Goal: Task Accomplishment & Management: Use online tool/utility

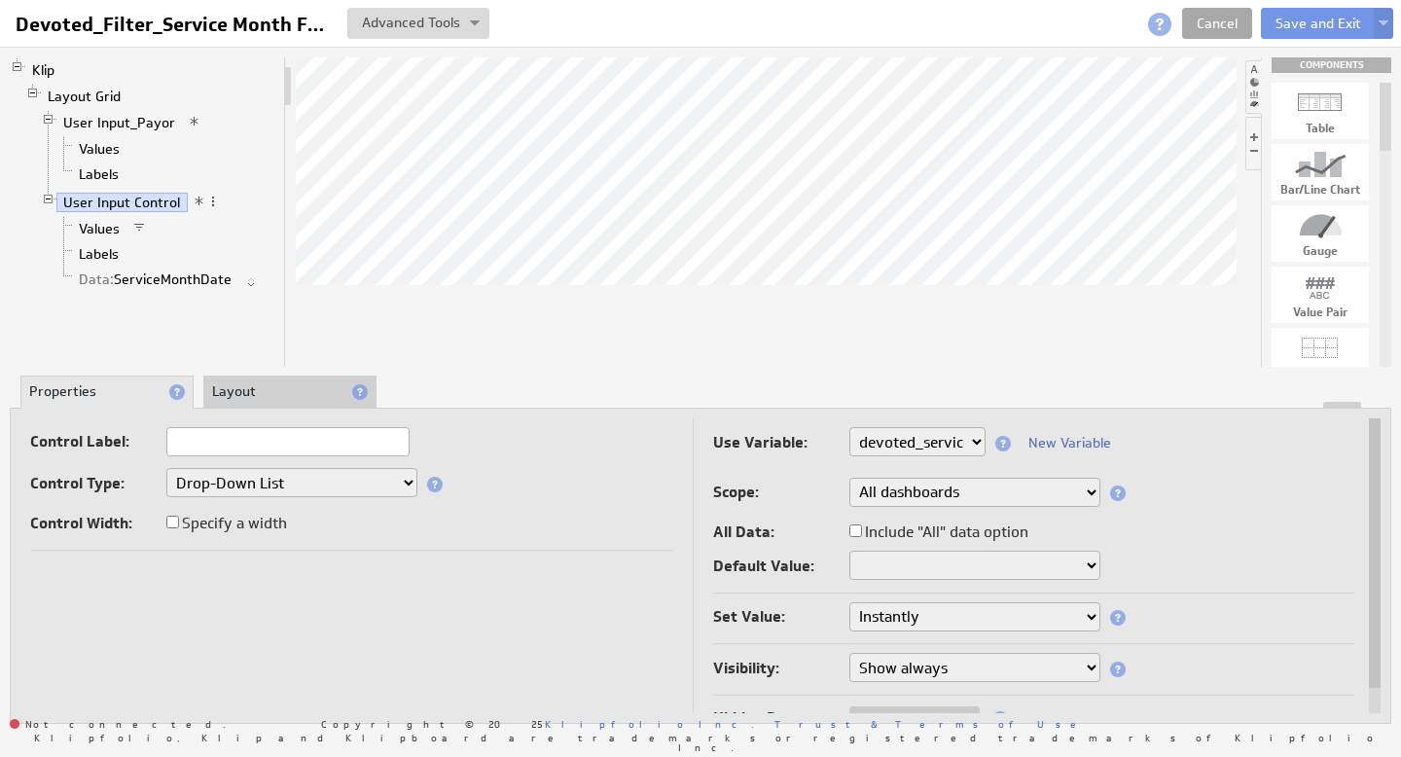
click at [1207, 18] on link "Cancel" at bounding box center [1217, 23] width 70 height 31
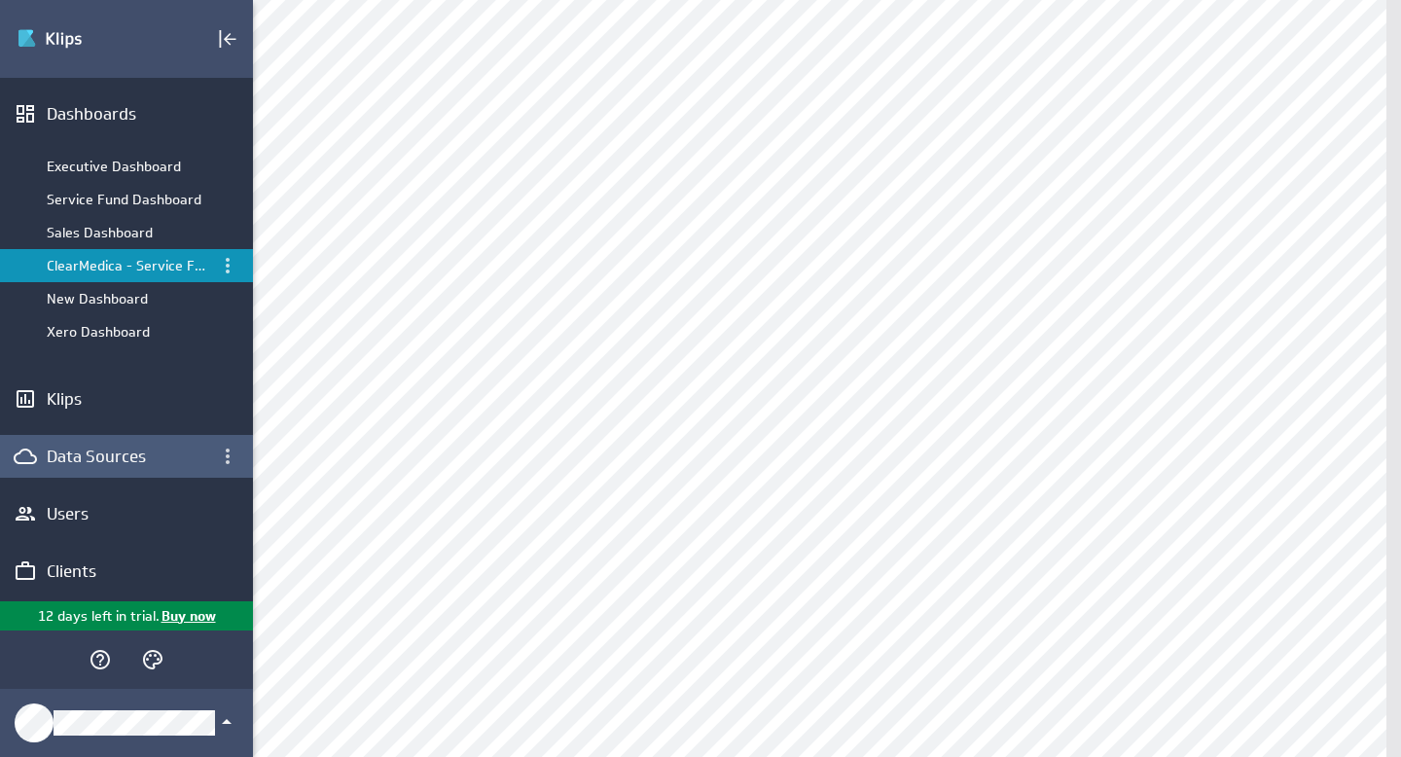
click at [109, 459] on div "Data Sources" at bounding box center [127, 456] width 160 height 21
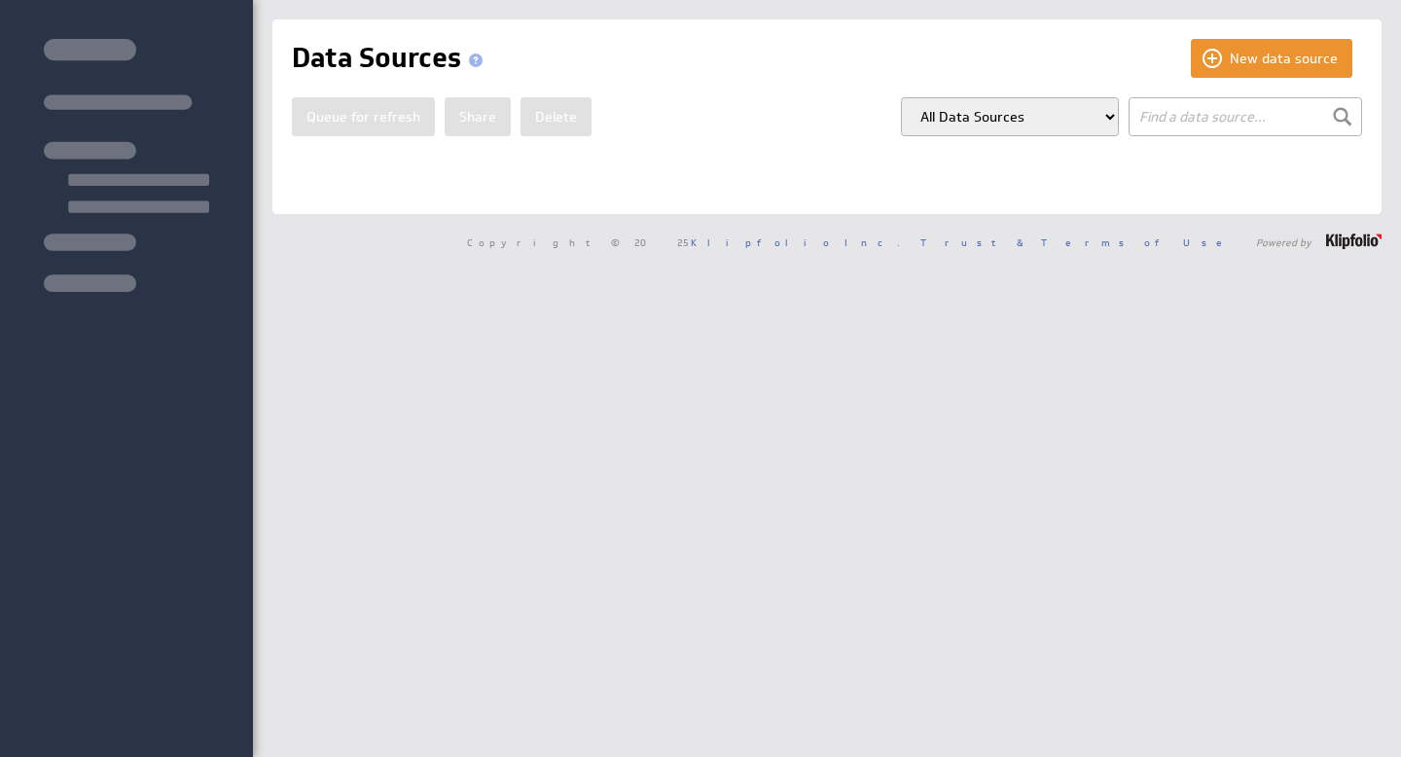
select select "my_models"
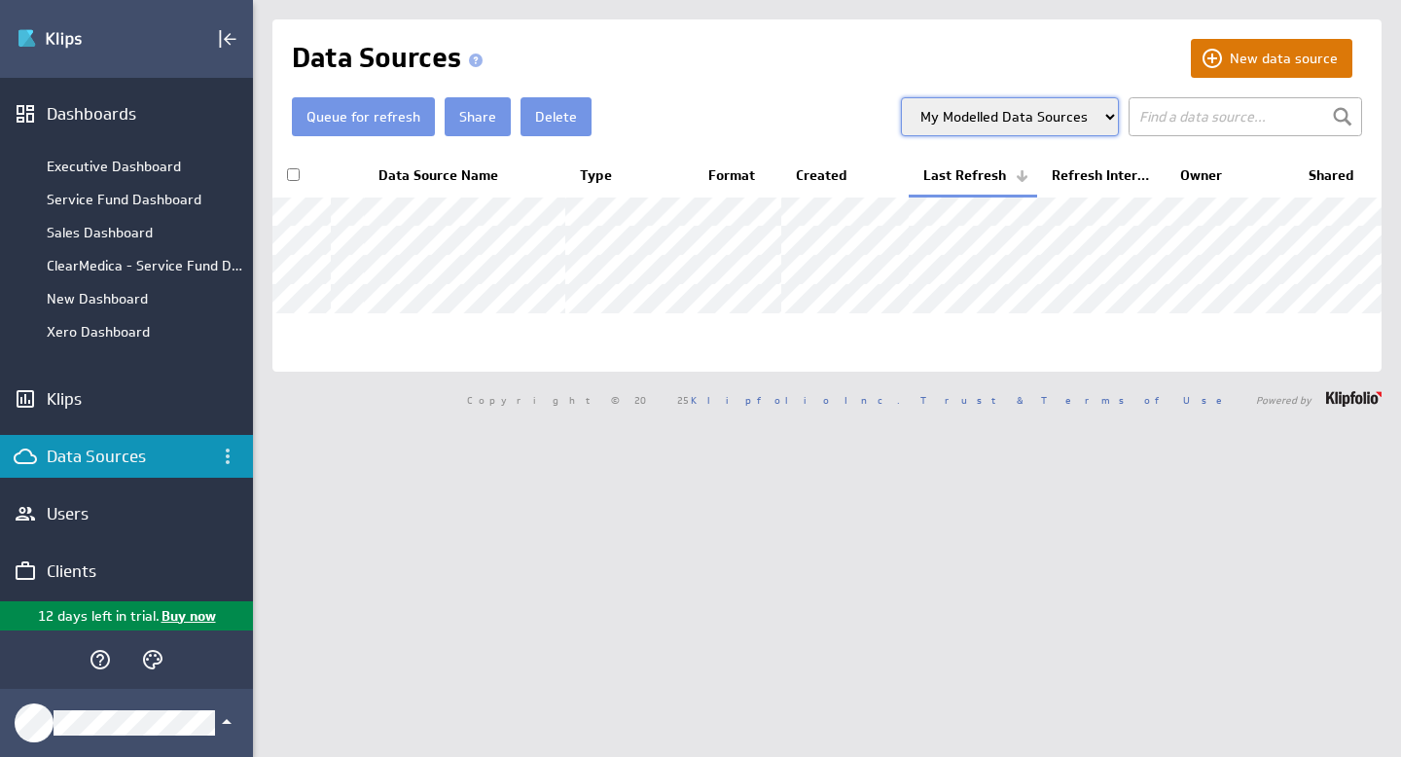
click at [1268, 58] on button "New data source" at bounding box center [1272, 58] width 162 height 39
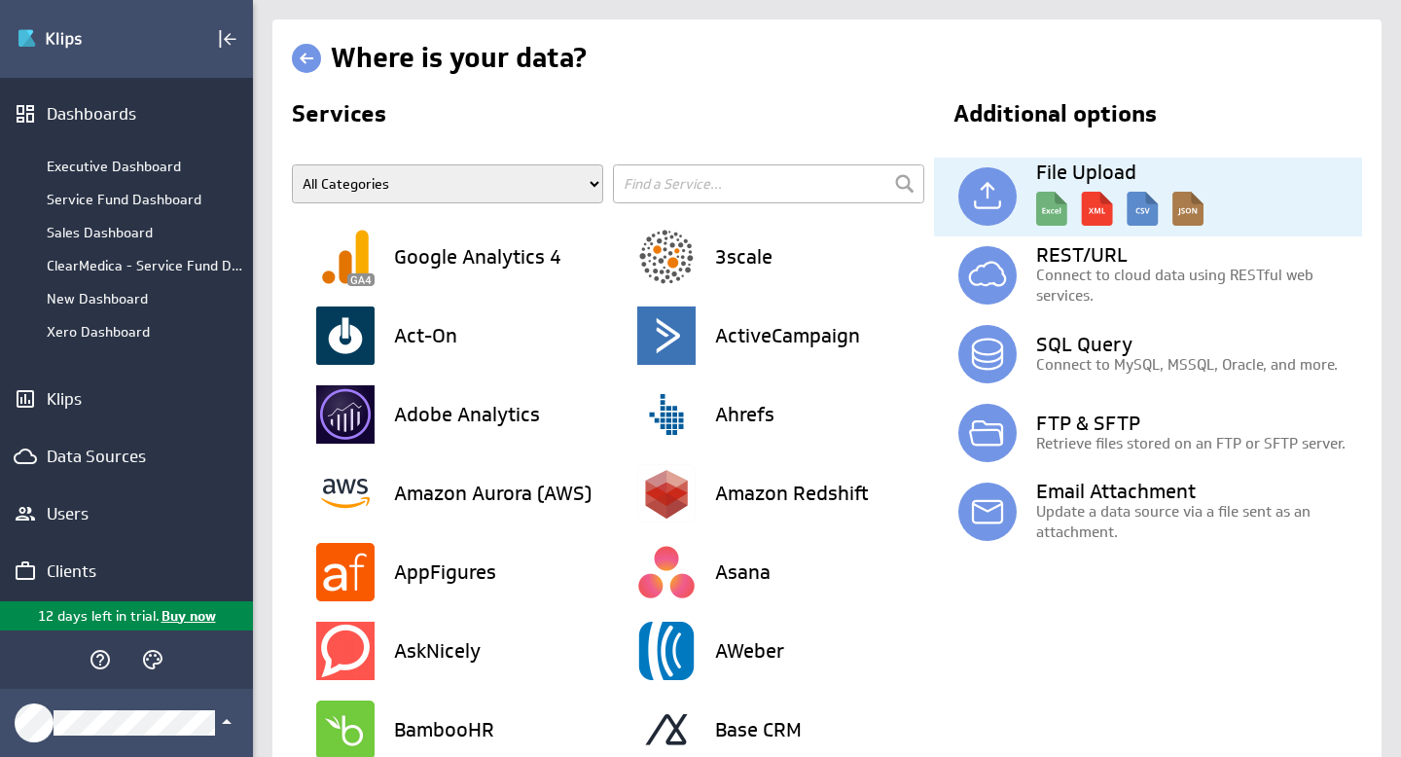
click at [1096, 202] on img at bounding box center [1119, 204] width 167 height 44
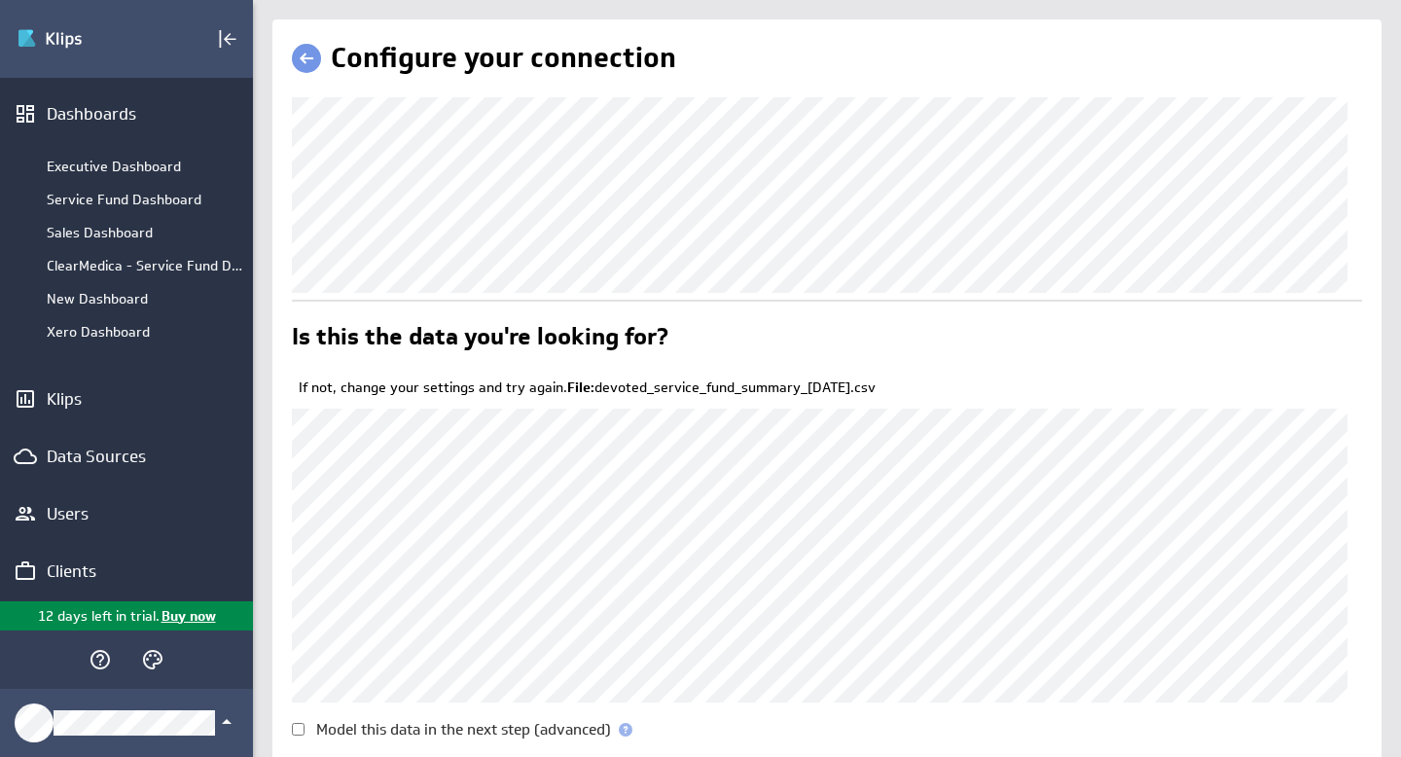
click at [302, 729] on input "Model this data in the next step (advanced)" at bounding box center [298, 729] width 13 height 13
checkbox input "true"
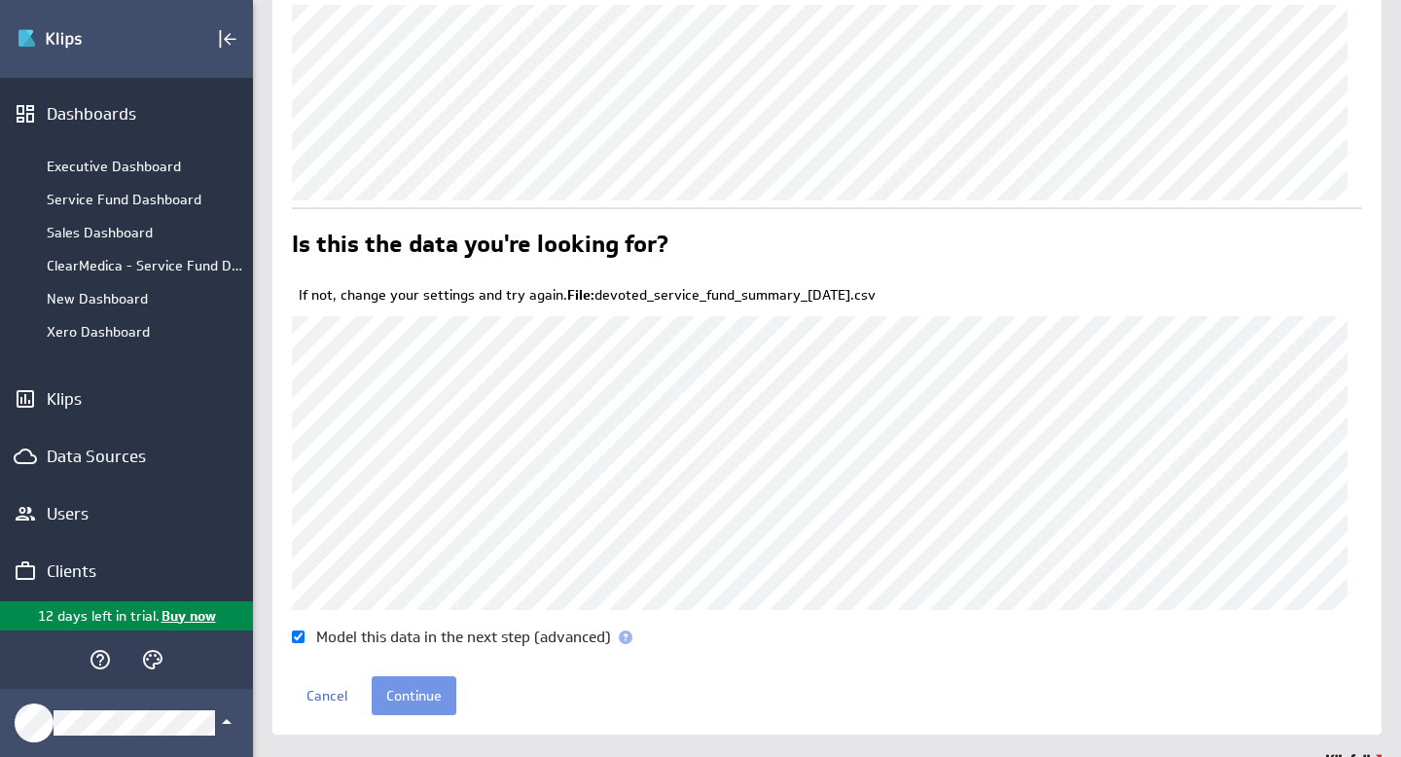
scroll to position [124, 0]
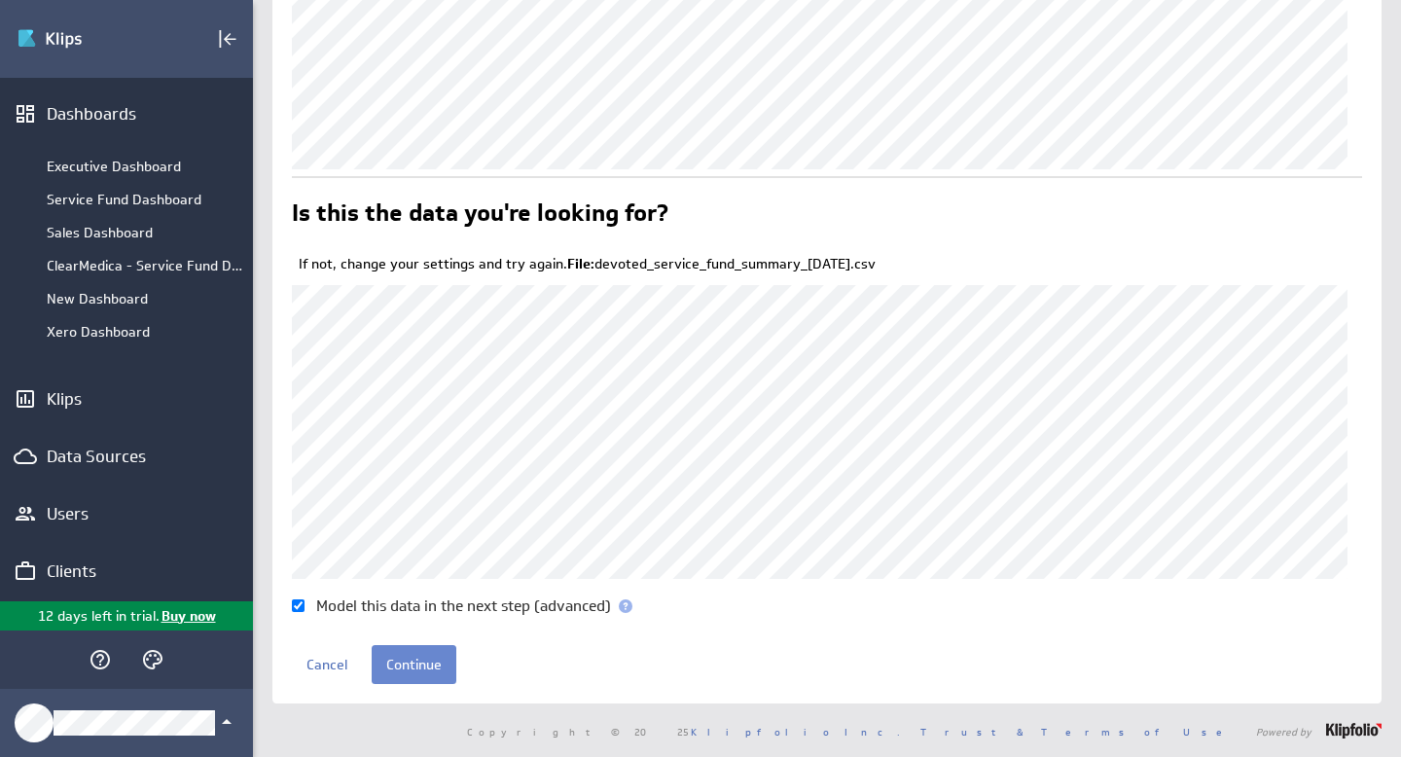
click at [400, 657] on input "Continue" at bounding box center [414, 664] width 85 height 39
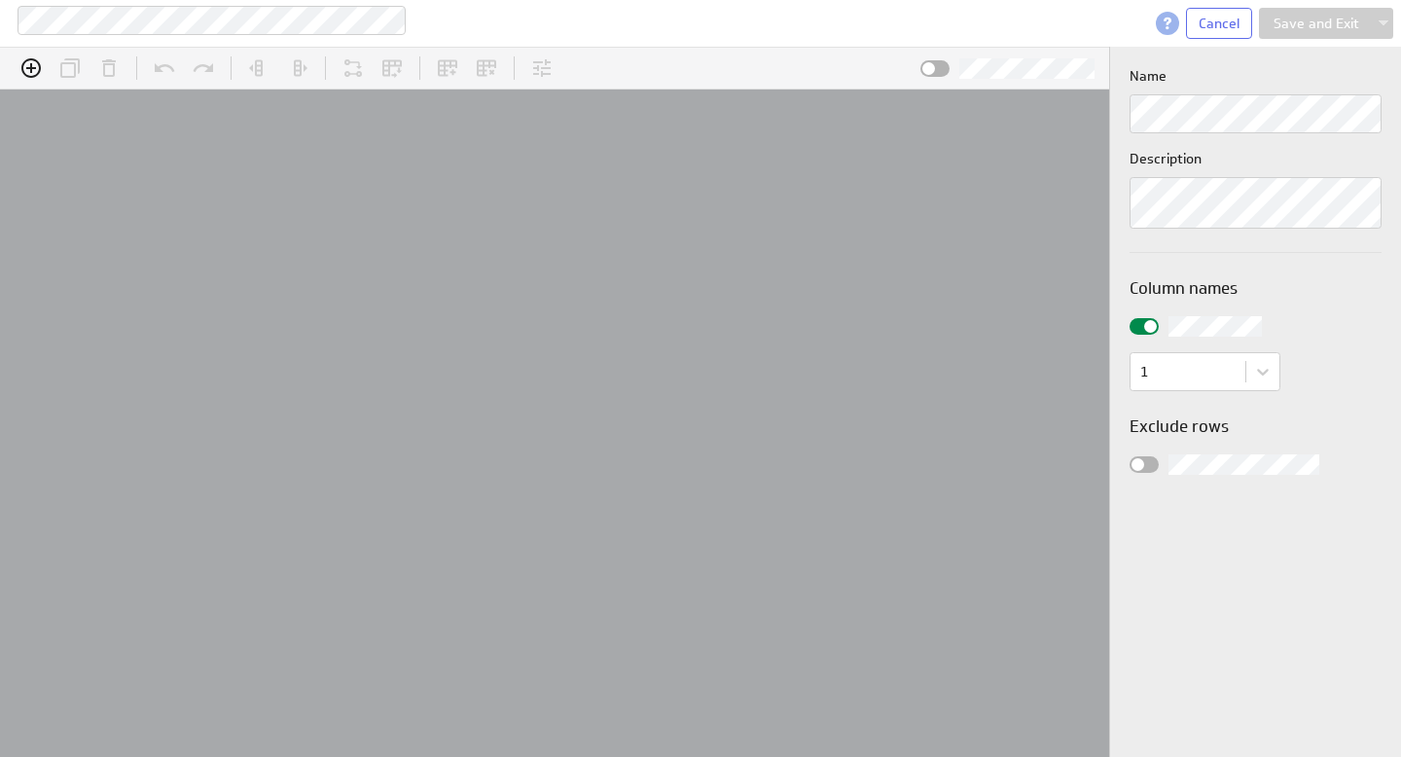
scroll to position [60, 1192]
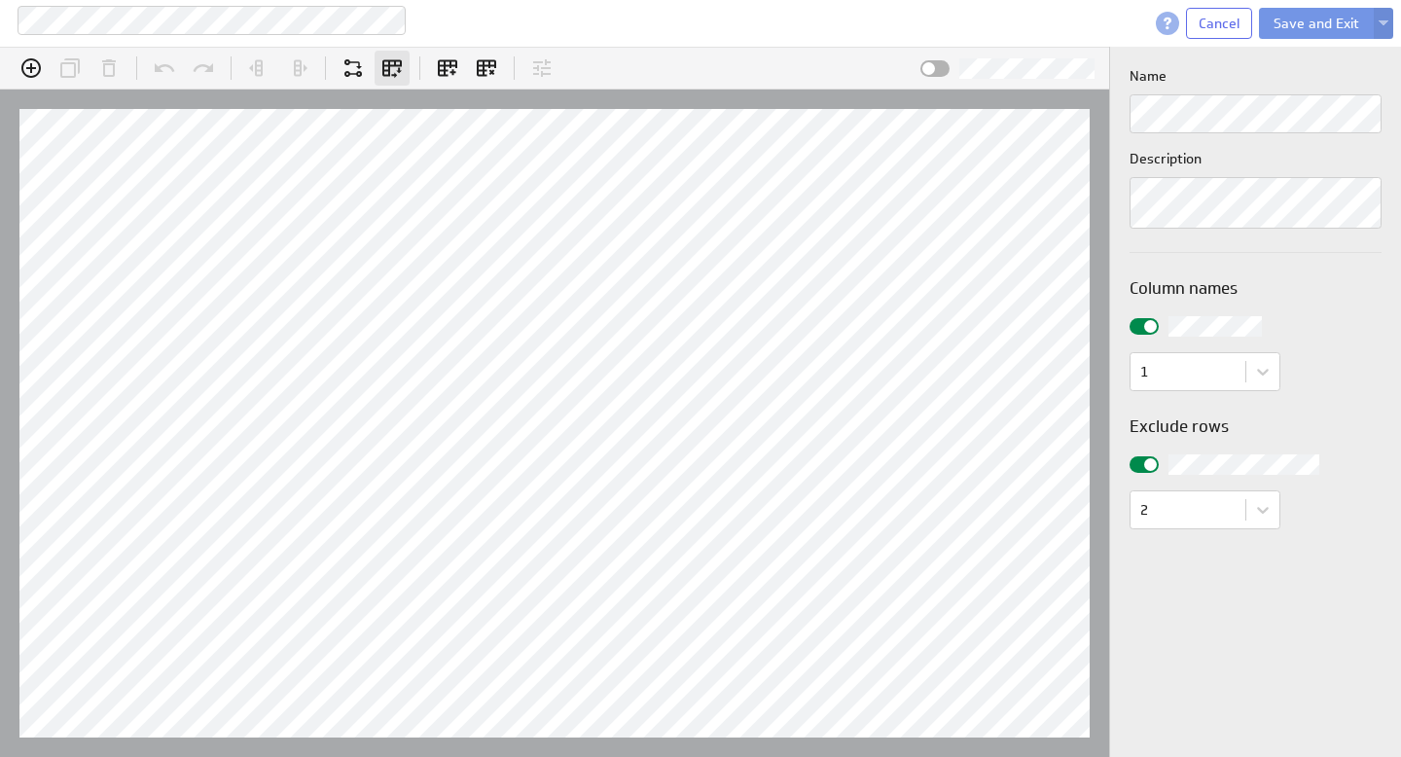
click at [393, 64] on icon "Unpivot (Ctrl+U)" at bounding box center [391, 68] width 19 height 17
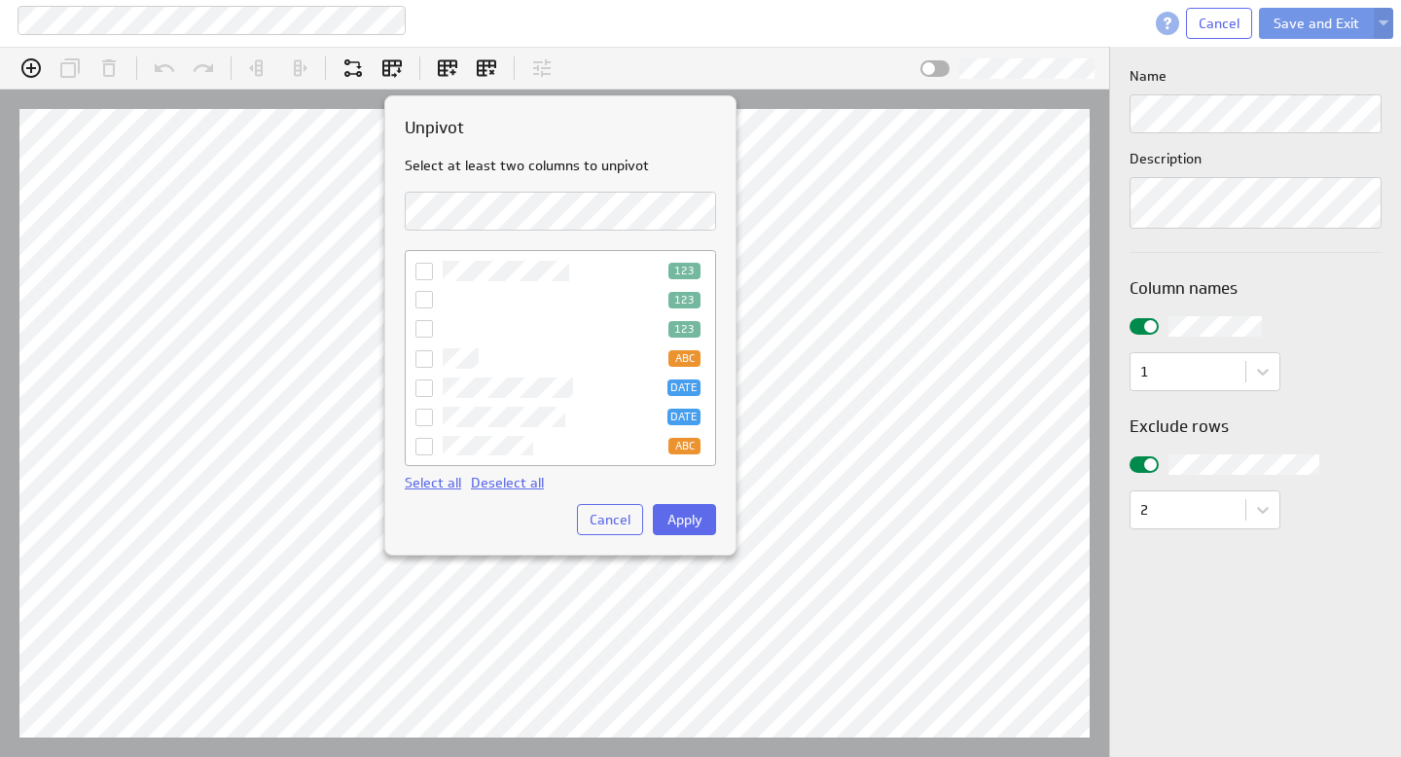
scroll to position [0, 0]
click at [425, 299] on icon at bounding box center [425, 301] width 16 height 16
click at [0, 0] on input "DATE" at bounding box center [0, 0] width 0 height 0
click at [425, 325] on icon at bounding box center [425, 330] width 16 height 16
click at [0, 0] on input "123" at bounding box center [0, 0] width 0 height 0
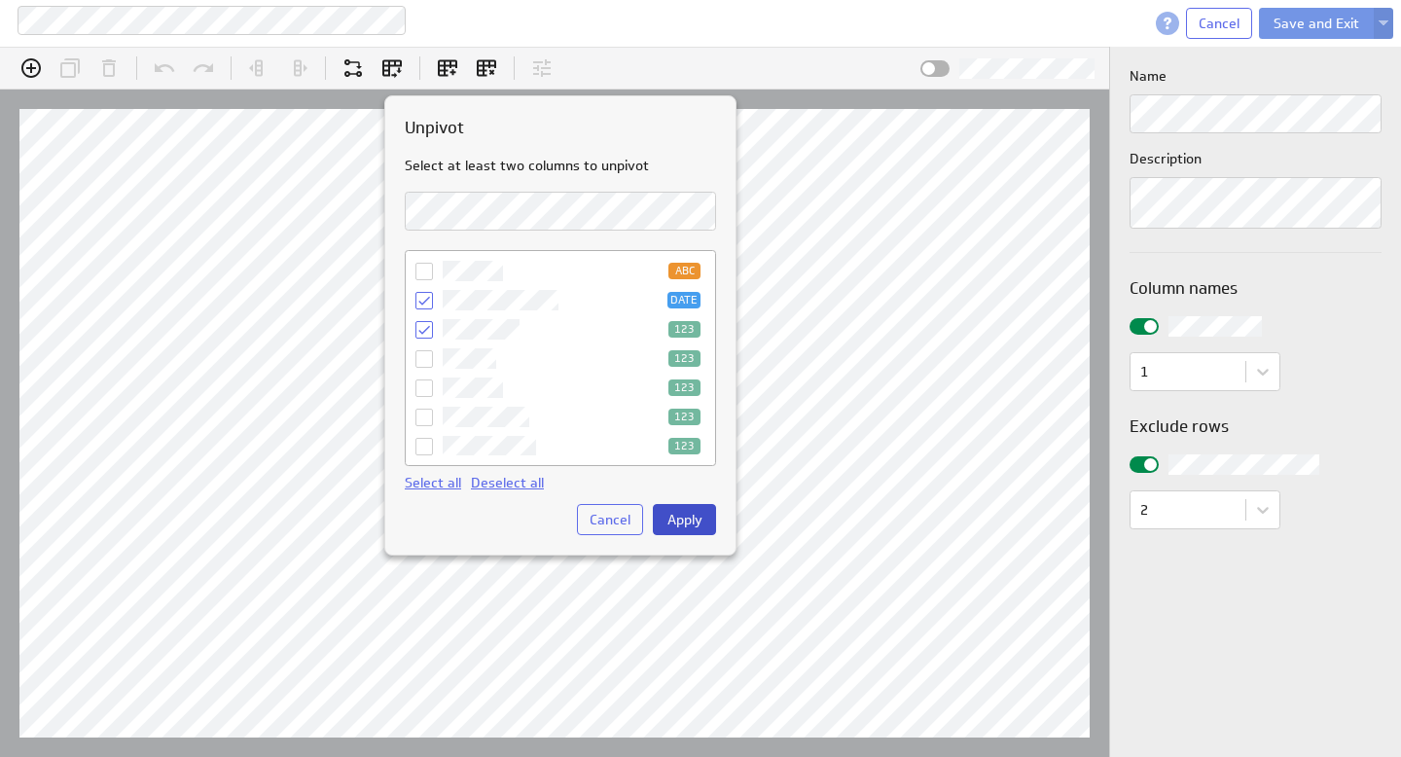
click at [687, 521] on span "Apply" at bounding box center [685, 520] width 35 height 18
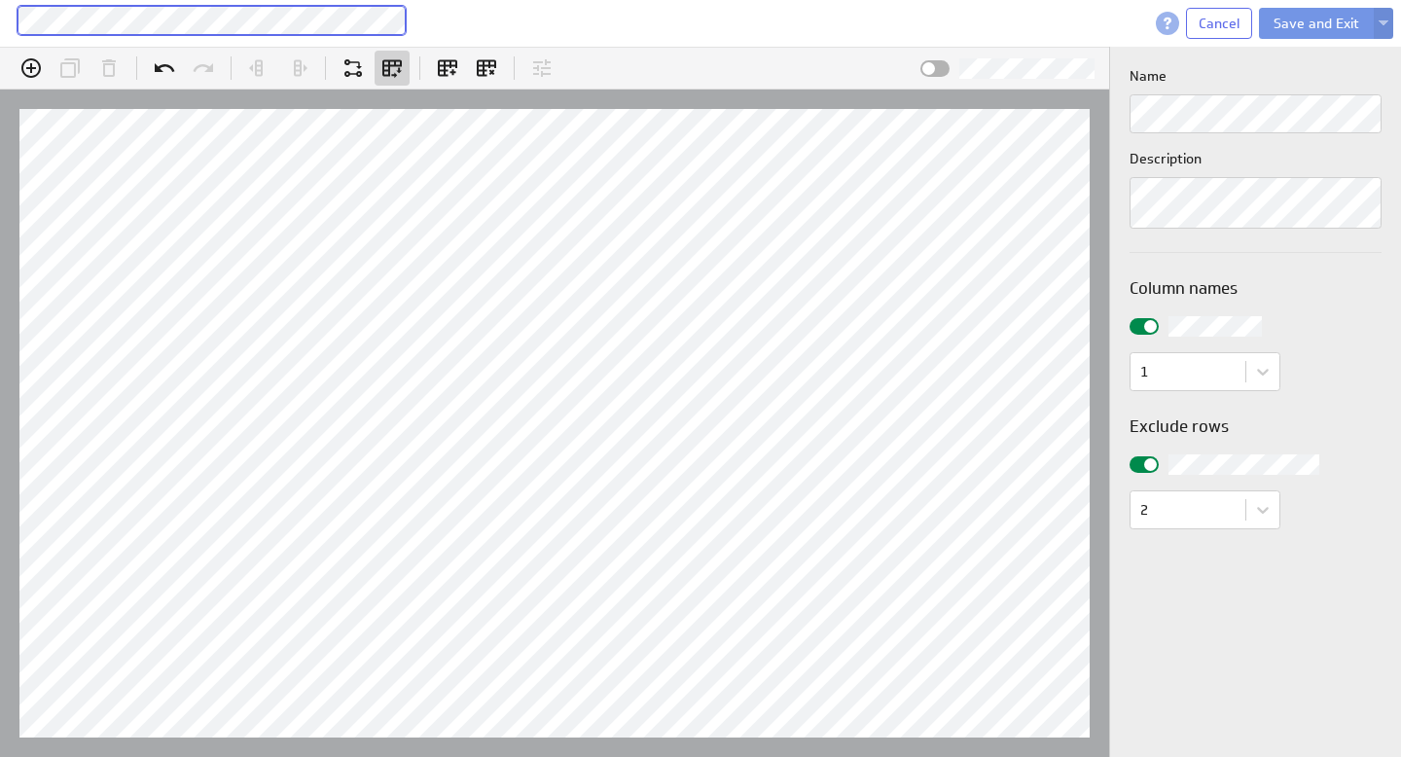
click at [413, 32] on div "Devoted service fund summary 8.19.25" at bounding box center [597, 20] width 1161 height 31
click at [744, 27] on div at bounding box center [735, 20] width 886 height 31
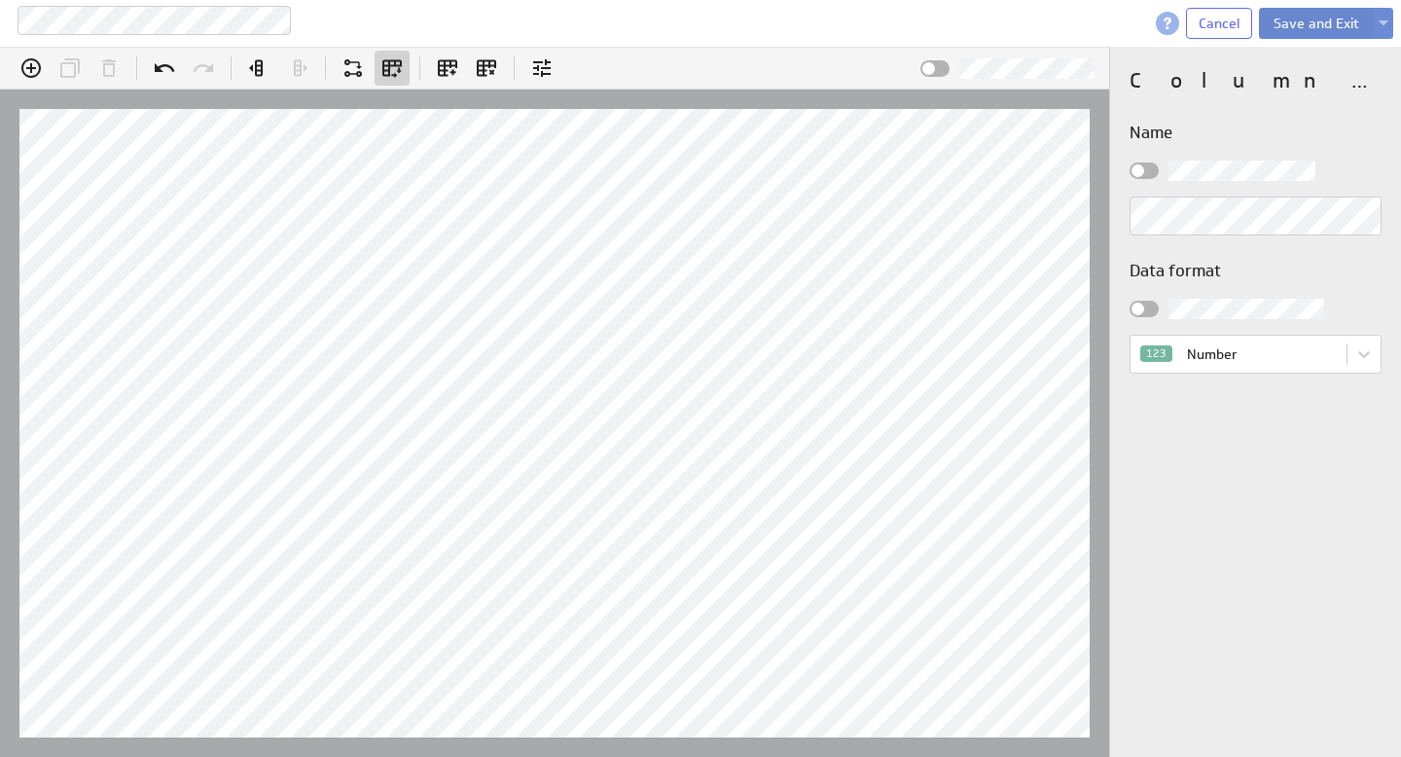
click at [1321, 19] on button "Save and Exit" at bounding box center [1316, 23] width 115 height 31
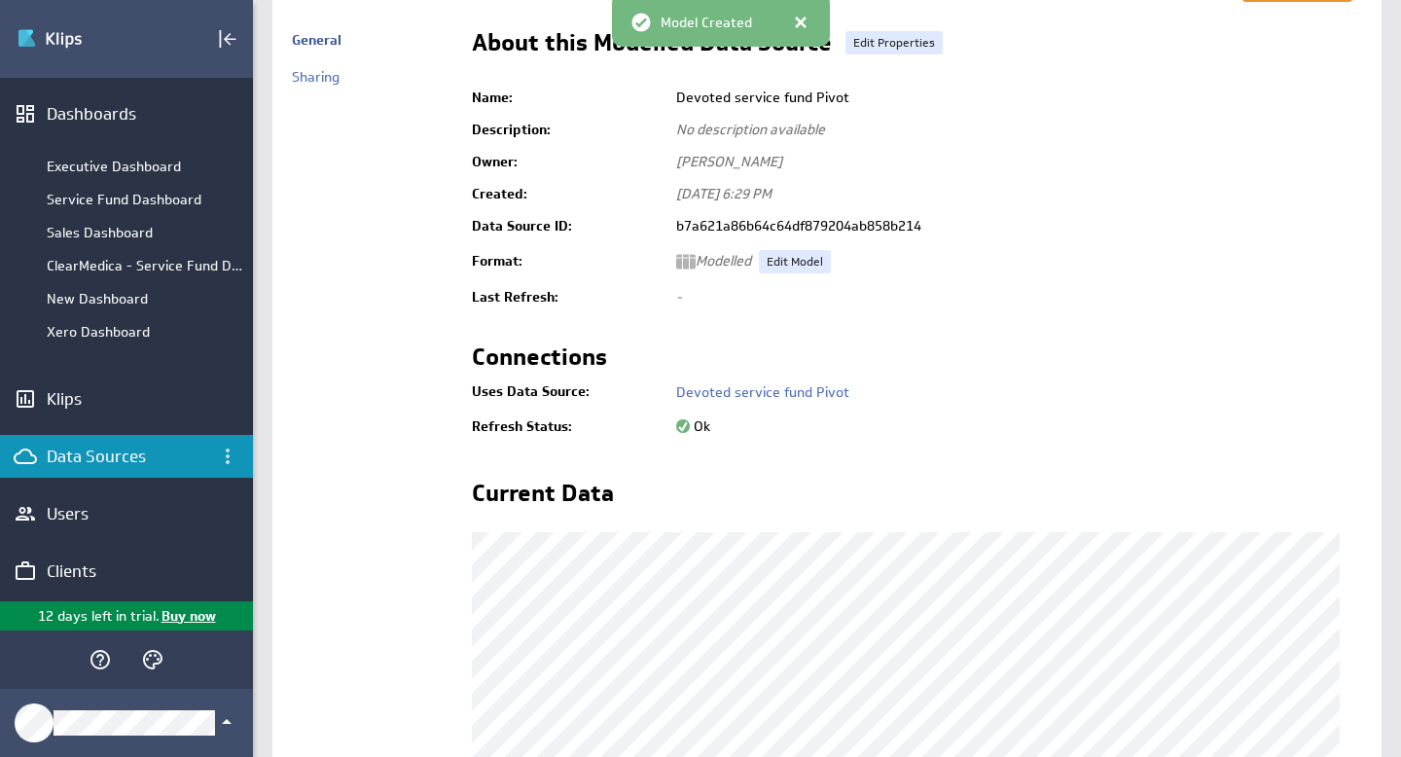
scroll to position [413, 0]
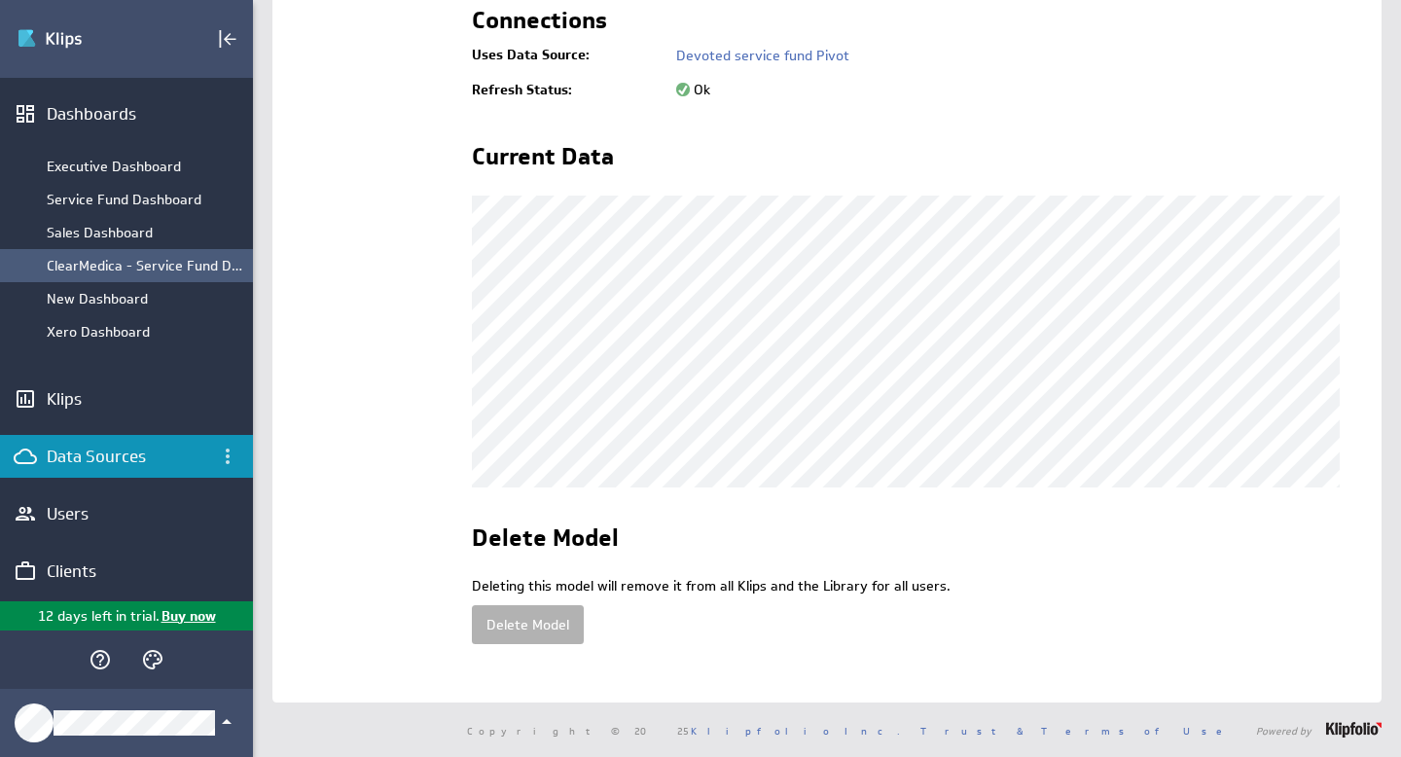
click at [128, 260] on div "ClearMedica - Service Fund Dashboard" at bounding box center [145, 266] width 197 height 18
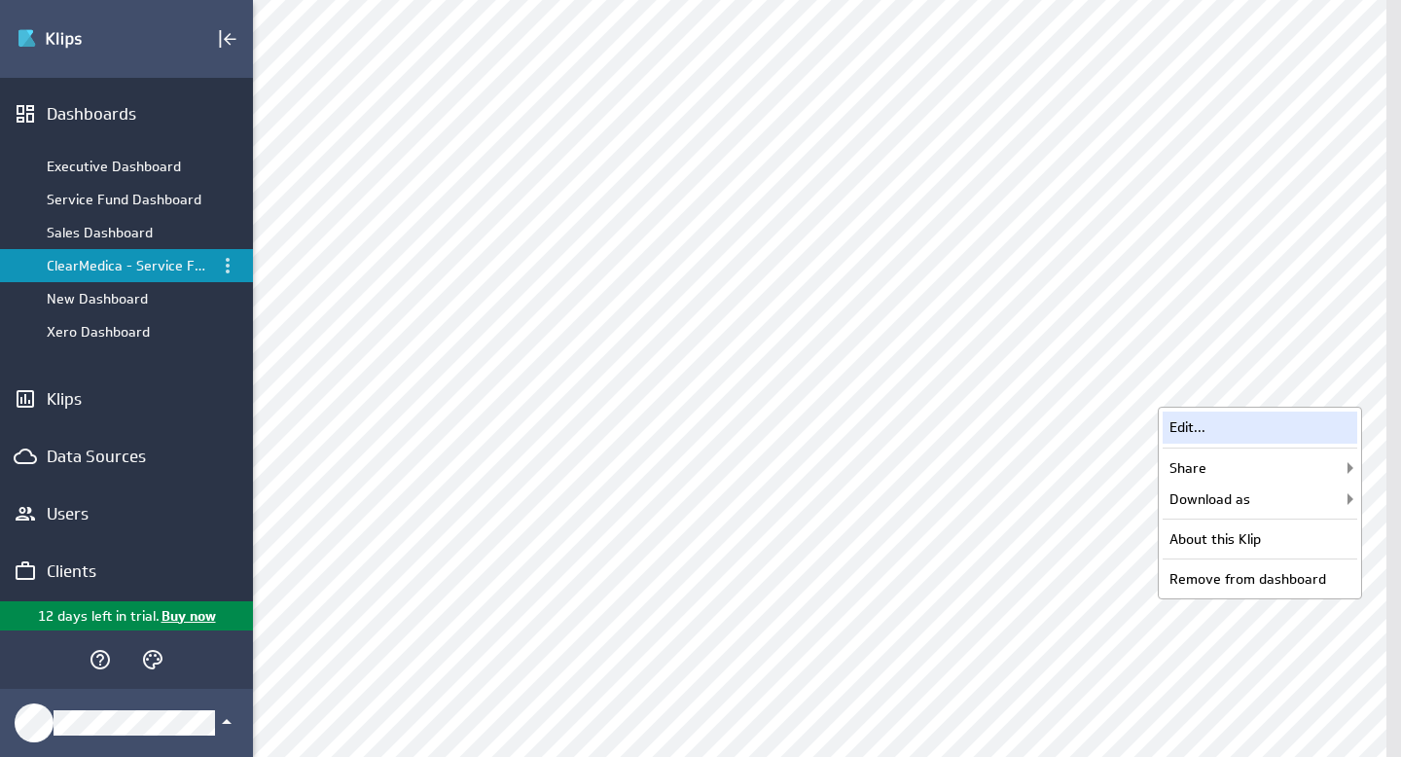
click at [1256, 429] on div "Edit..." at bounding box center [1260, 427] width 195 height 31
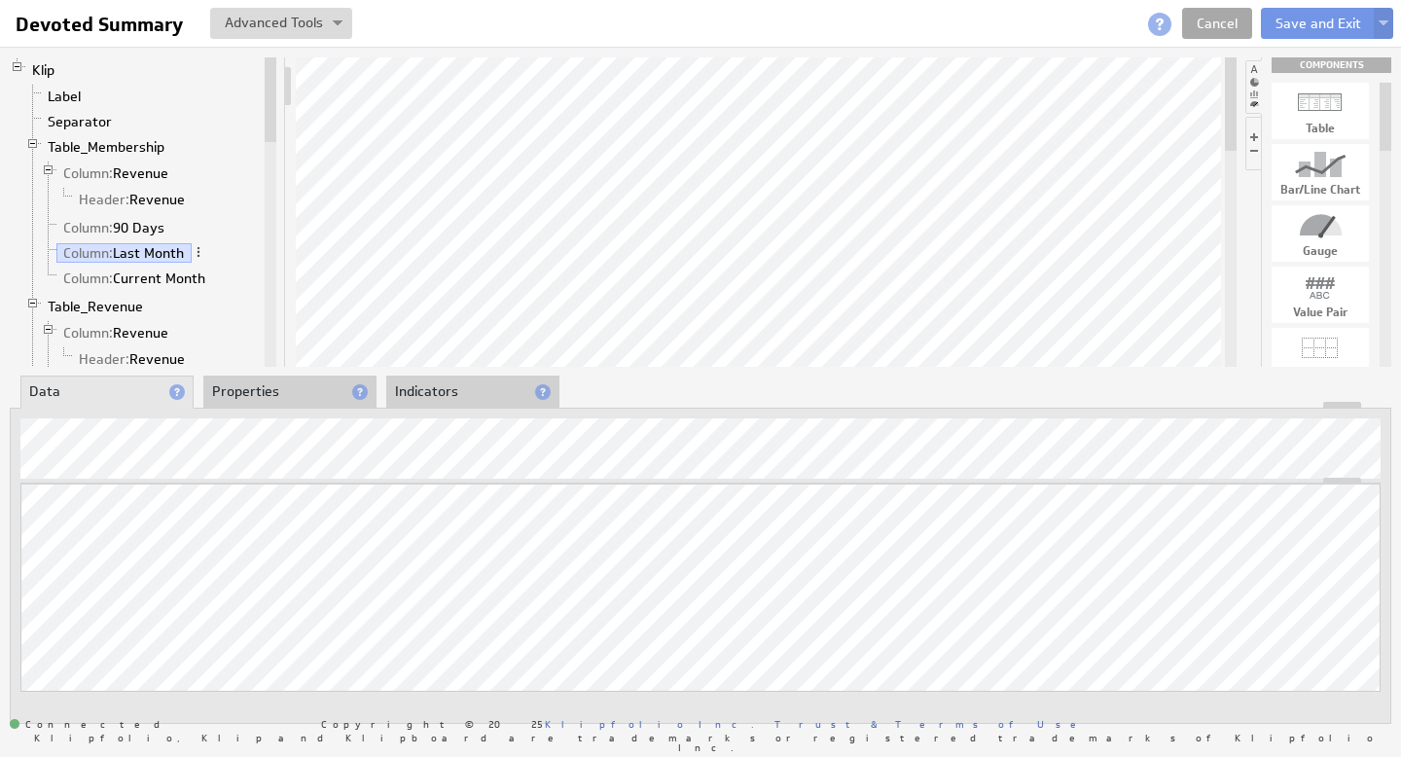
click at [1233, 22] on link "Cancel" at bounding box center [1217, 23] width 70 height 31
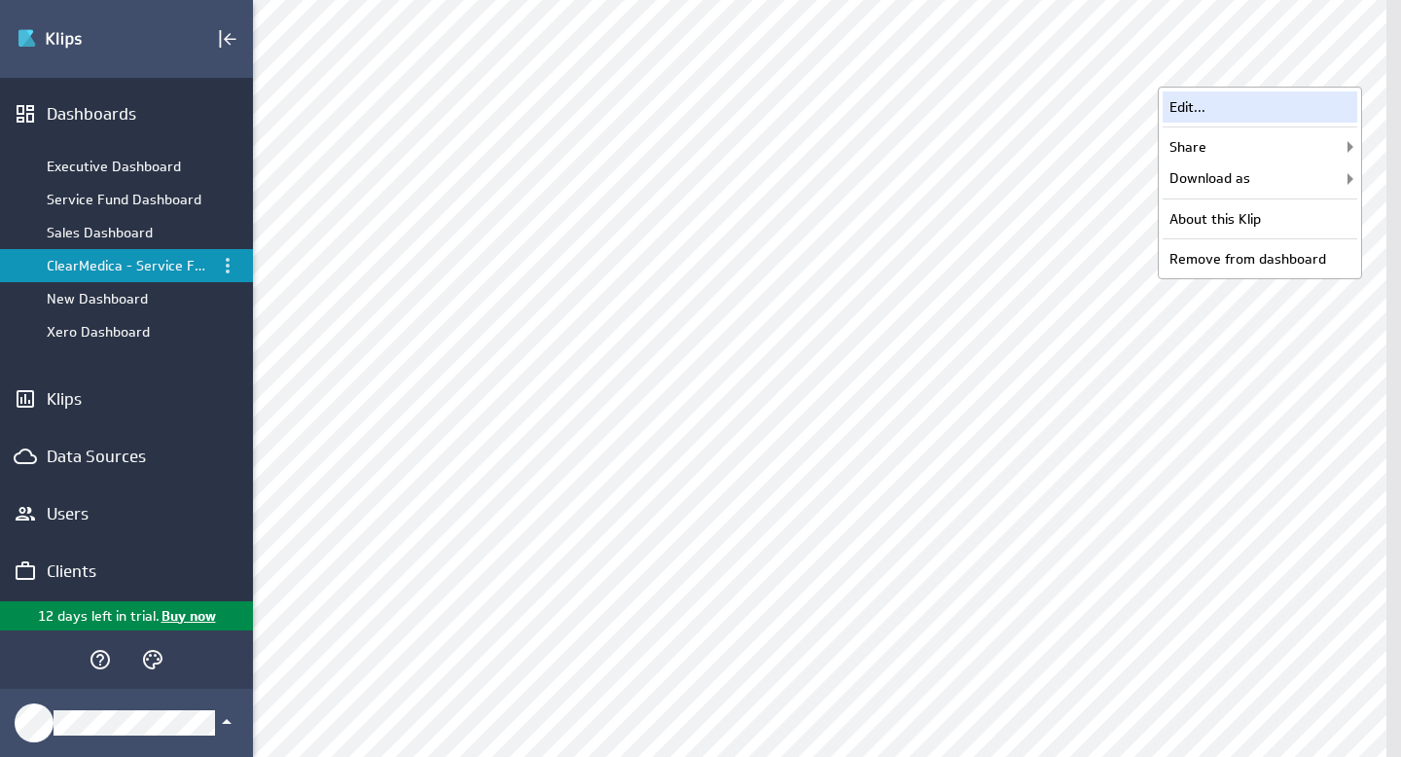
click at [1284, 111] on div "Edit..." at bounding box center [1260, 106] width 195 height 31
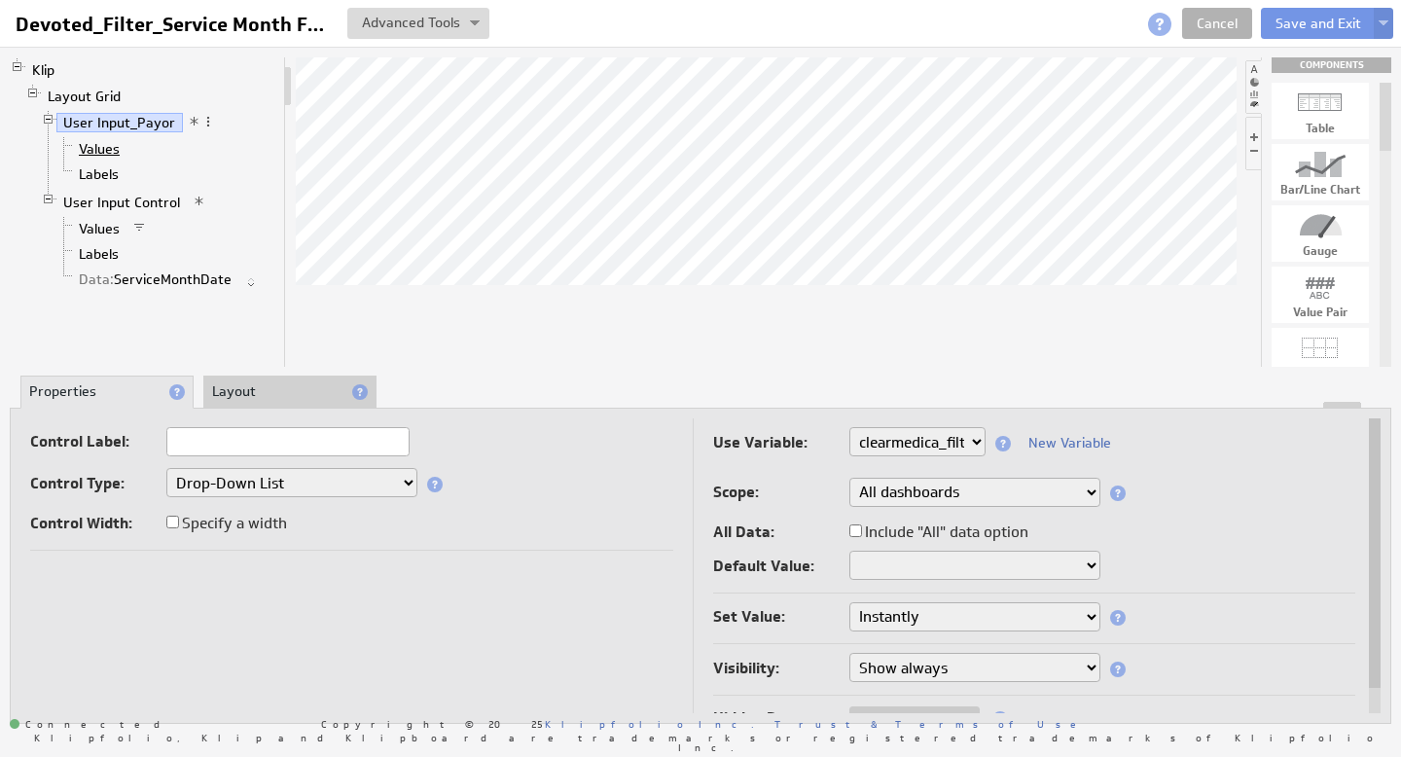
click at [108, 148] on link "Values" at bounding box center [99, 148] width 55 height 19
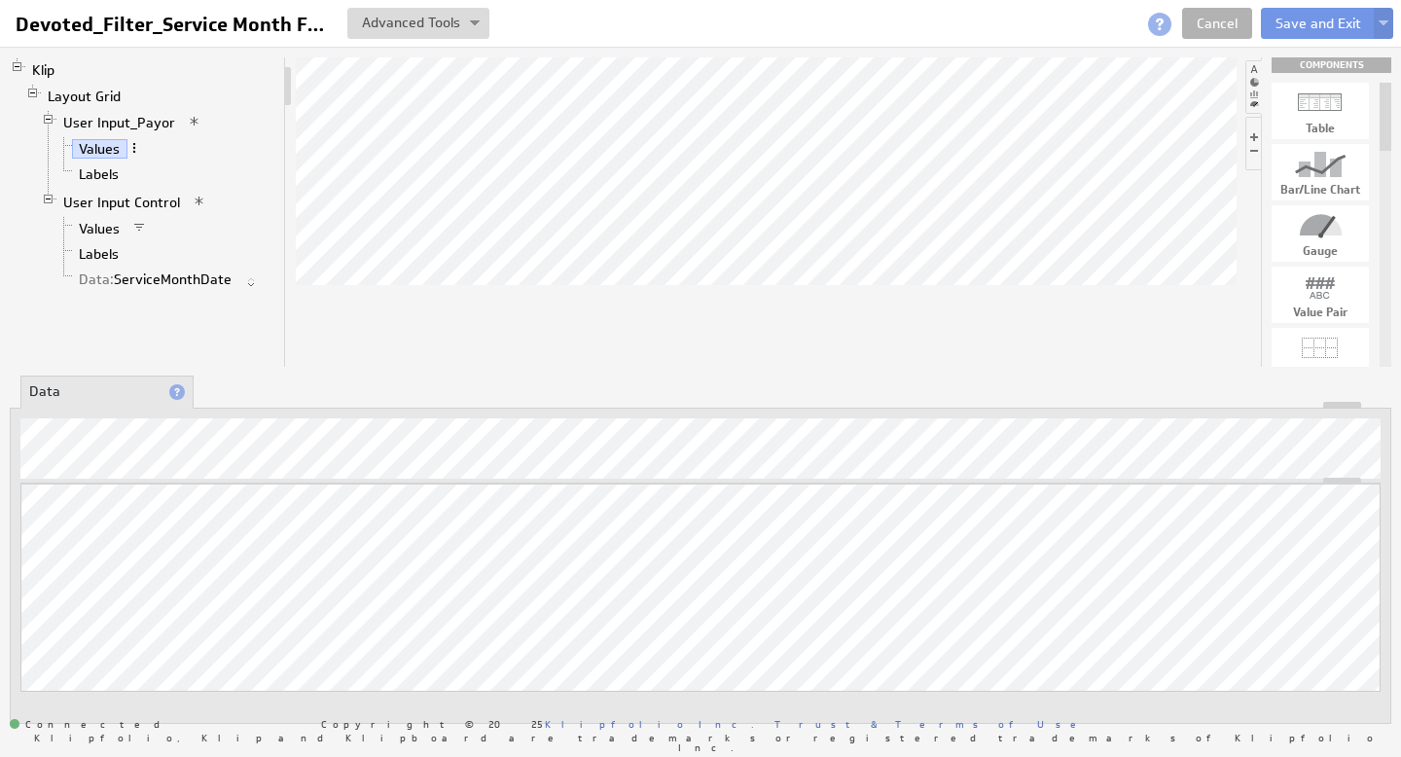
click at [139, 151] on span at bounding box center [134, 148] width 14 height 14
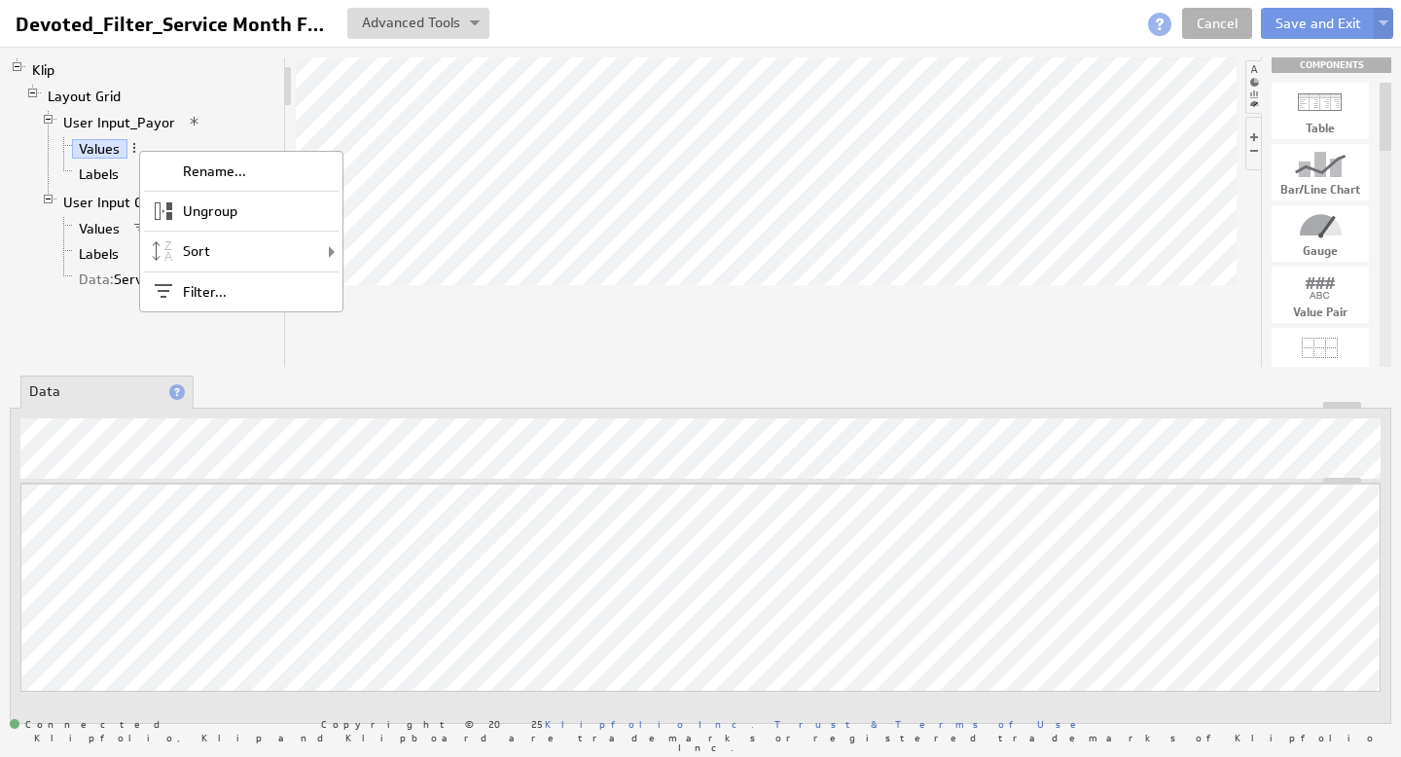
click at [225, 101] on li "Layout Grid User Input_Payor Values Labels User Input Control Values Labels Dat…" at bounding box center [150, 191] width 251 height 214
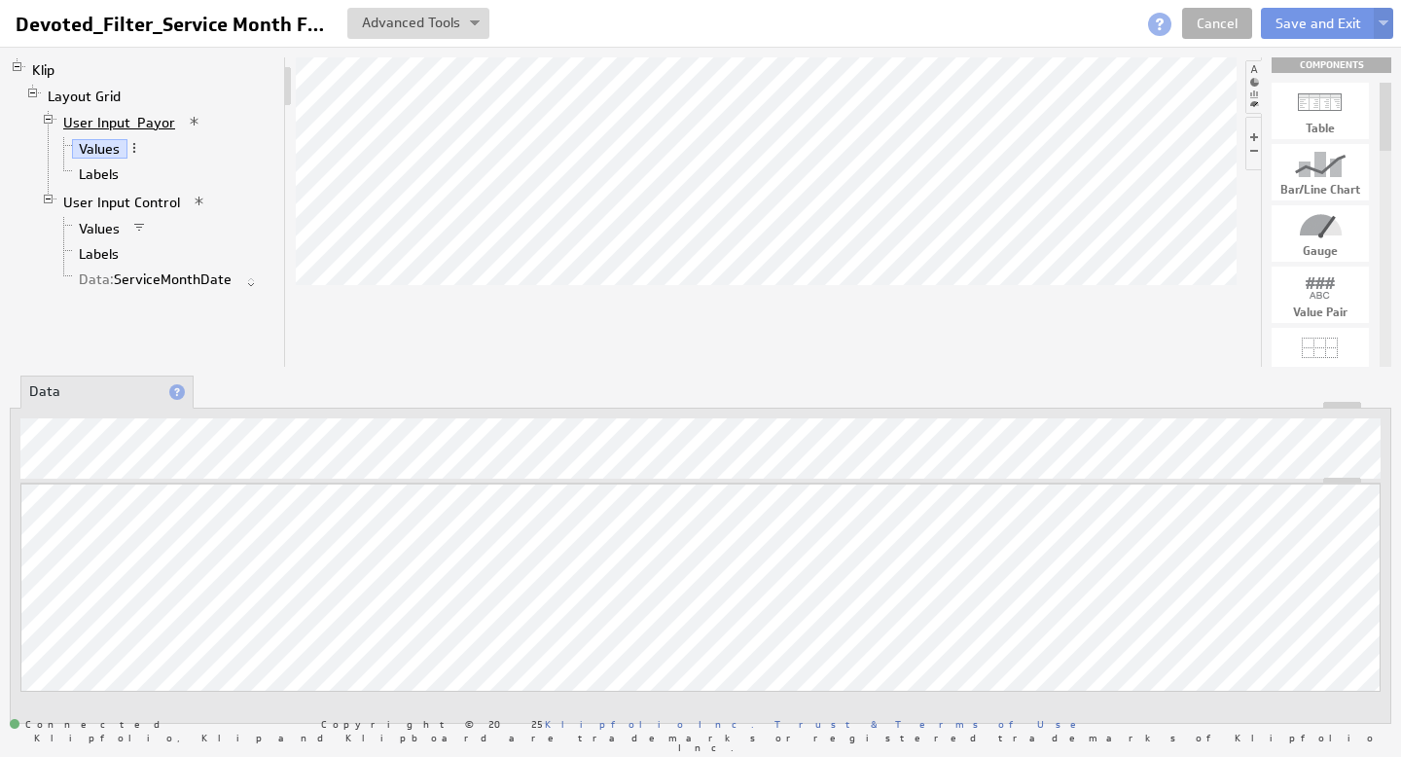
click at [115, 117] on link "User Input_Payor" at bounding box center [119, 122] width 127 height 19
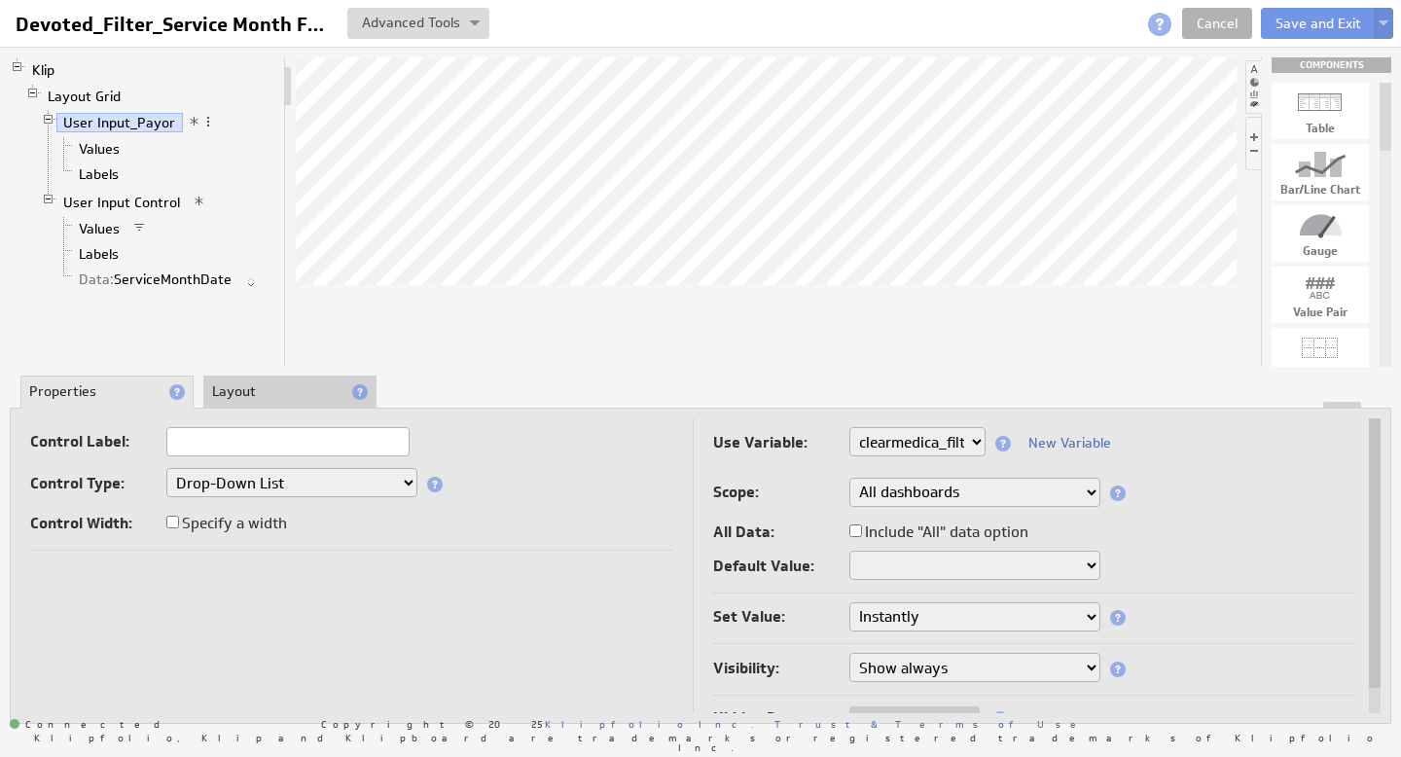
click at [191, 119] on span at bounding box center [195, 122] width 14 height 14
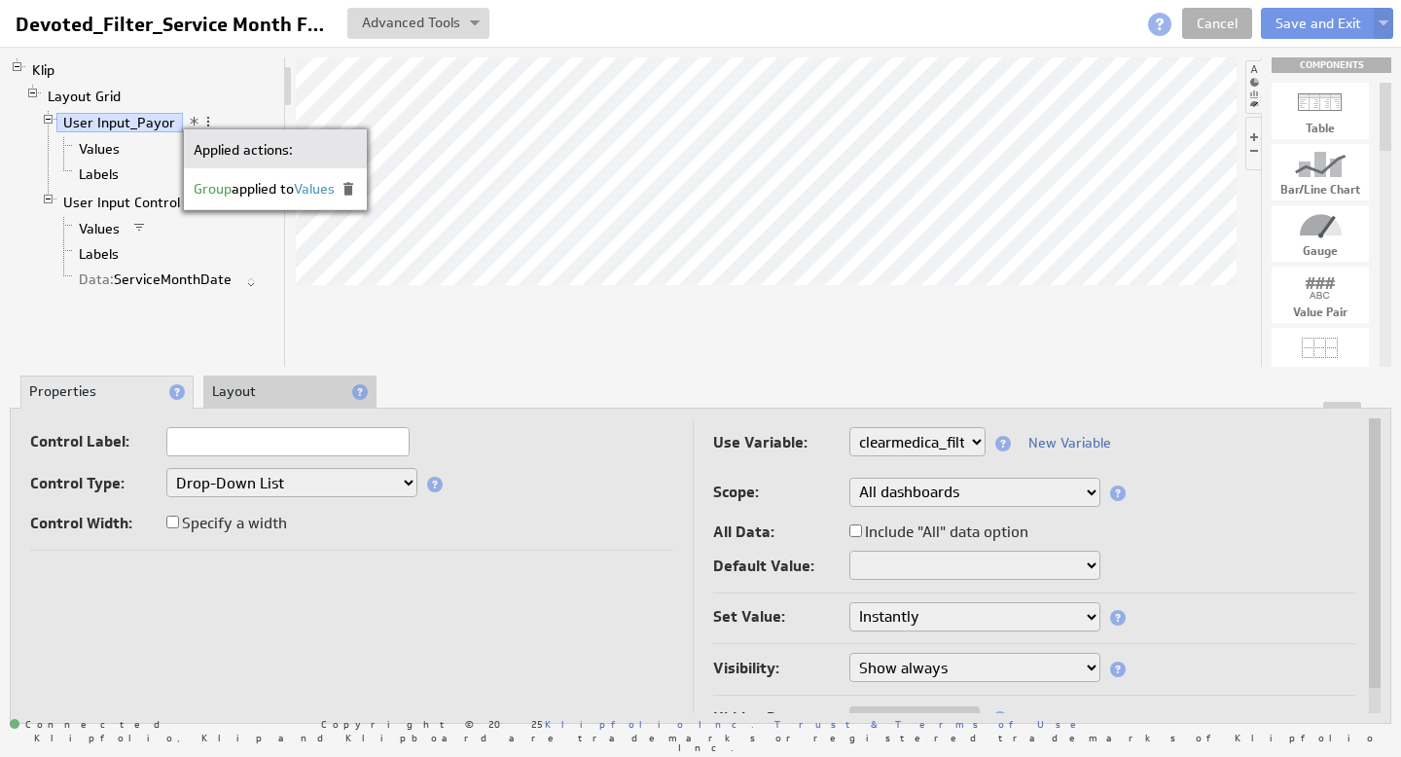
click at [330, 189] on span "Values" at bounding box center [314, 189] width 41 height 18
click at [124, 126] on link "User Input_Payor" at bounding box center [119, 122] width 127 height 19
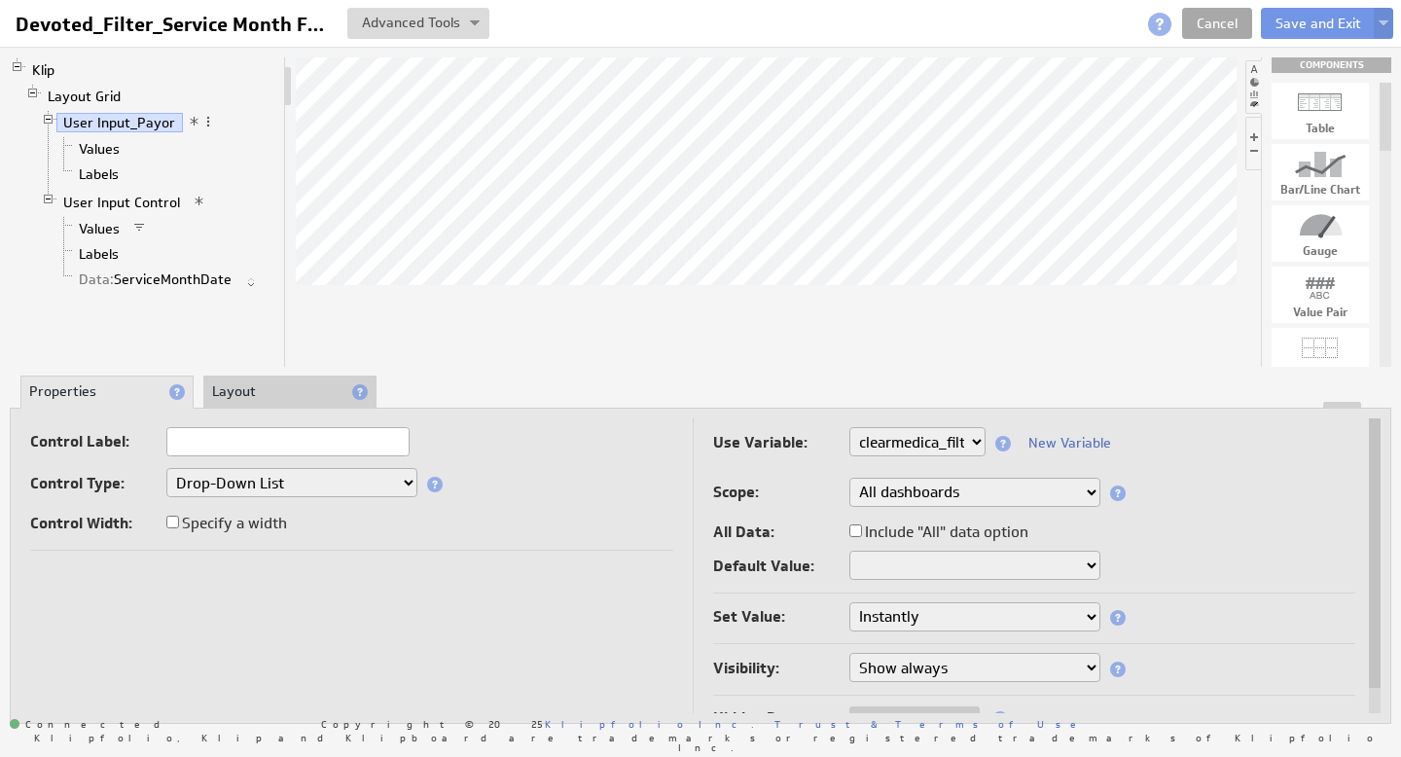
click at [1216, 25] on link "Cancel" at bounding box center [1217, 23] width 70 height 31
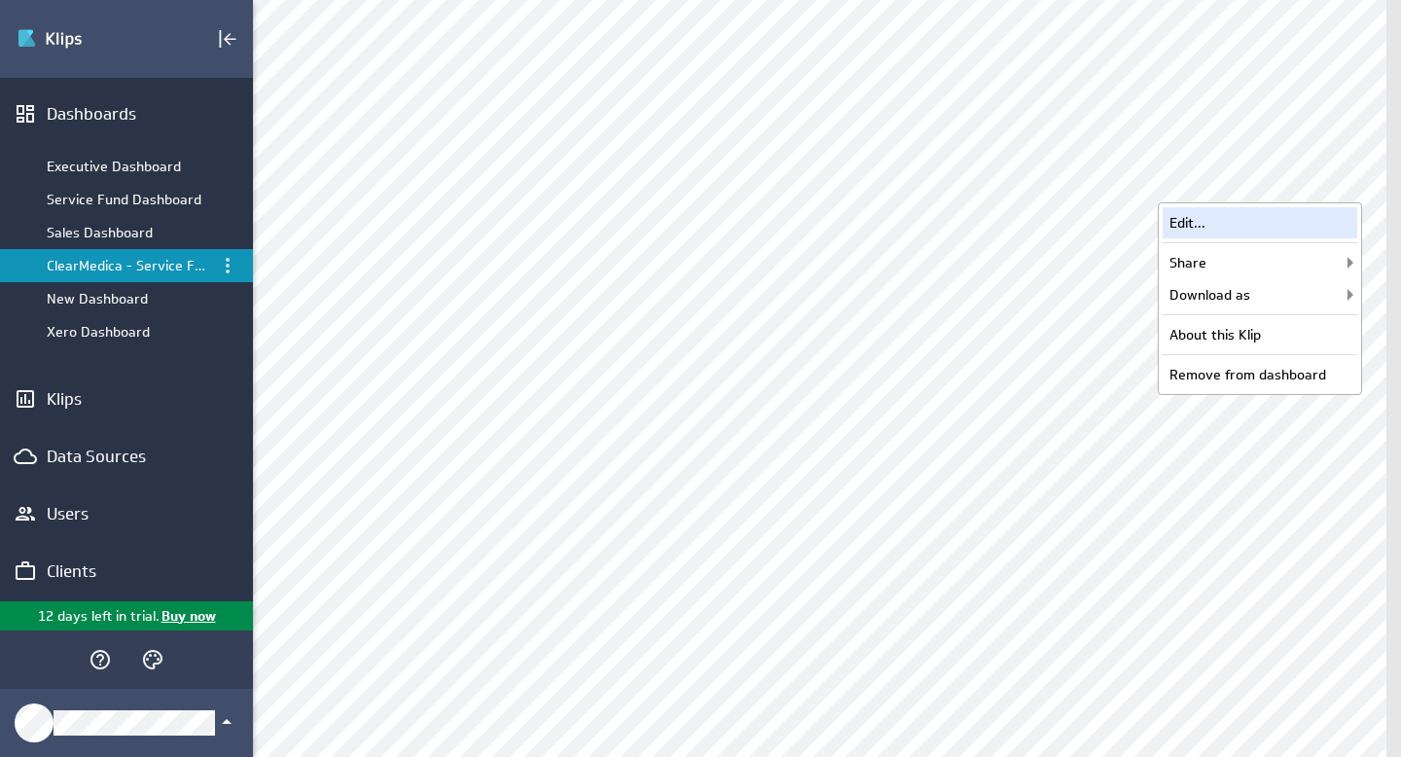
click at [1247, 224] on div "Edit..." at bounding box center [1260, 222] width 195 height 31
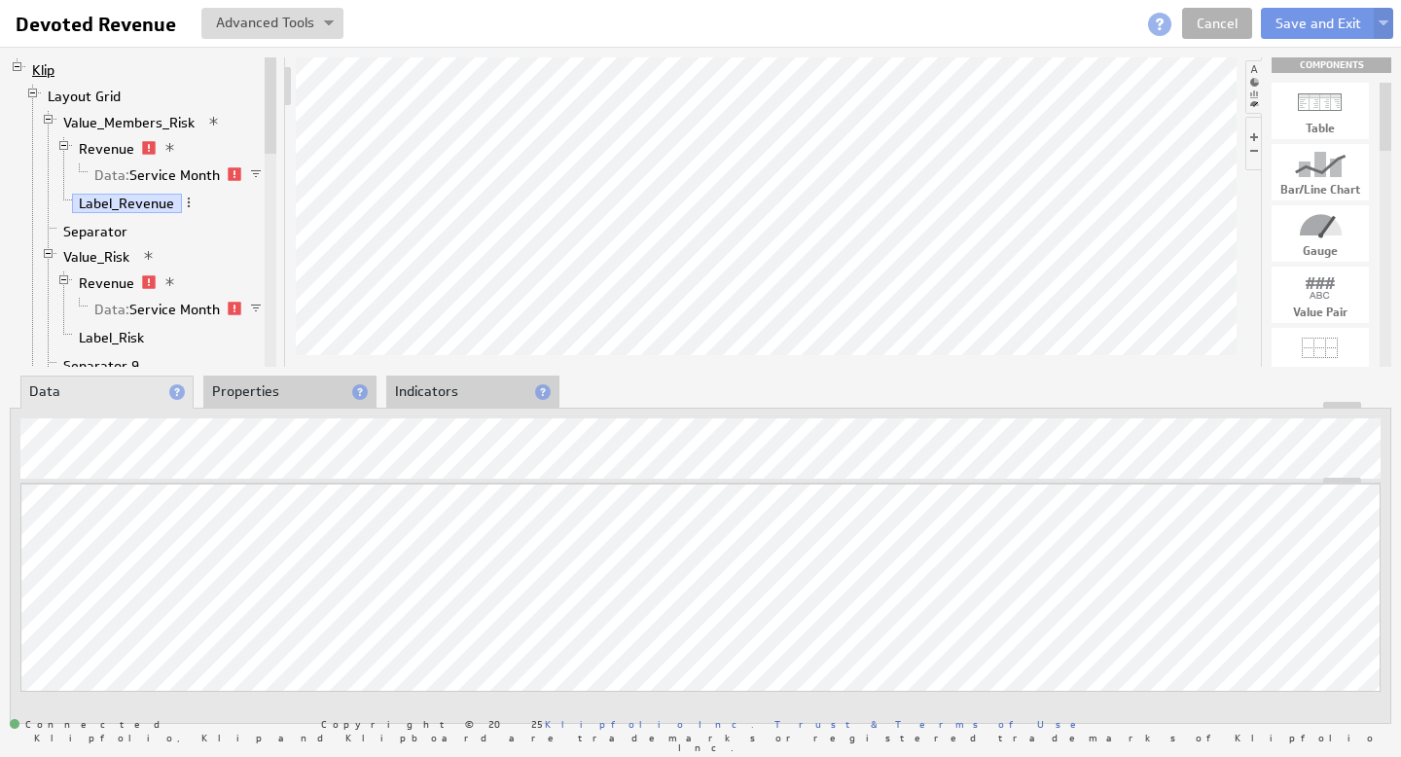
click at [48, 70] on link "Klip" at bounding box center [43, 69] width 37 height 19
click at [109, 146] on link "Revenue" at bounding box center [107, 148] width 70 height 19
click at [180, 176] on link "Data: Service Month" at bounding box center [158, 174] width 140 height 19
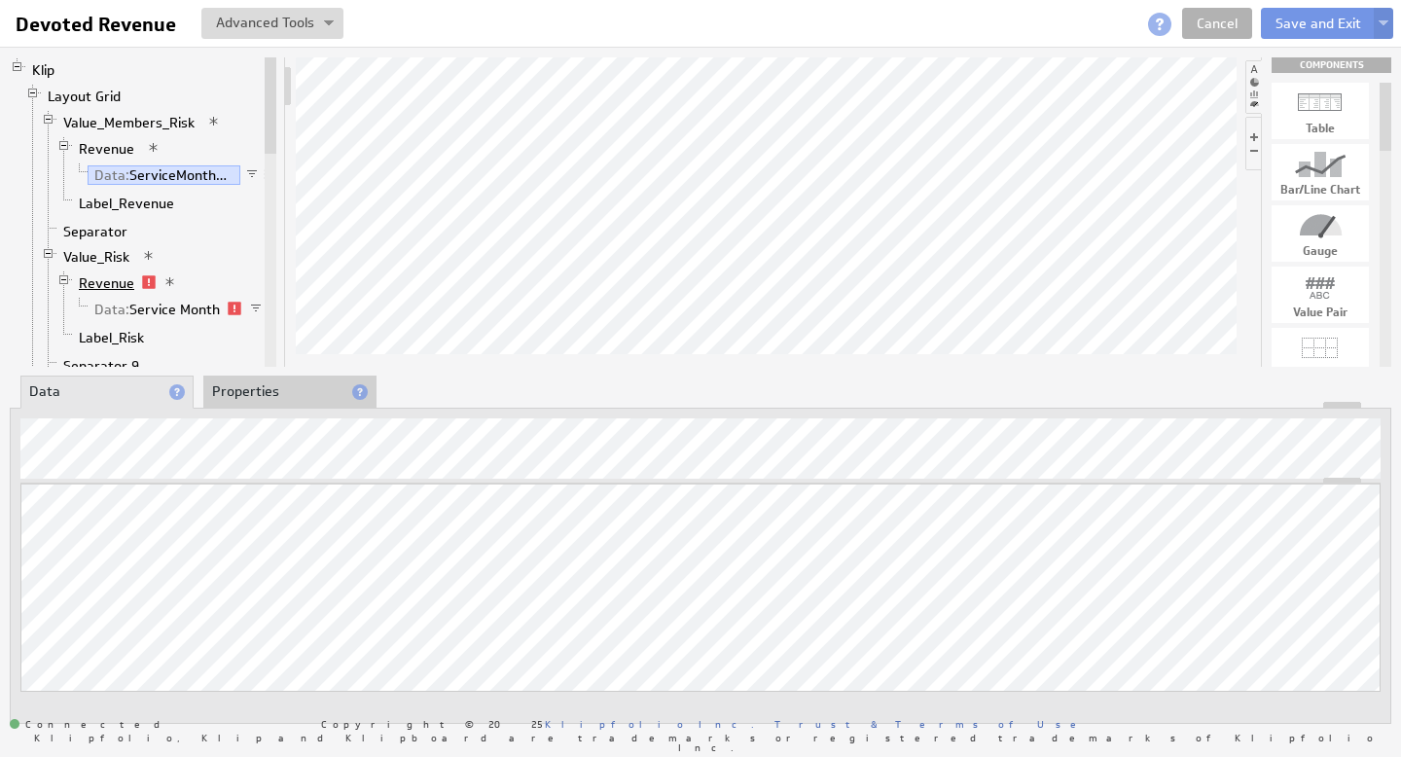
click at [122, 284] on link "Revenue" at bounding box center [107, 282] width 70 height 19
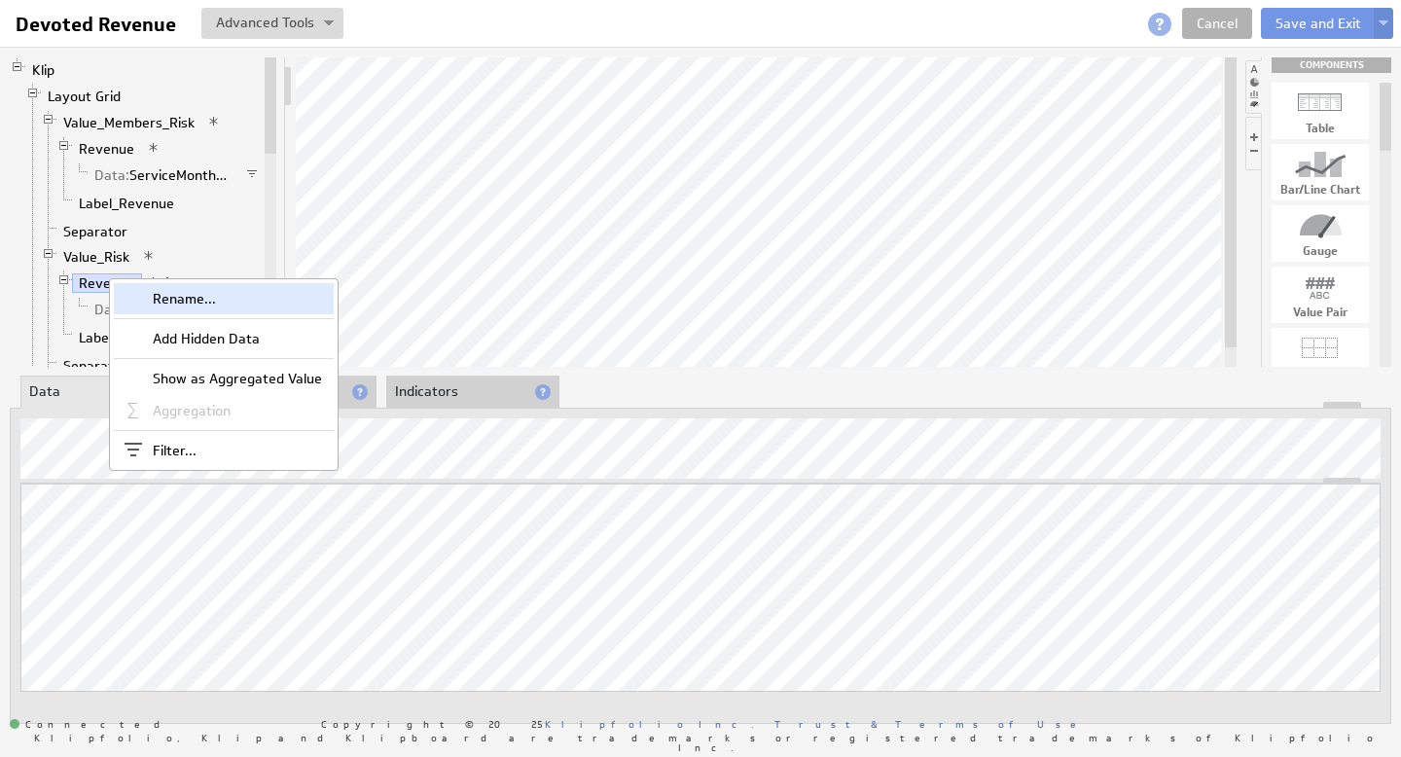
click at [180, 300] on div "Rename..." at bounding box center [224, 298] width 220 height 31
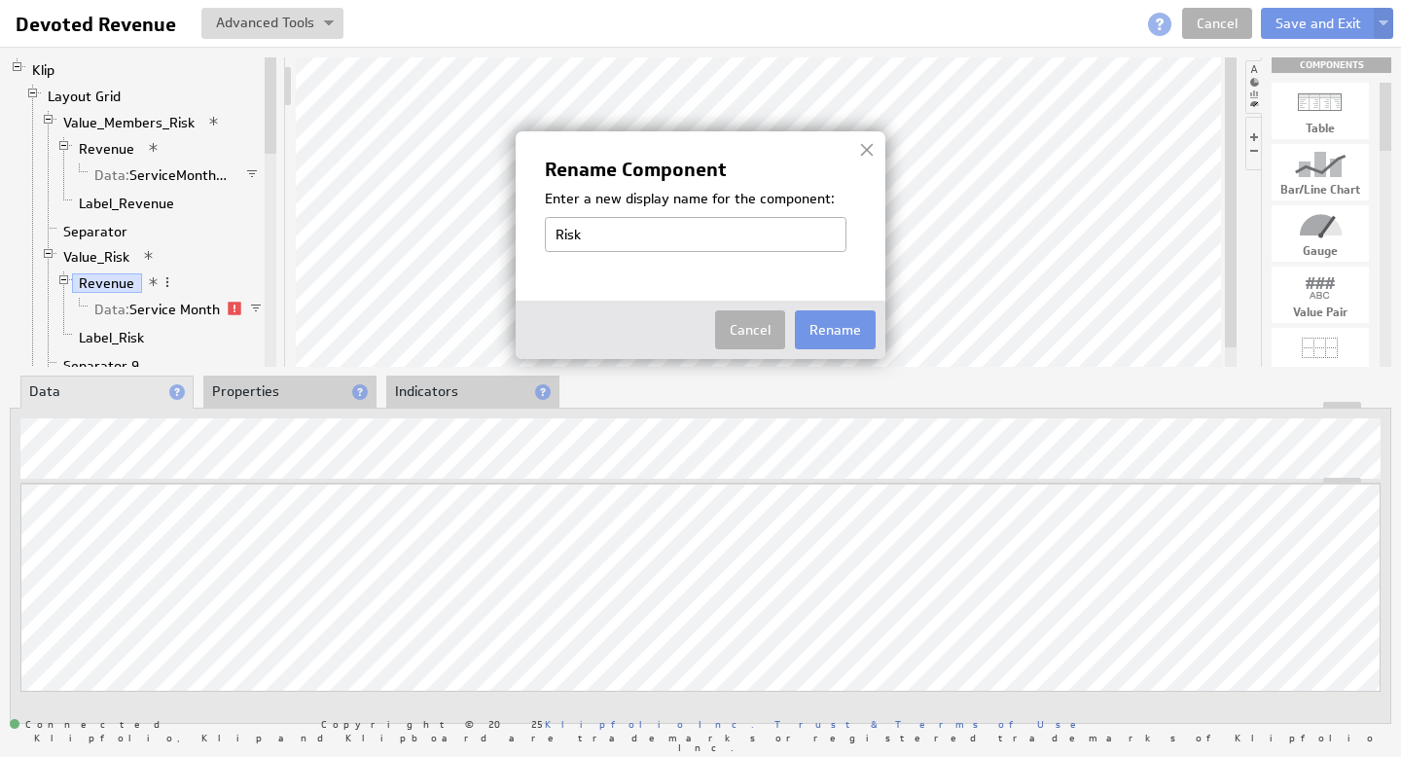
type input "Risk Score"
click at [854, 329] on button "Rename" at bounding box center [835, 329] width 81 height 39
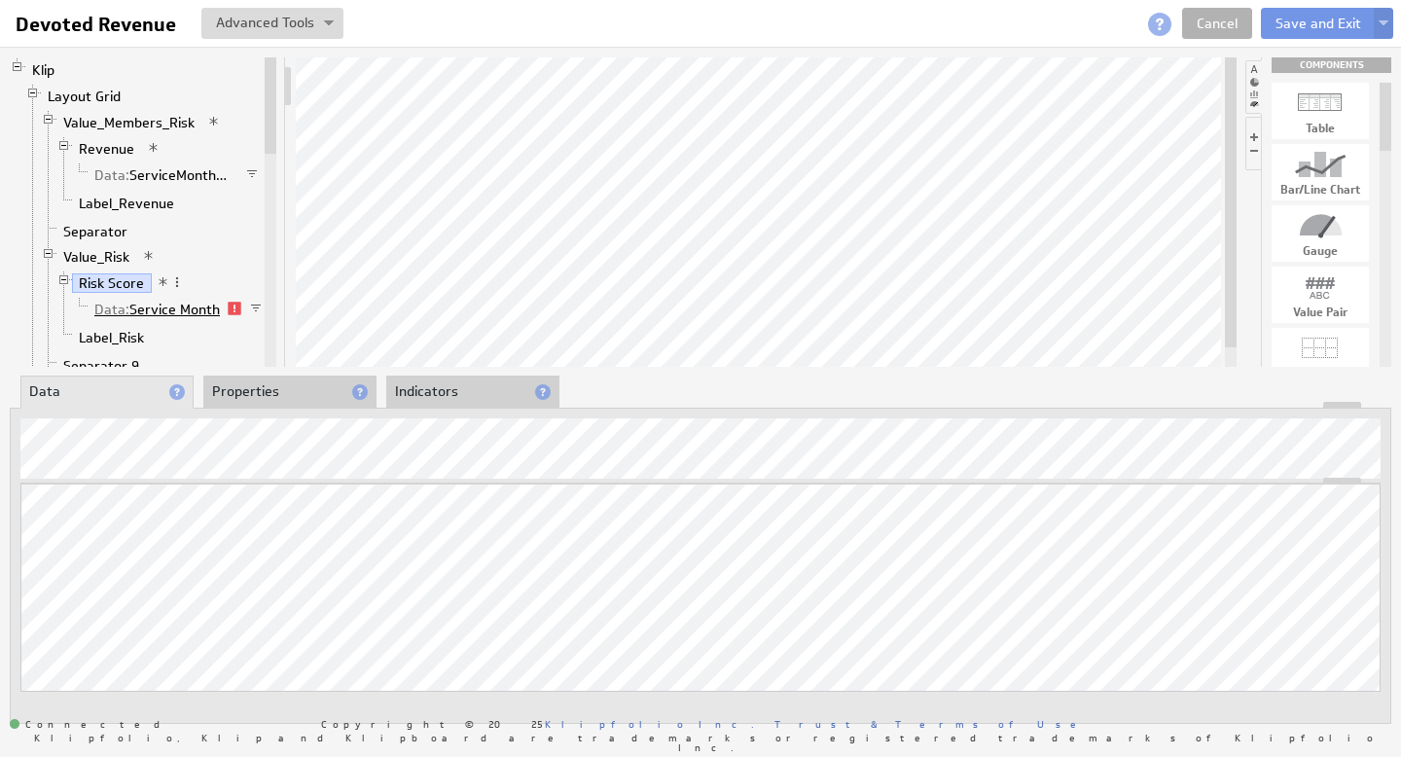
click at [173, 308] on link "Data: Service Month" at bounding box center [158, 309] width 140 height 19
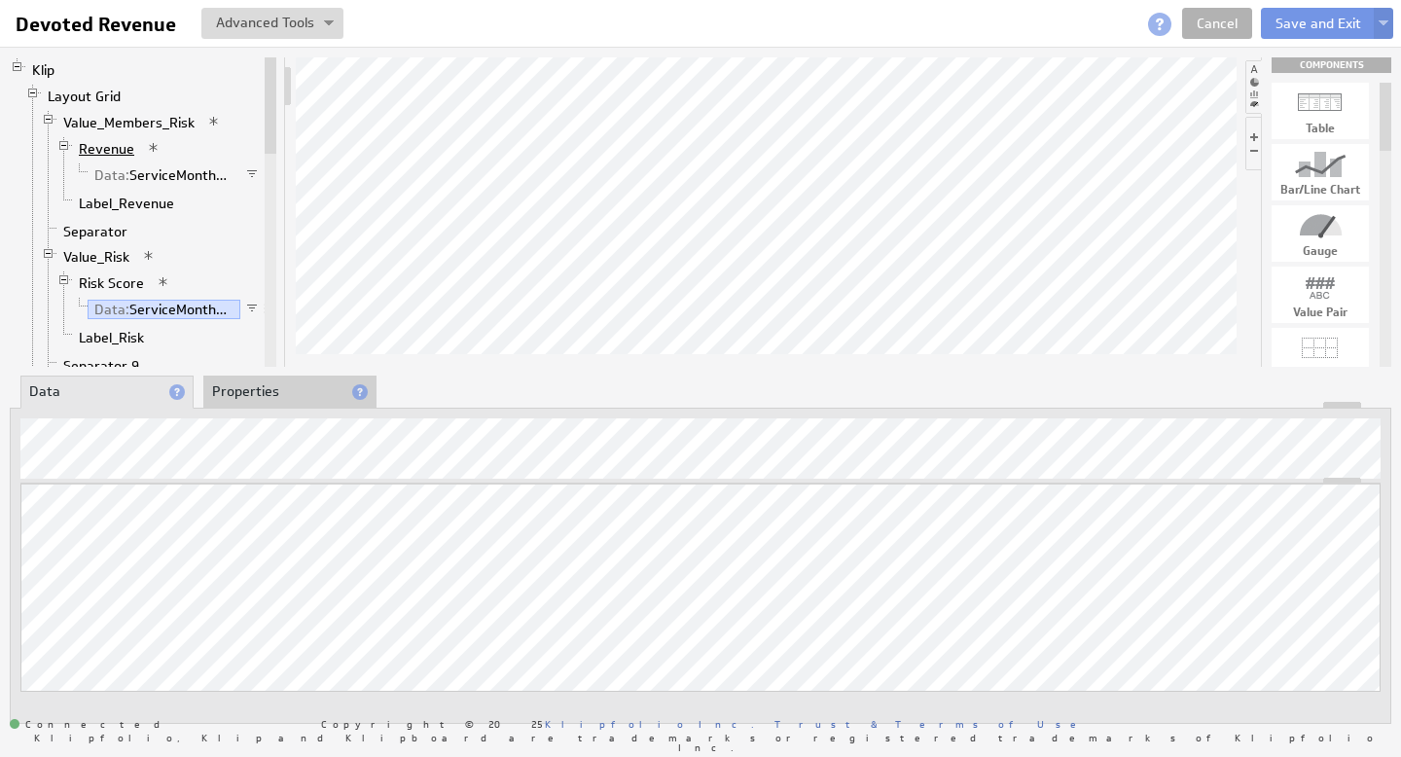
click at [119, 148] on link "Revenue" at bounding box center [107, 148] width 70 height 19
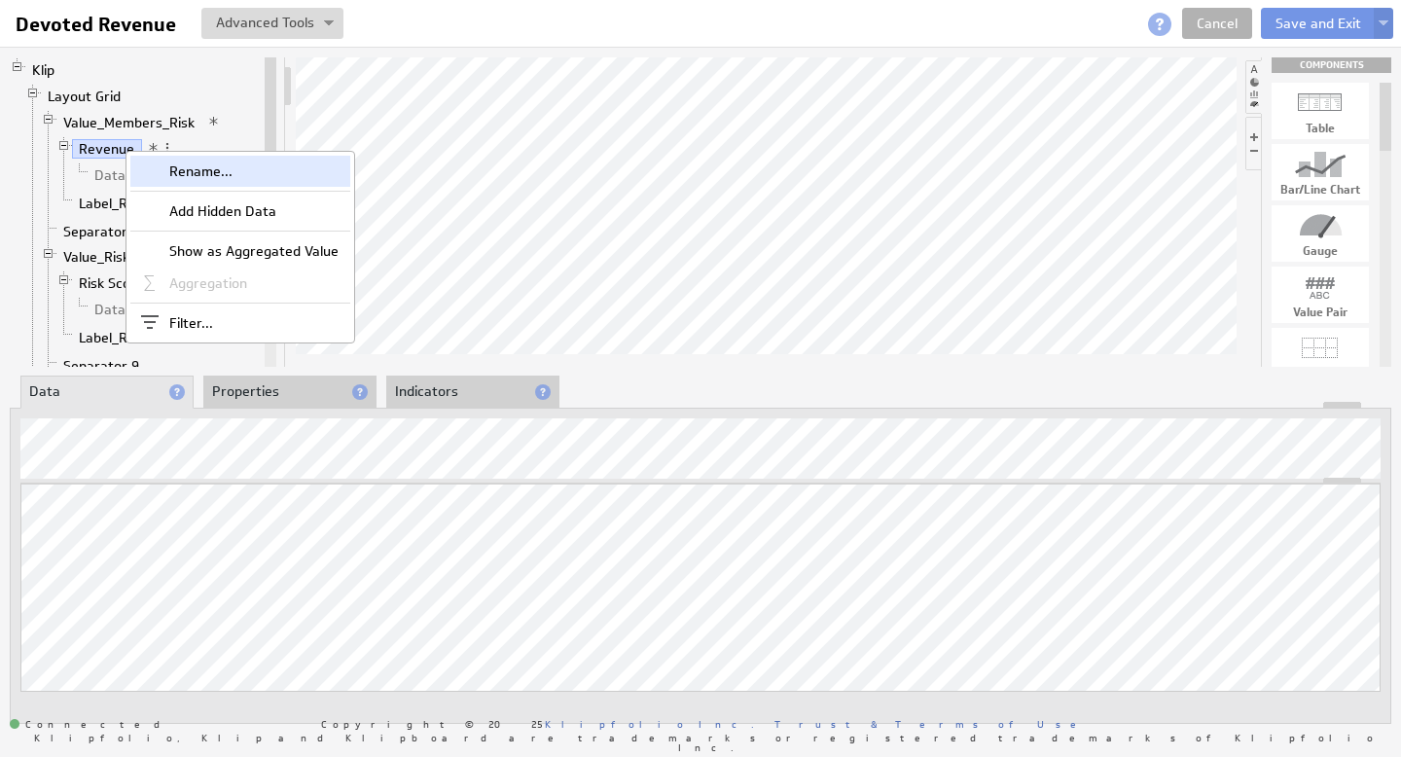
click at [197, 173] on div "Rename..." at bounding box center [240, 171] width 220 height 31
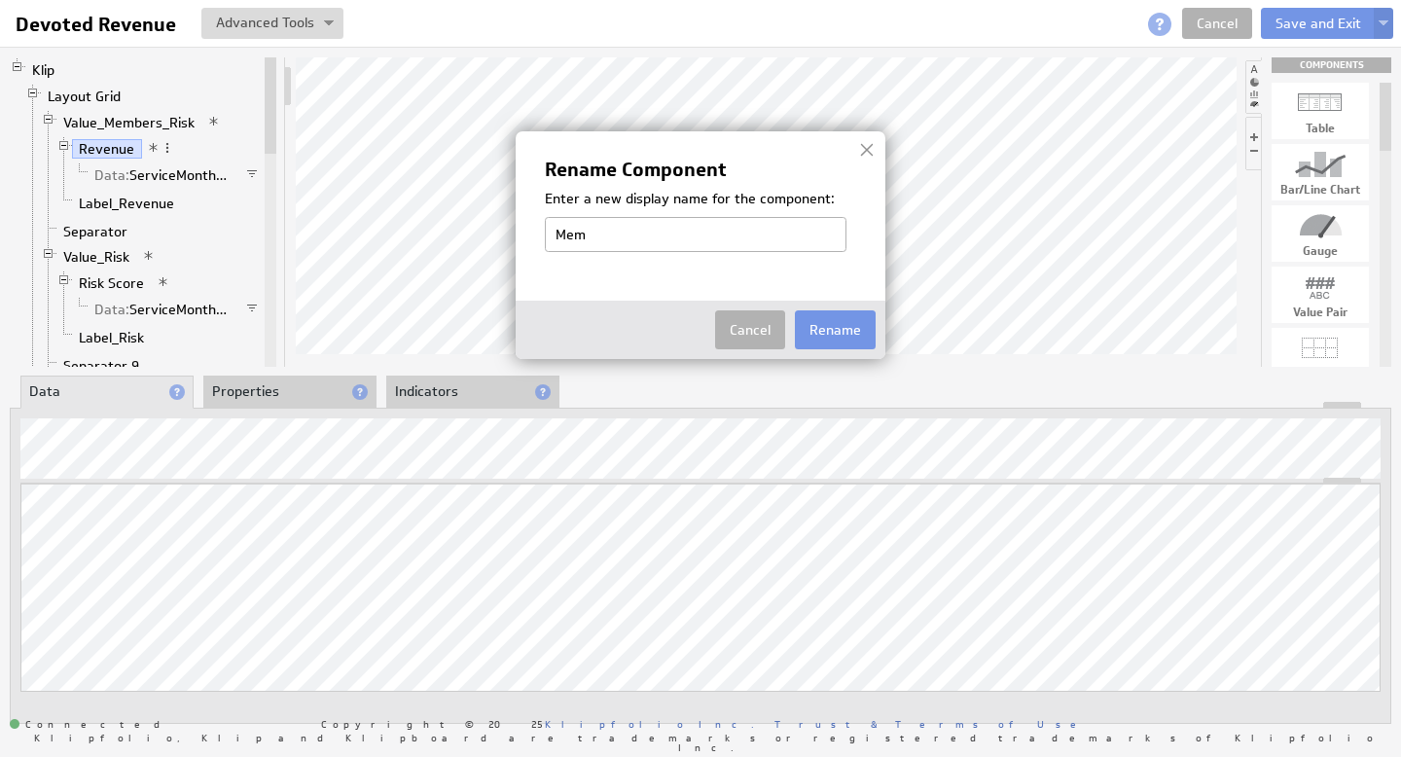
type input "Membership"
click at [835, 323] on button "Rename" at bounding box center [835, 329] width 81 height 39
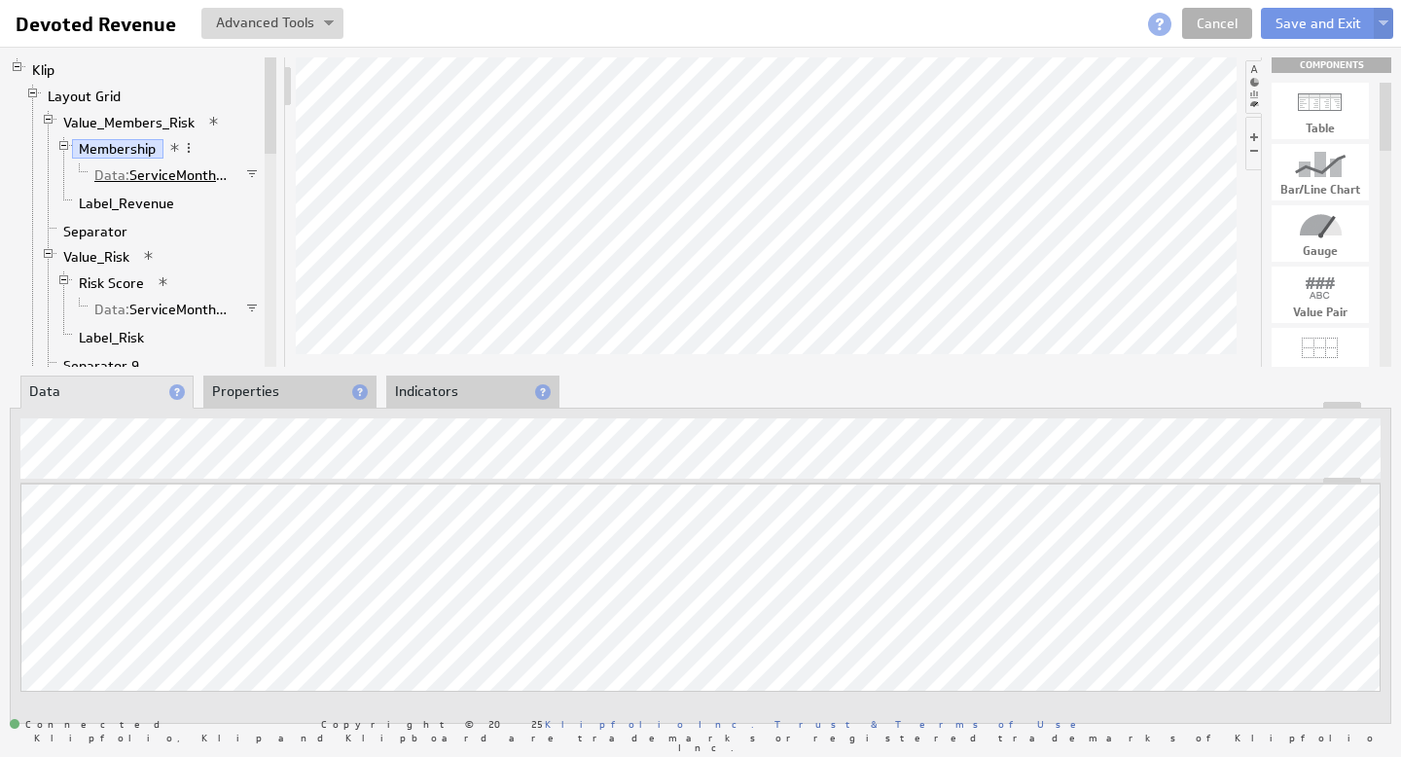
click at [171, 177] on link "Data: ServiceMonthDate" at bounding box center [164, 174] width 153 height 19
click at [286, 404] on div at bounding box center [701, 405] width 1380 height 7
click at [288, 388] on li "Properties" at bounding box center [289, 392] width 173 height 33
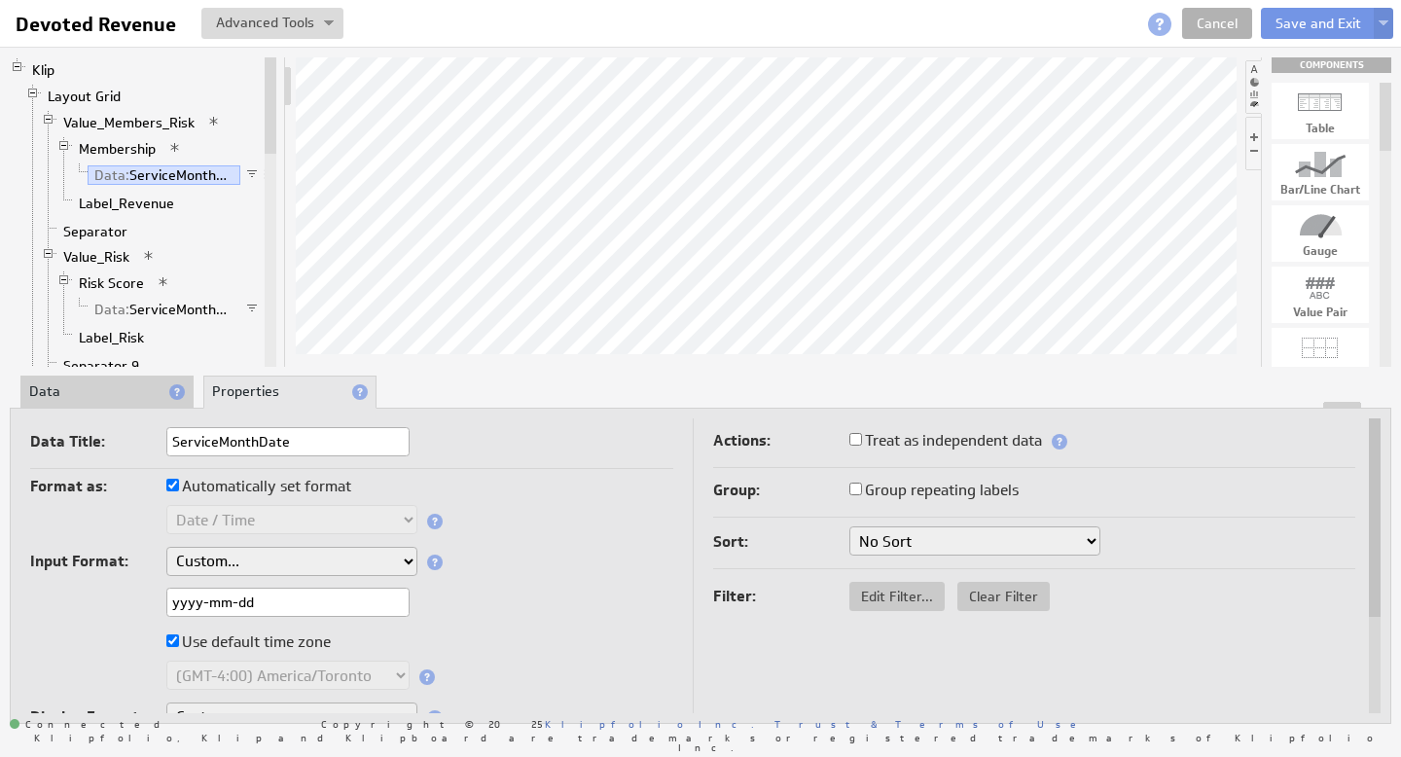
click at [80, 381] on li "Data" at bounding box center [106, 392] width 173 height 33
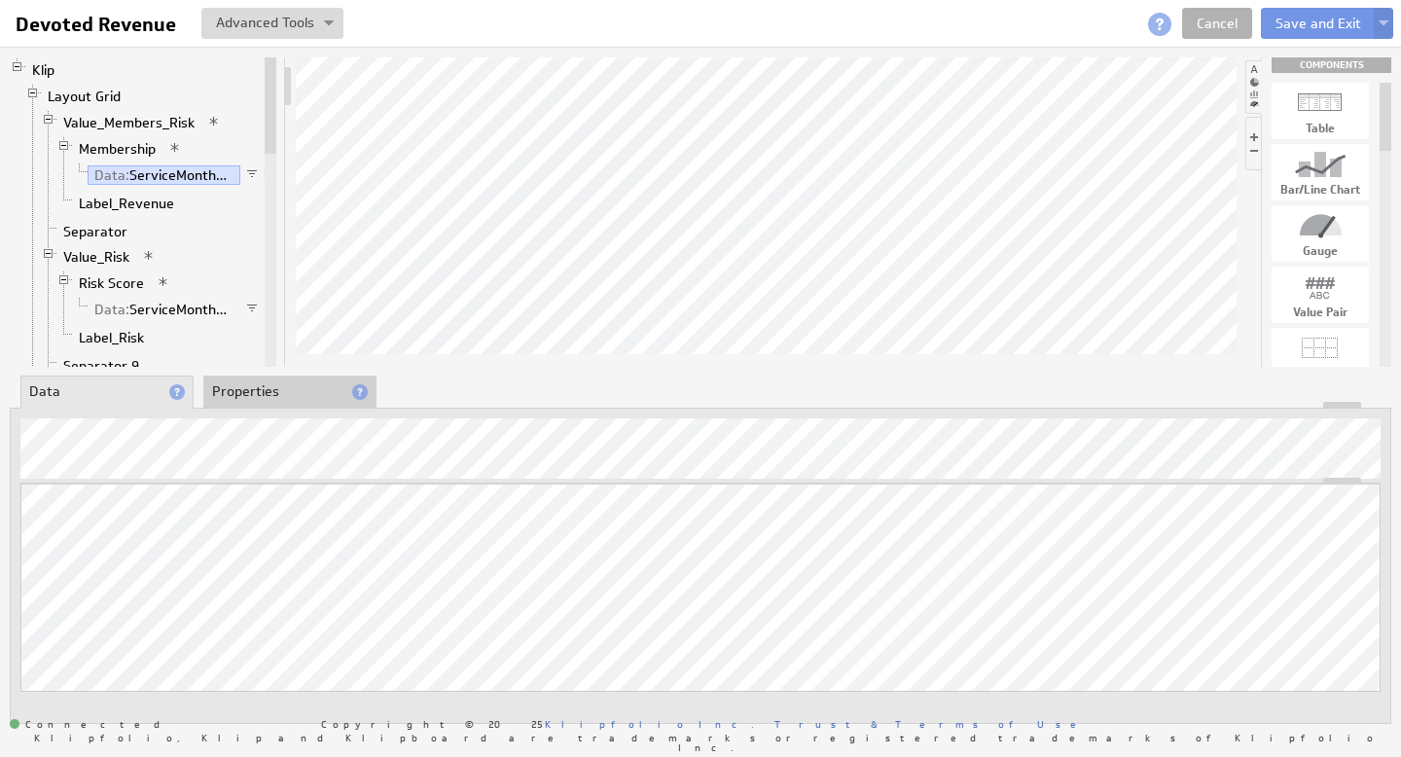
click at [269, 393] on li "Properties" at bounding box center [289, 392] width 173 height 33
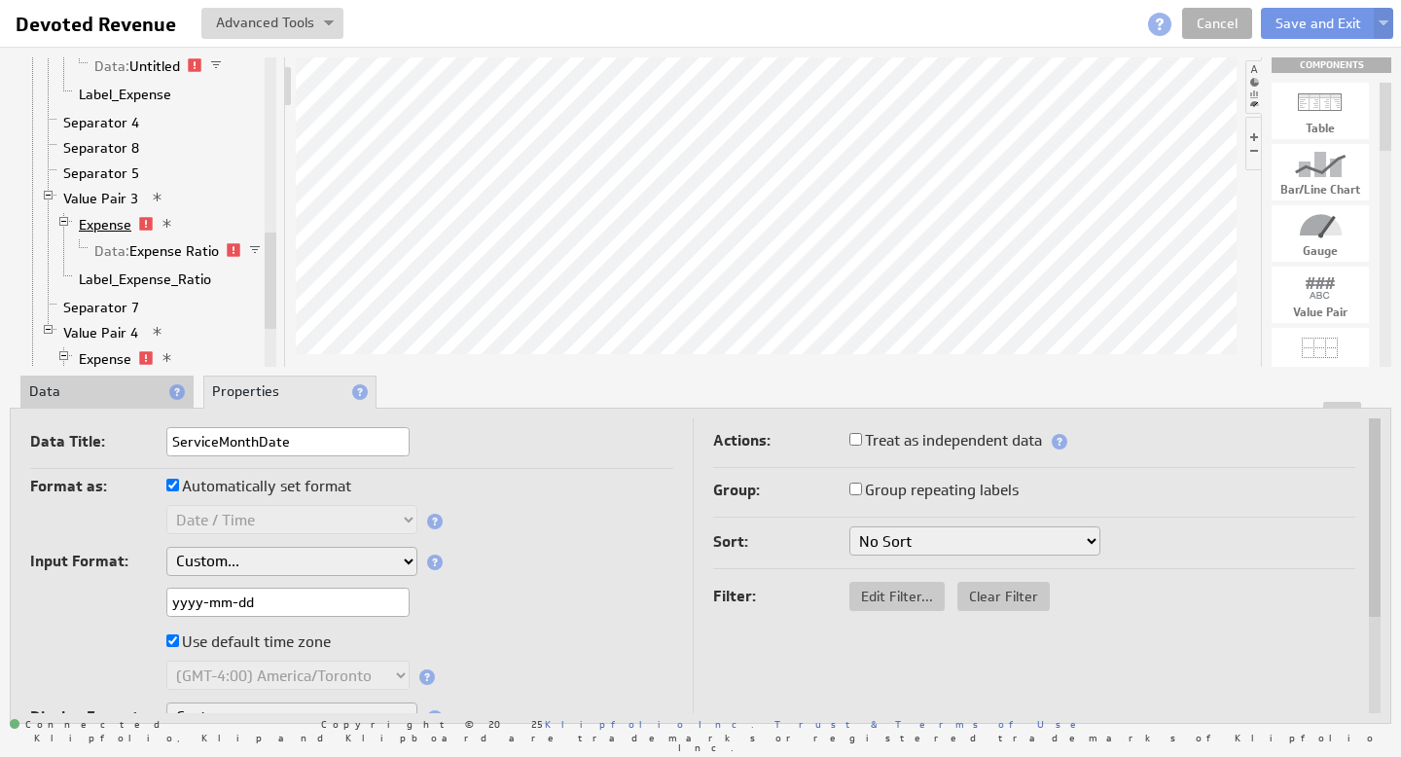
click at [107, 222] on link "Expense" at bounding box center [105, 224] width 67 height 19
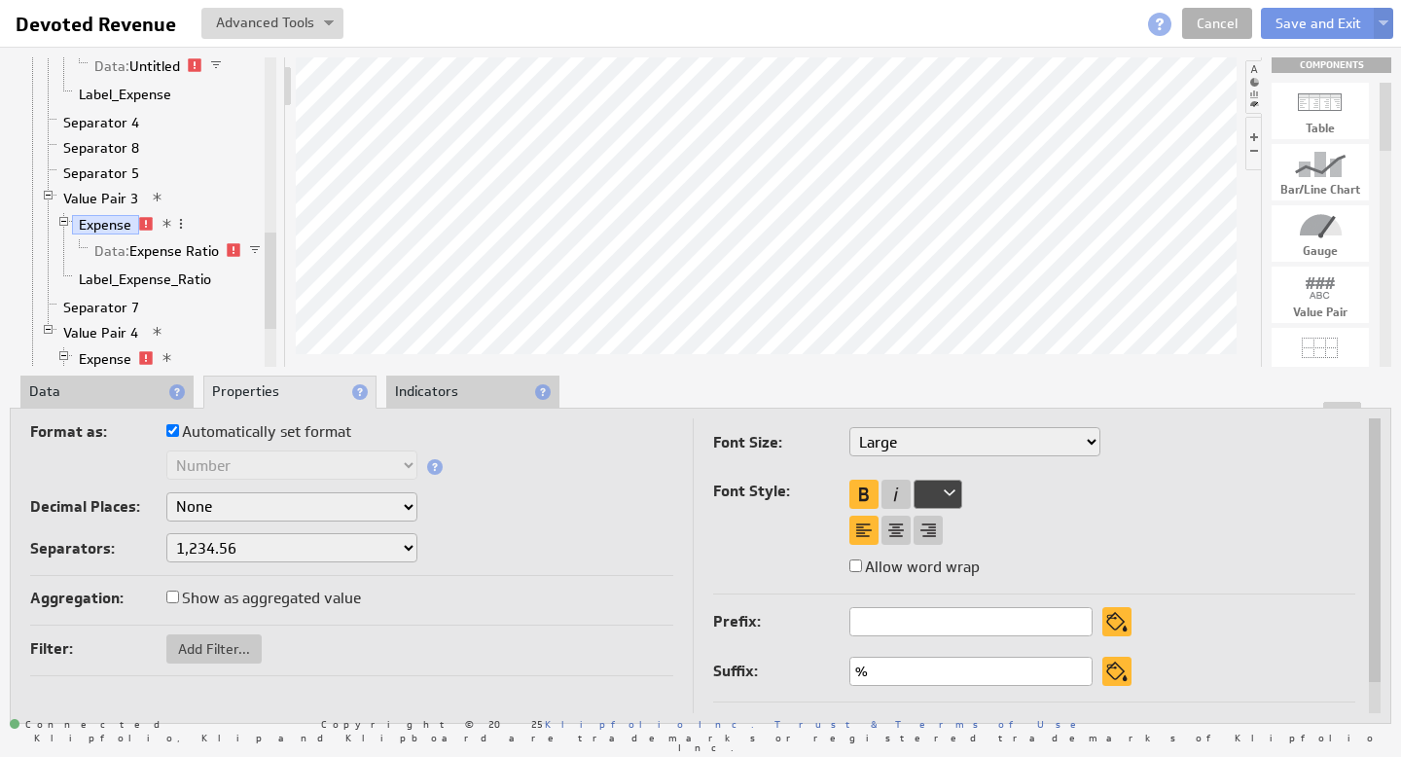
click at [81, 398] on li "Data" at bounding box center [106, 392] width 173 height 33
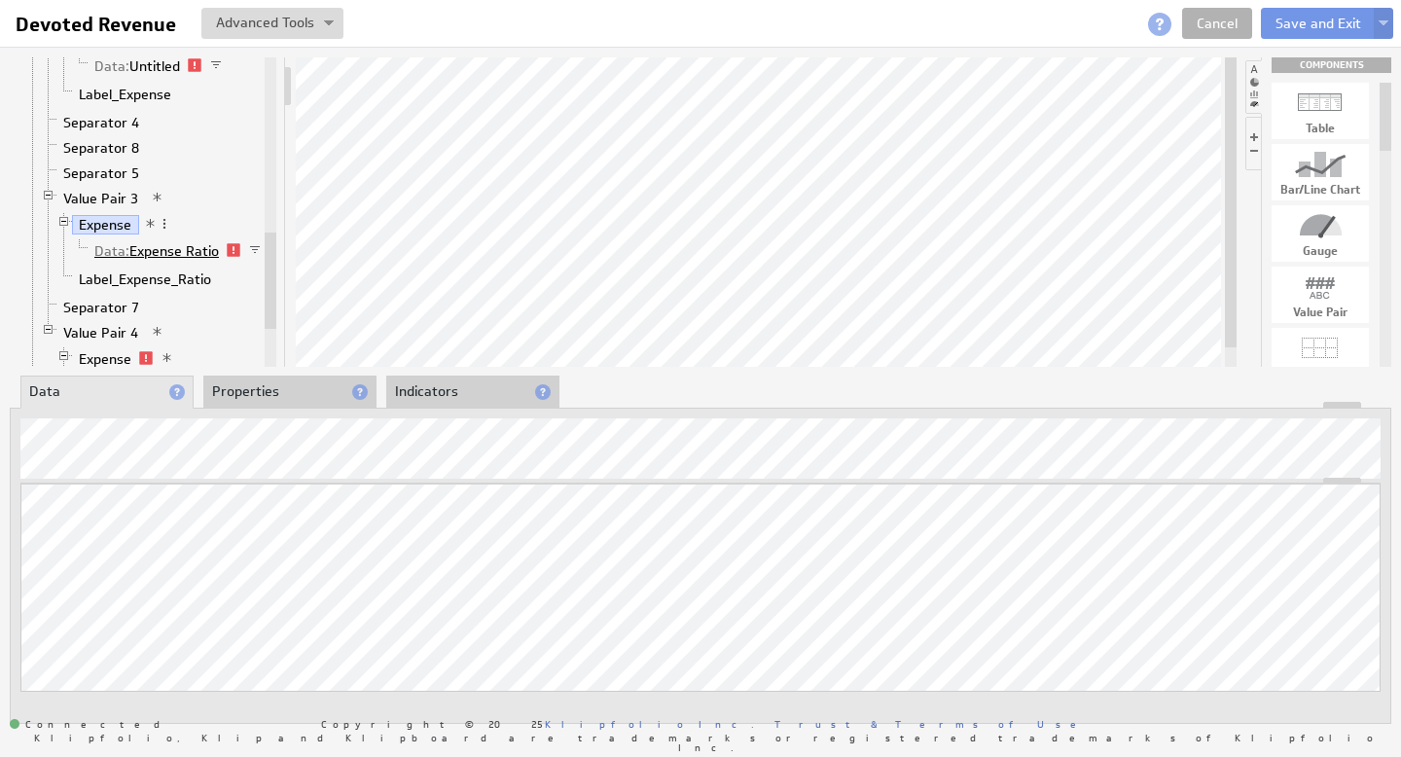
click at [183, 252] on link "Data: Expense Ratio" at bounding box center [157, 250] width 139 height 19
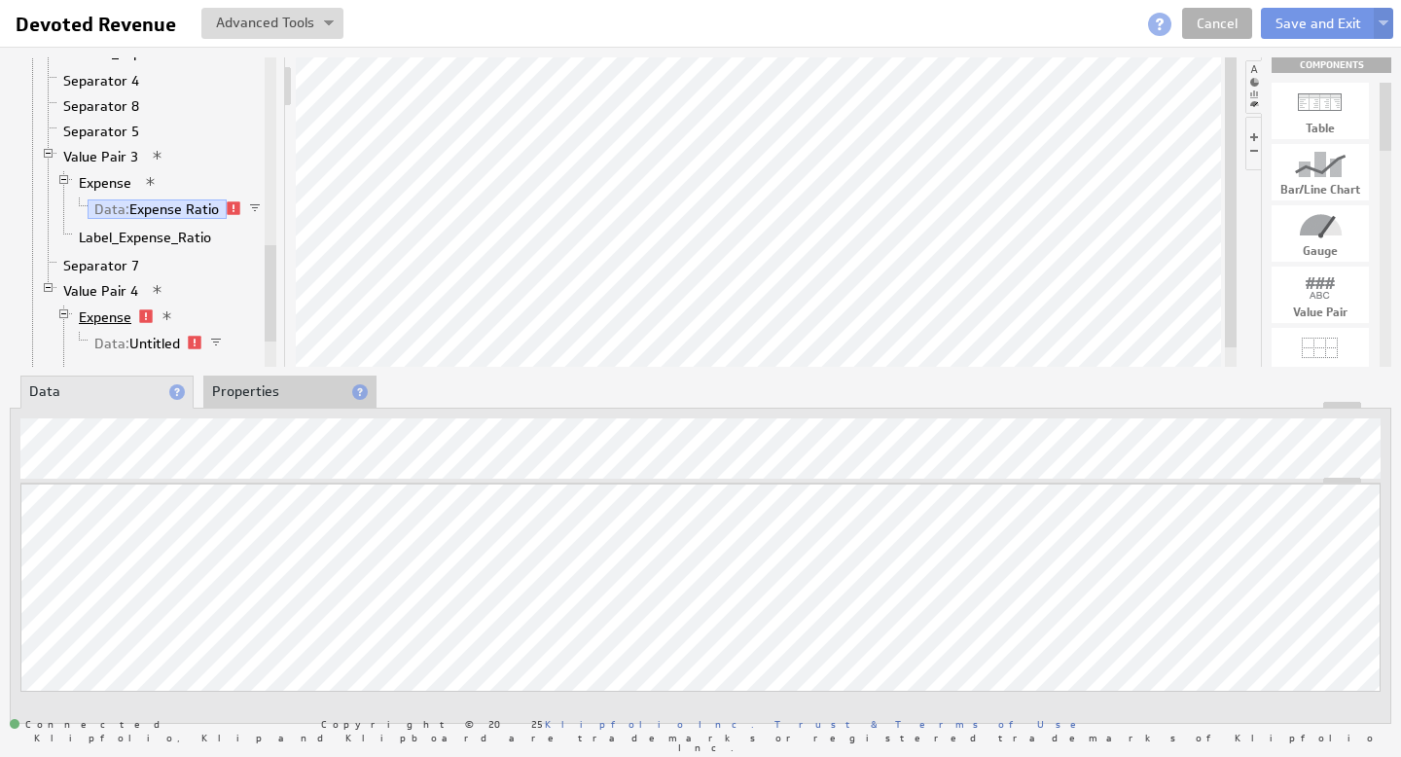
click at [117, 315] on link "Expense" at bounding box center [105, 317] width 67 height 19
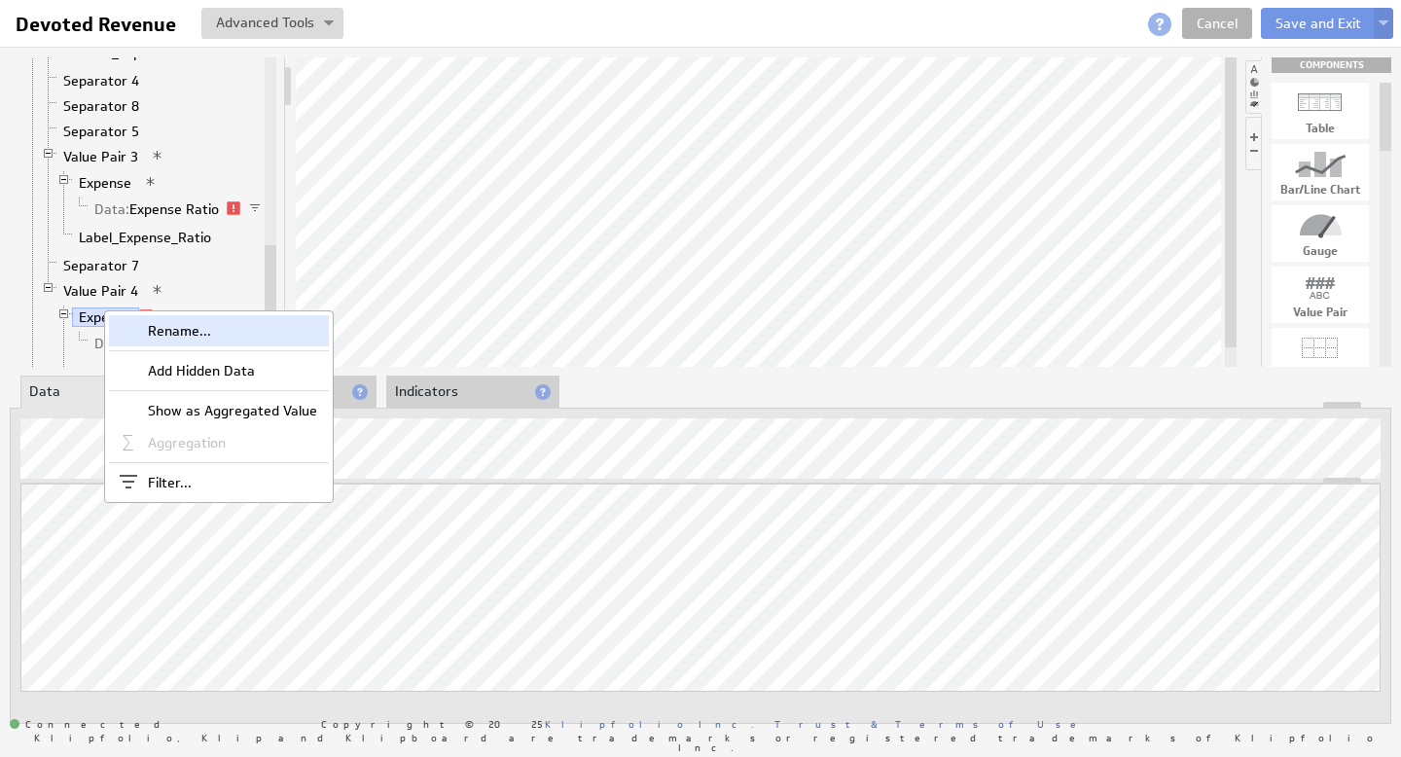
click at [159, 334] on div "Rename..." at bounding box center [219, 330] width 220 height 31
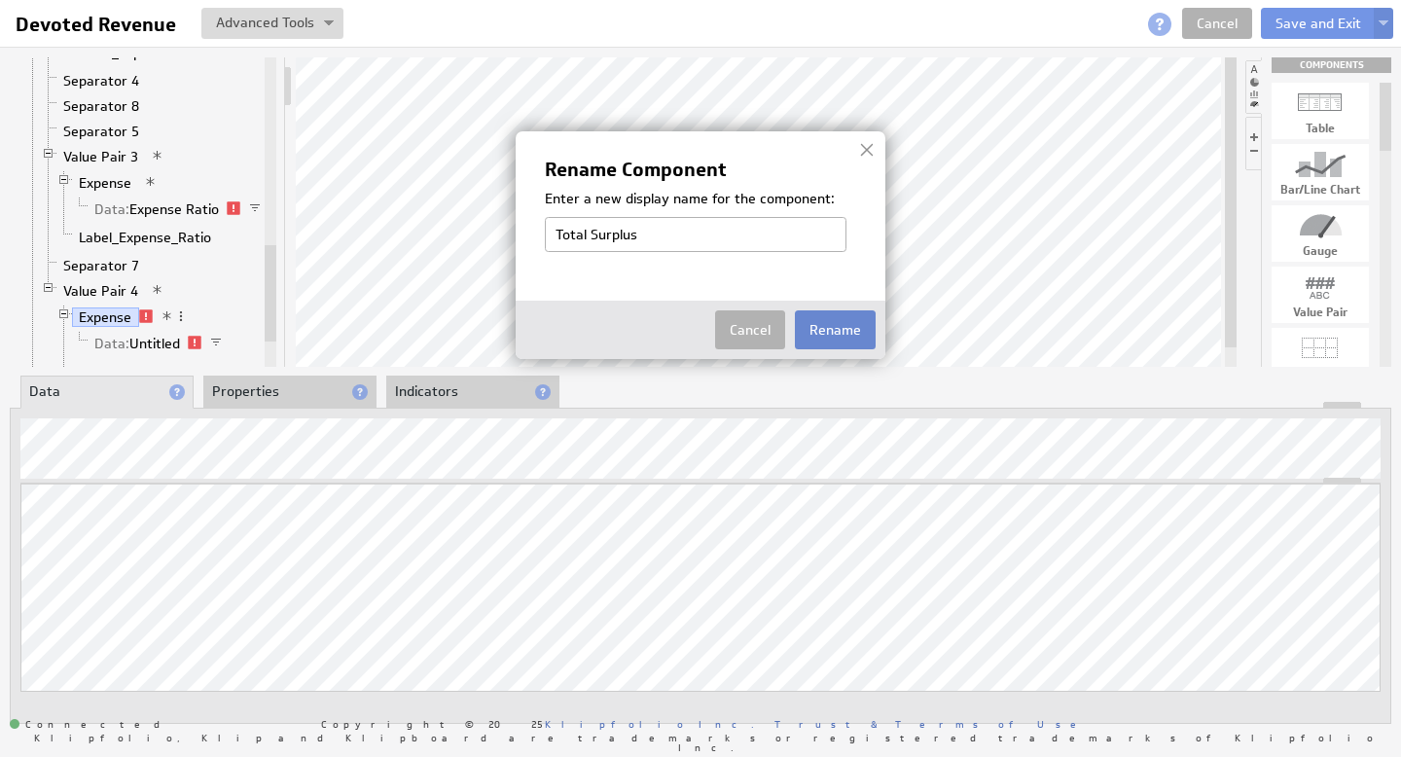
type input "Total Surplus"
click at [821, 331] on button "Rename" at bounding box center [835, 329] width 81 height 39
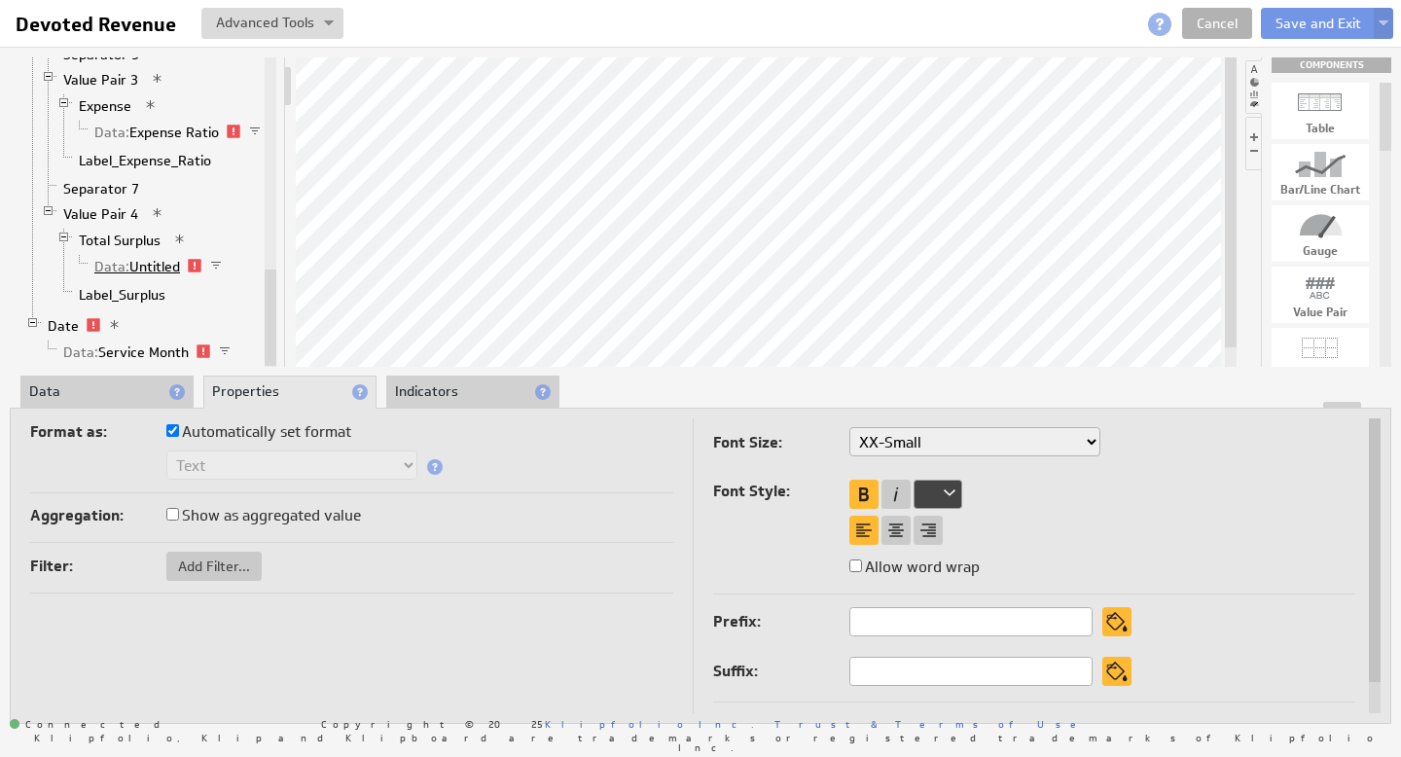
click at [144, 265] on link "Data: Untitled" at bounding box center [138, 266] width 100 height 19
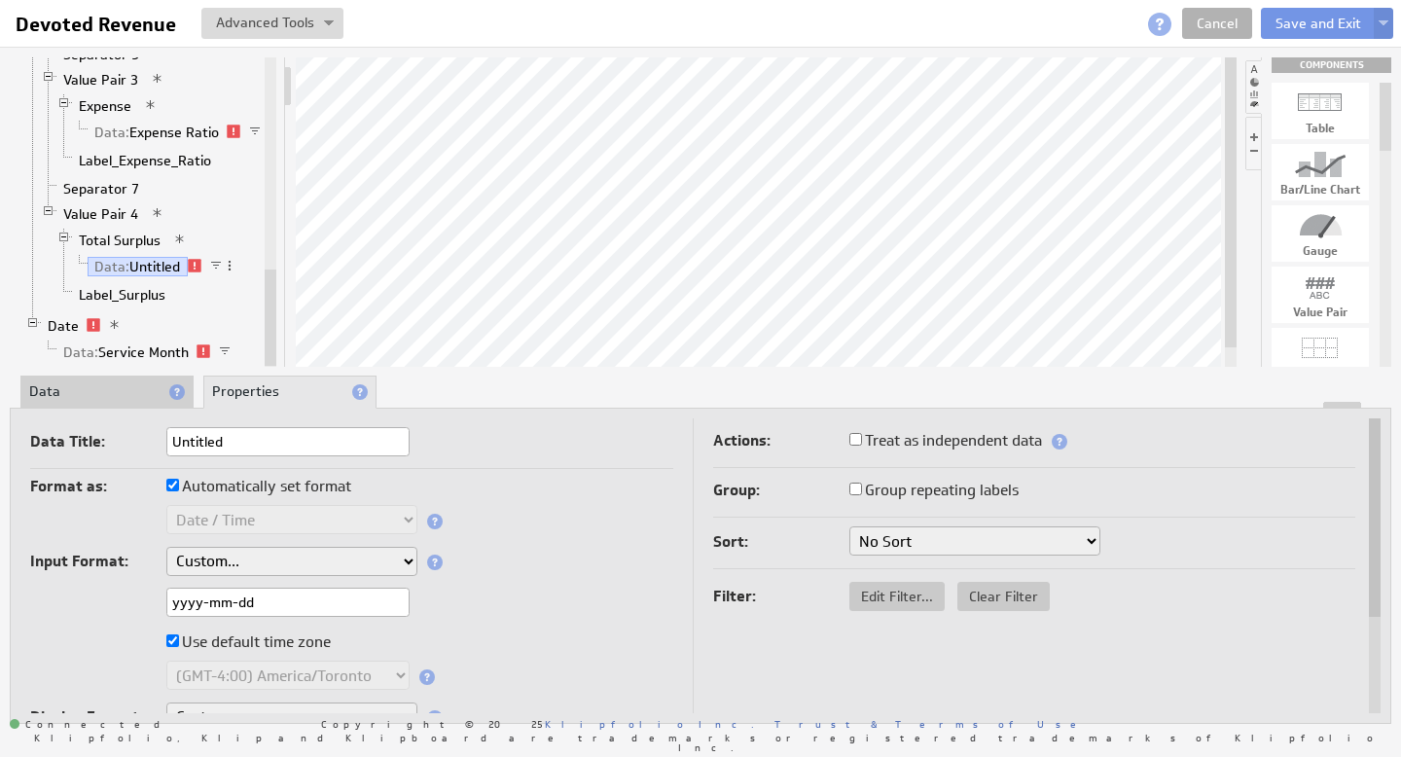
click at [86, 388] on li "Data" at bounding box center [106, 392] width 173 height 33
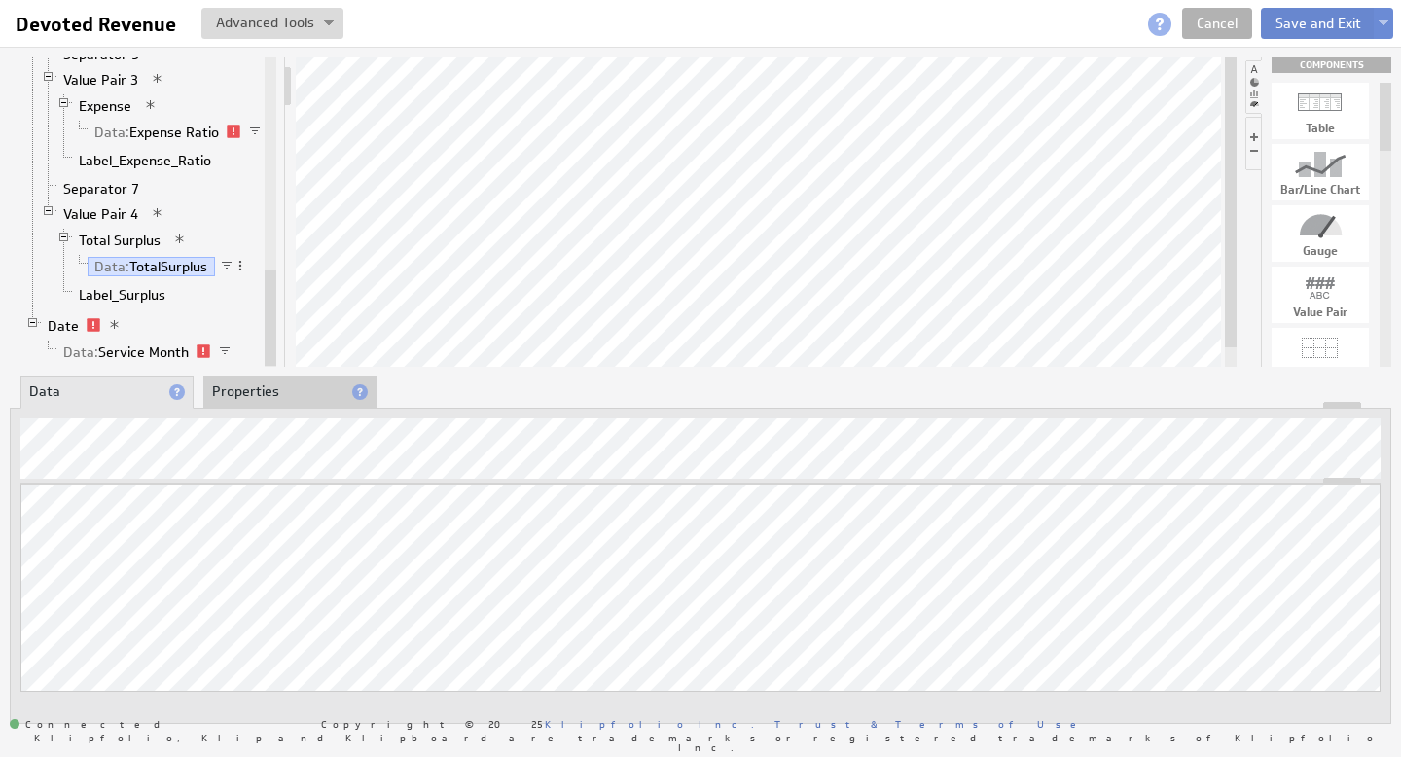
click at [1316, 23] on button "Save and Exit" at bounding box center [1318, 23] width 115 height 31
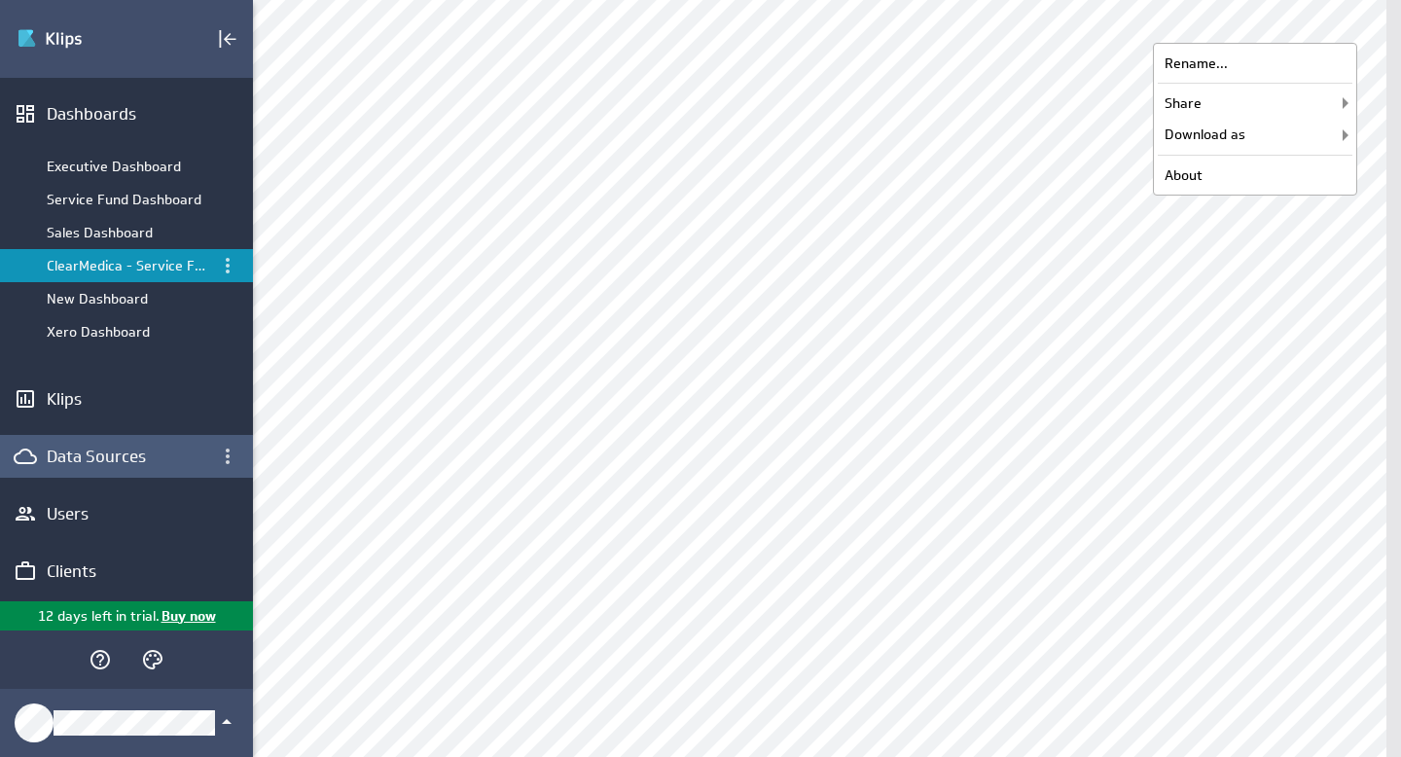
click at [102, 453] on div "Data Sources" at bounding box center [127, 456] width 160 height 21
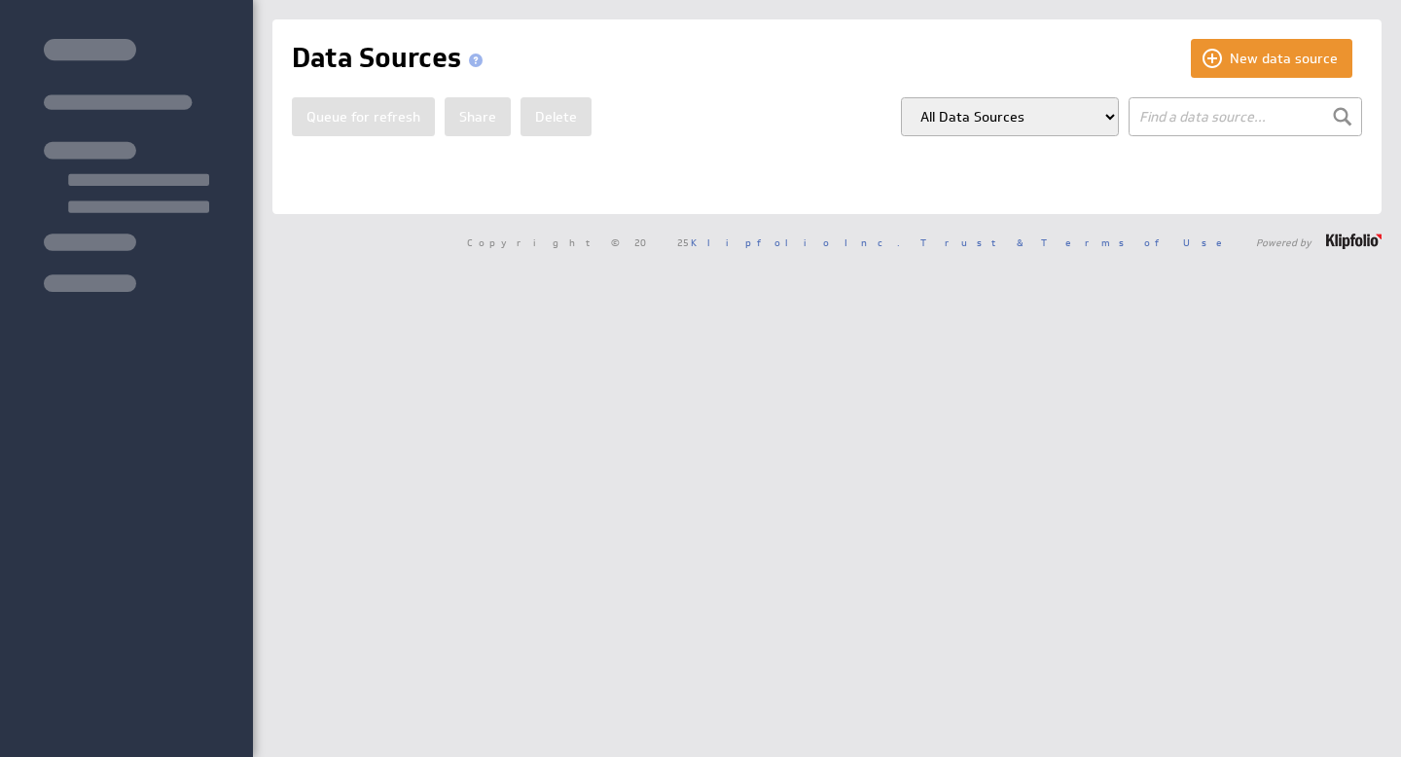
select select "my_models"
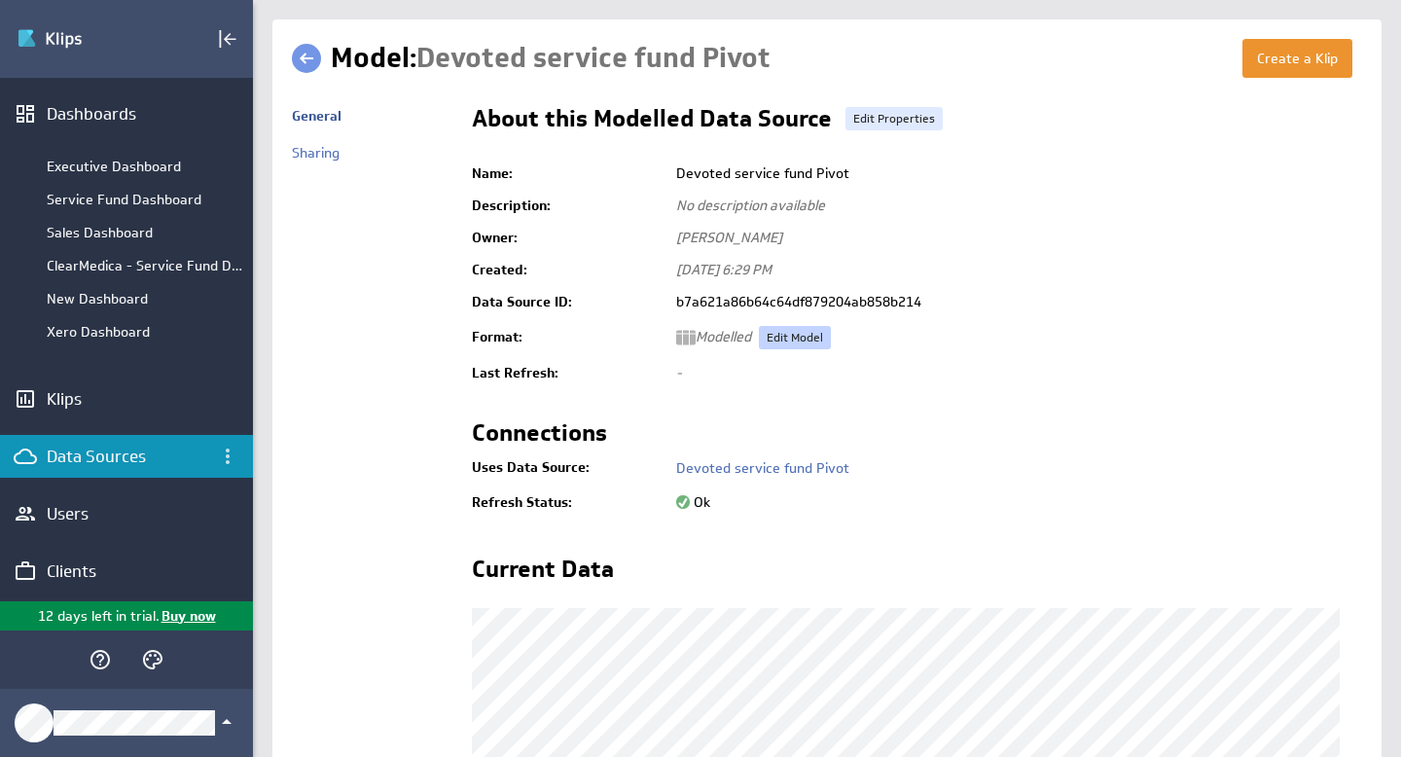
click at [800, 335] on link "Edit Model" at bounding box center [795, 337] width 72 height 23
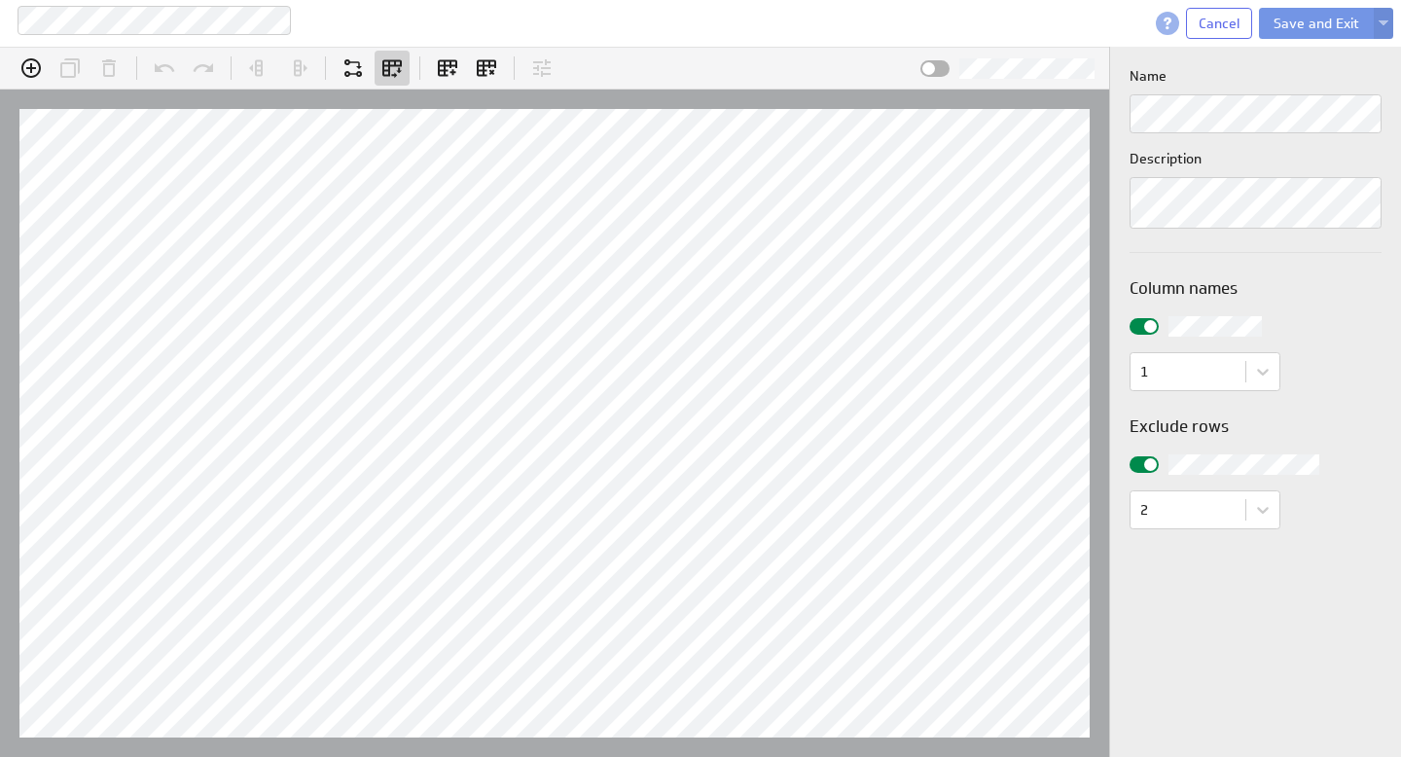
scroll to position [60, 1192]
click at [1389, 18] on button at bounding box center [1383, 23] width 19 height 31
click at [1218, 24] on span "Cancel" at bounding box center [1219, 24] width 41 height 18
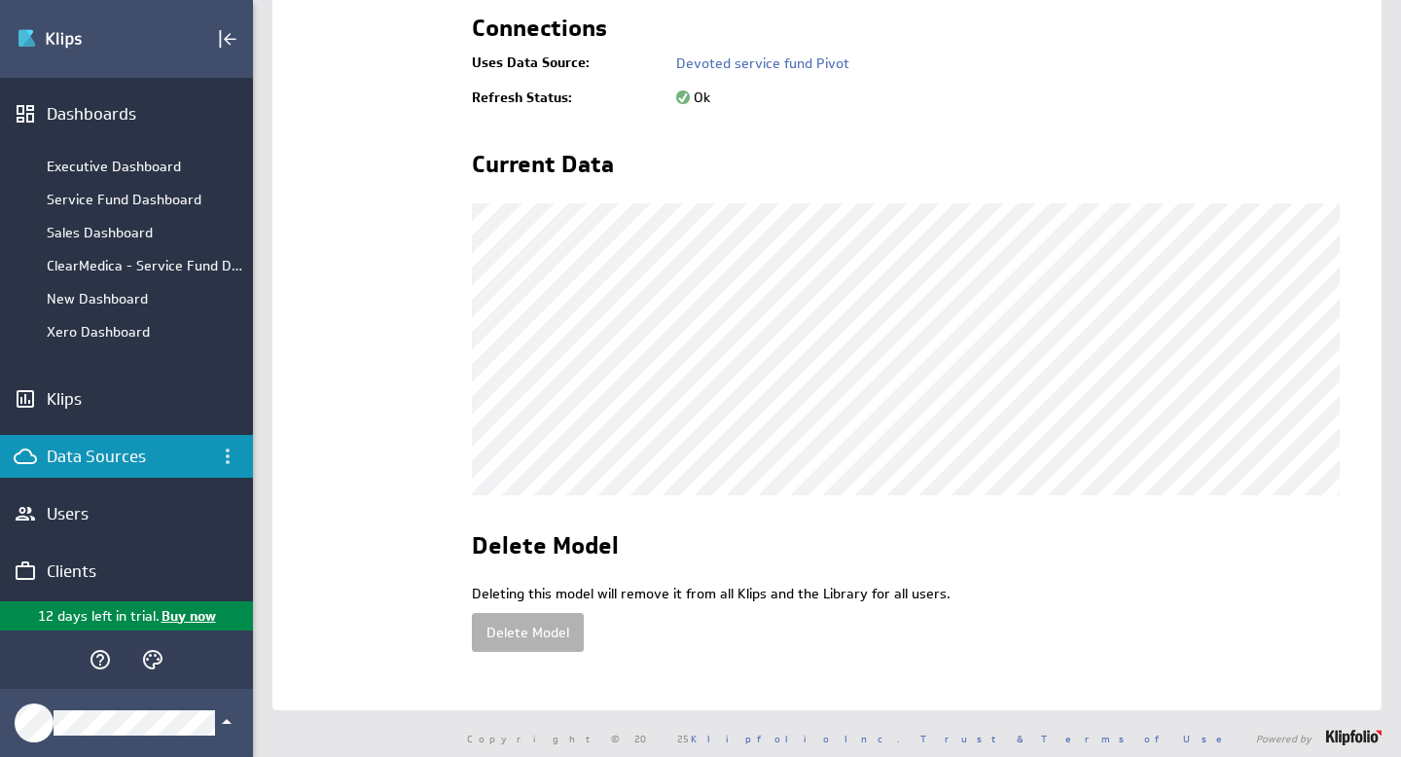
scroll to position [413, 0]
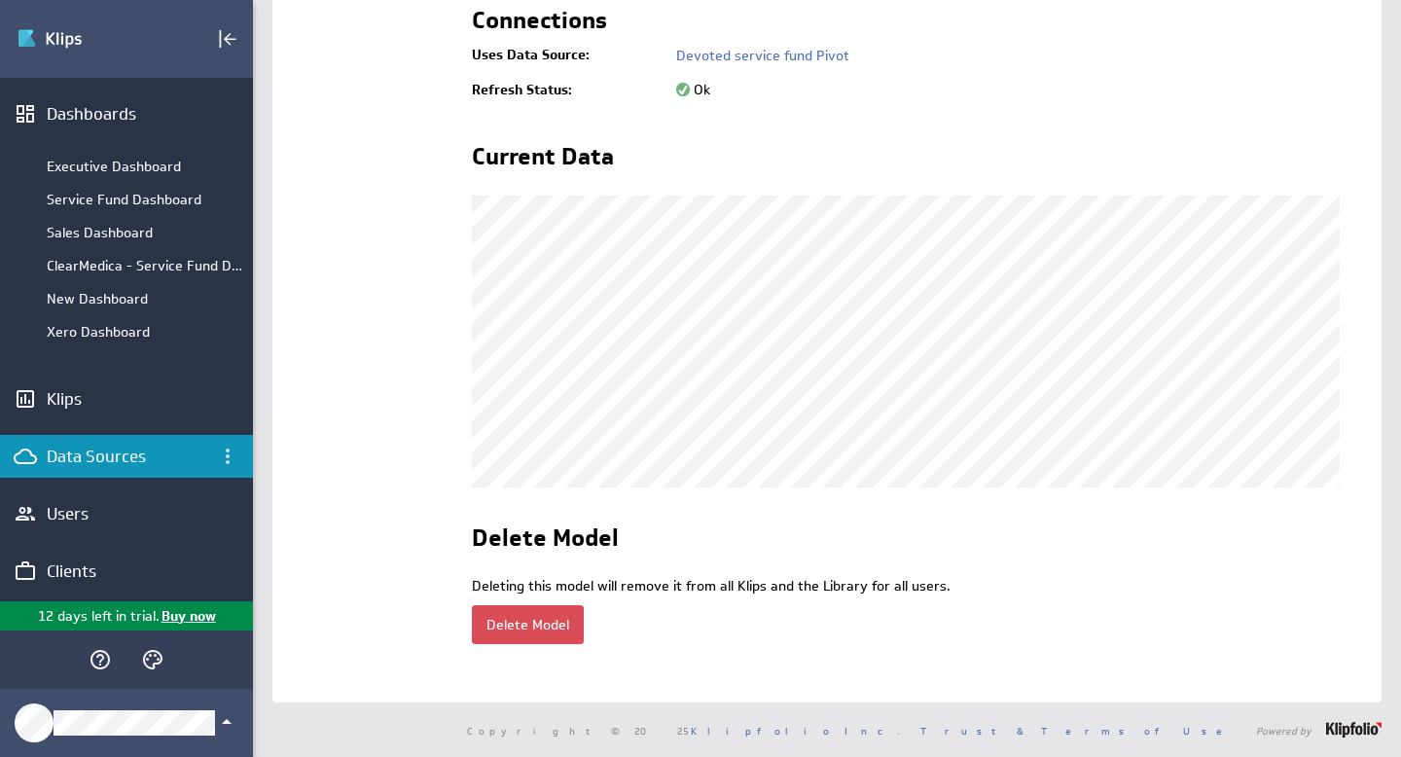
click at [543, 628] on button "Delete Model" at bounding box center [528, 624] width 112 height 39
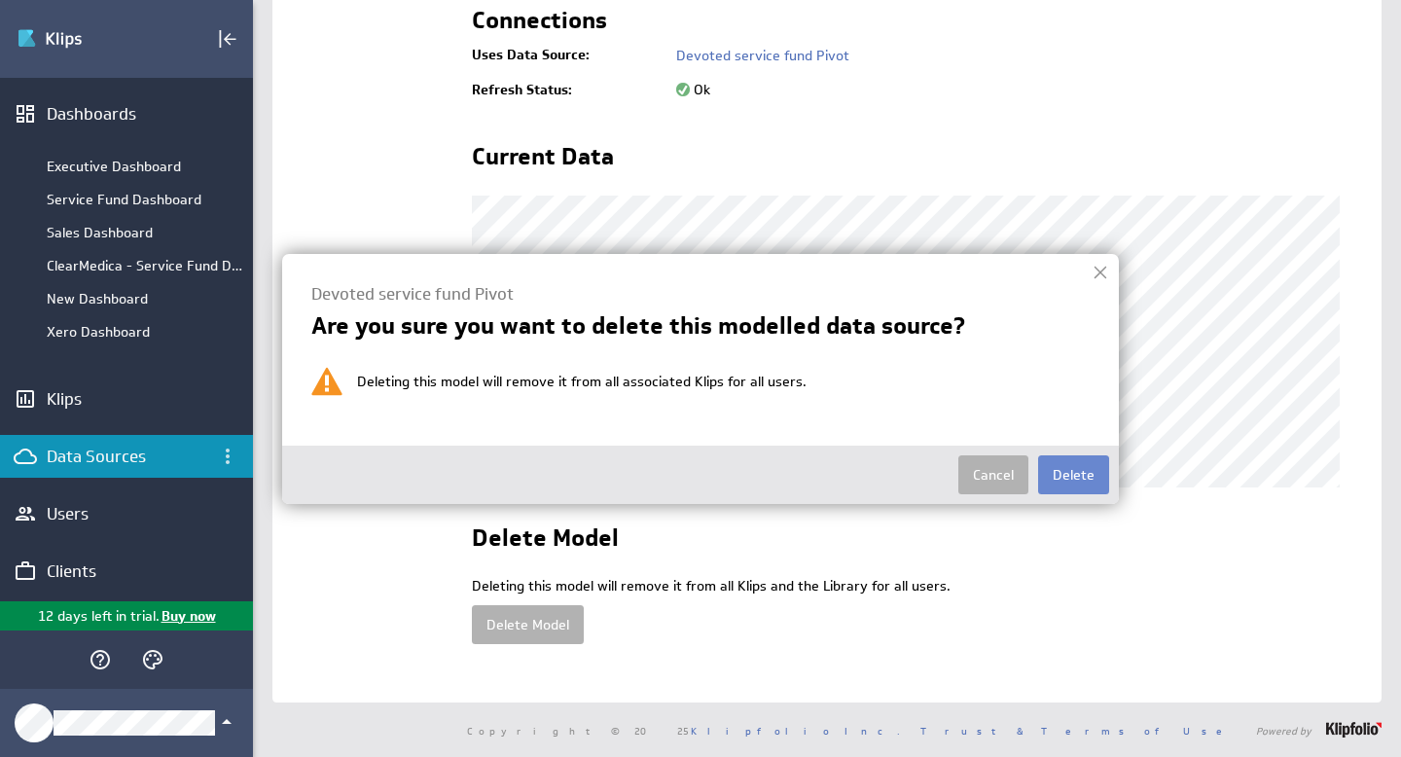
click at [1084, 471] on button "Delete" at bounding box center [1073, 474] width 71 height 39
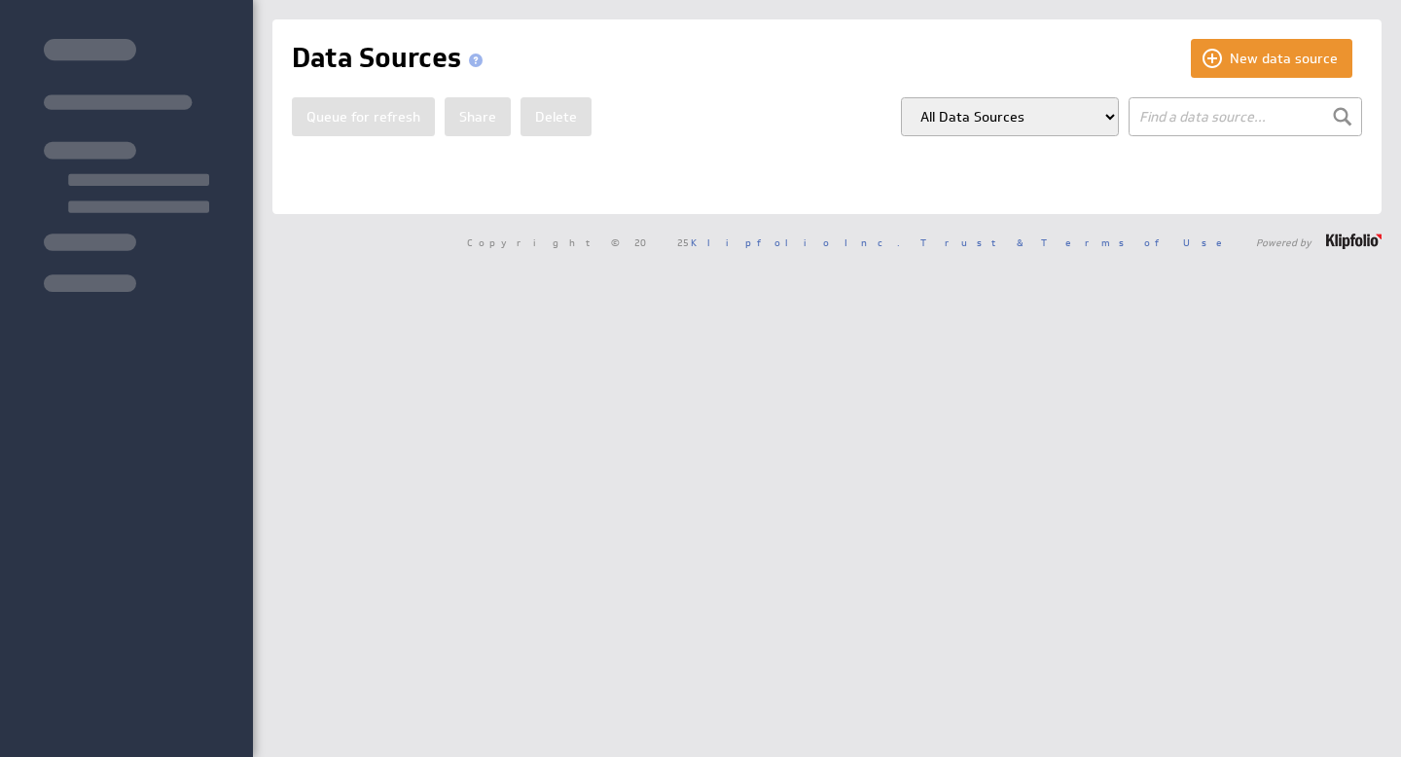
select select "my_models"
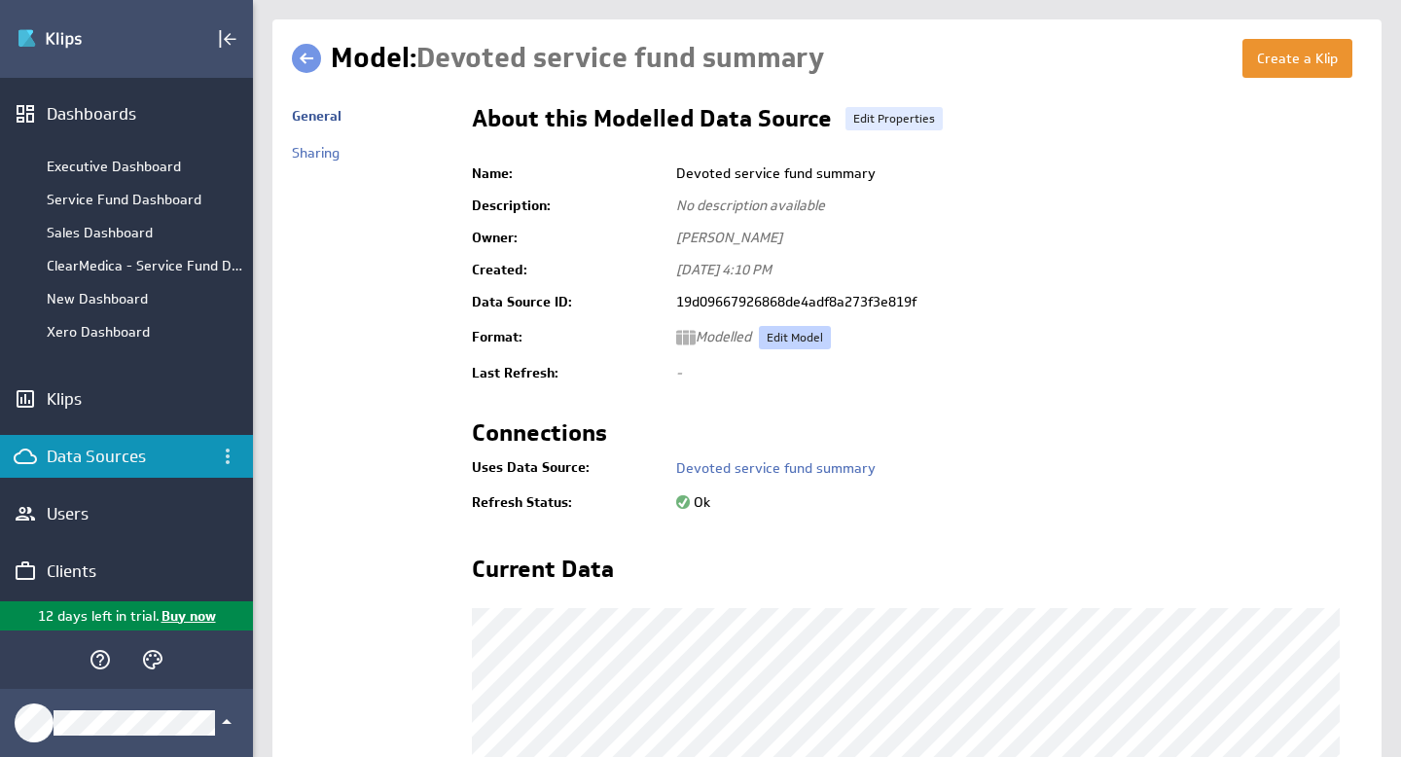
click at [809, 334] on link "Edit Model" at bounding box center [795, 337] width 72 height 23
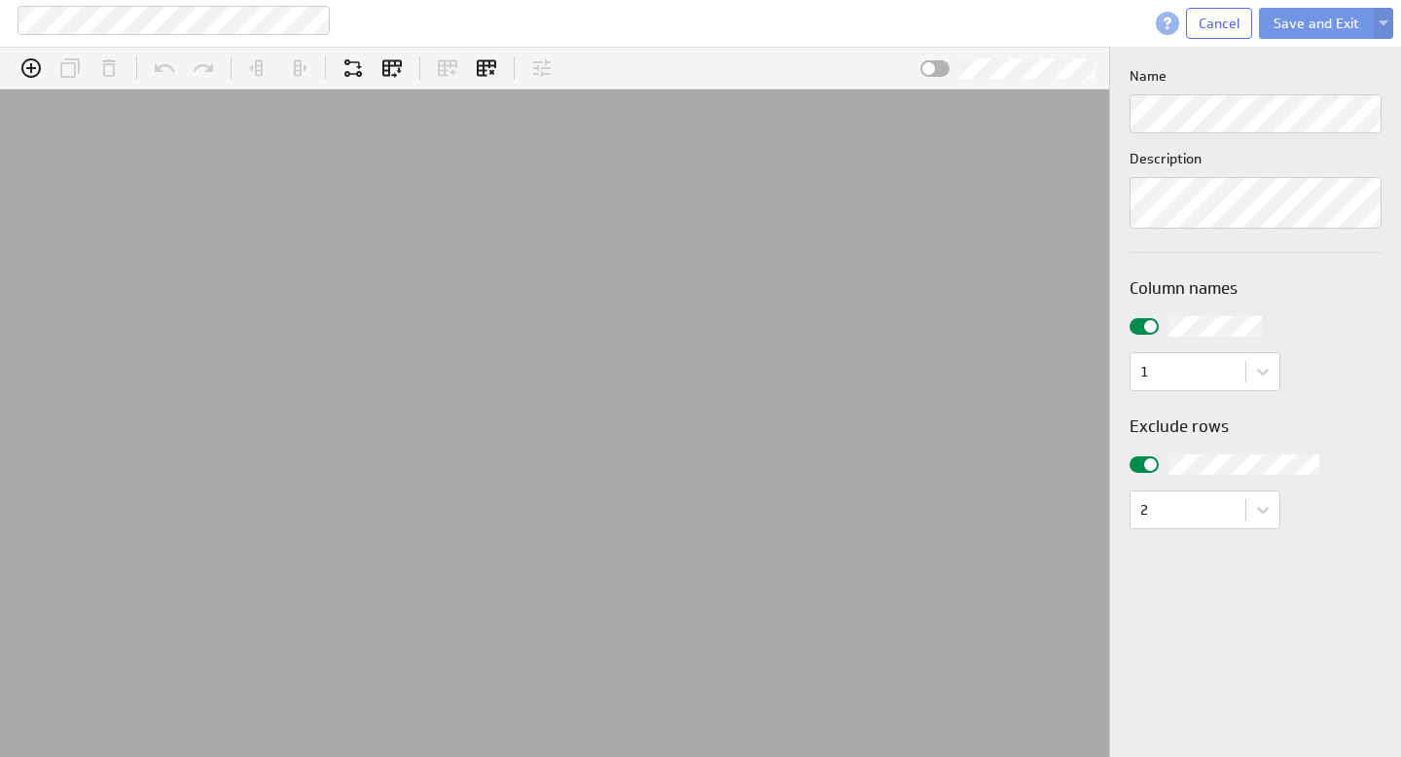
scroll to position [60, 1192]
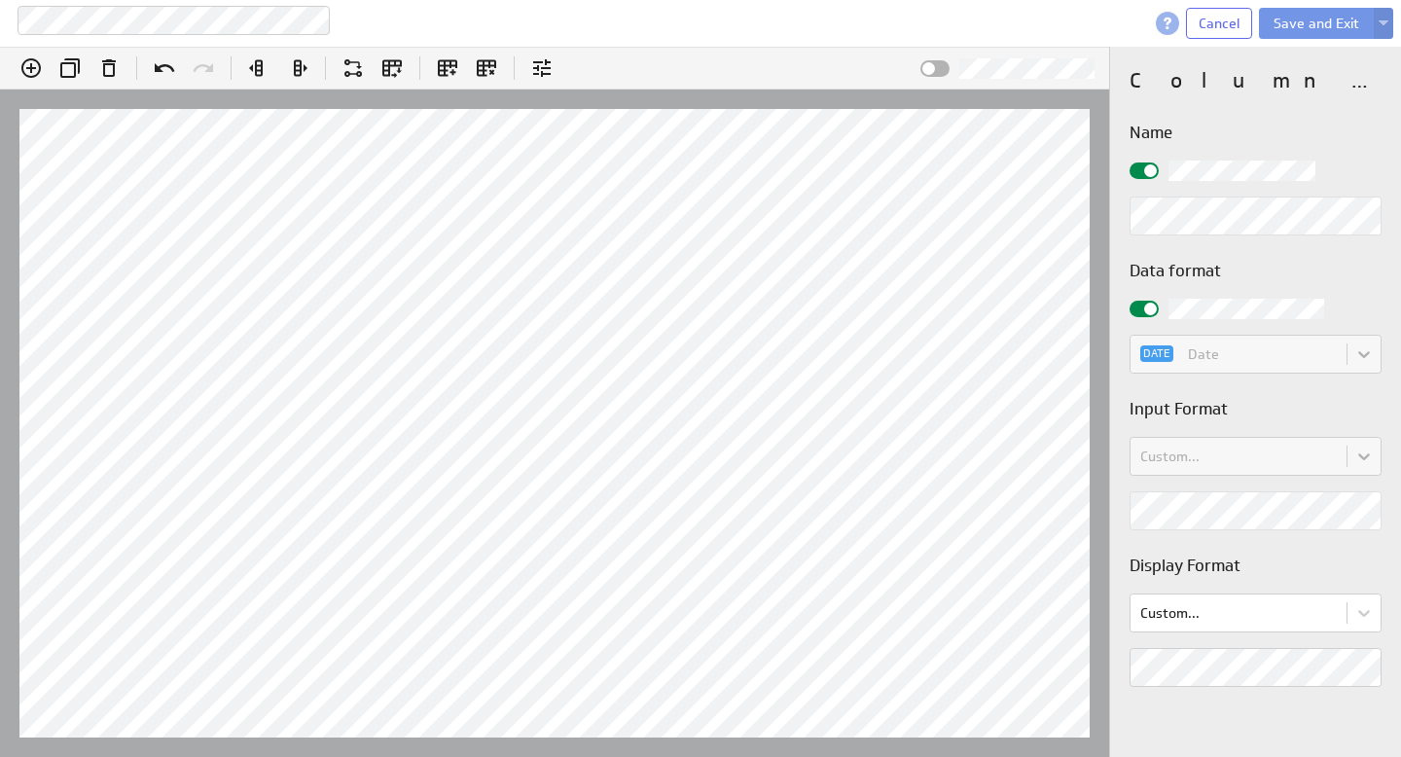
click at [1275, 418] on h3 "Input Format" at bounding box center [1256, 409] width 252 height 24
click at [1145, 310] on span at bounding box center [1150, 309] width 13 height 13
click at [0, 0] on input "checkbox" at bounding box center [0, 0] width 0 height 0
click at [1270, 412] on h3 "Input Format" at bounding box center [1256, 409] width 252 height 24
click at [1330, 25] on button "Save and Exit" at bounding box center [1316, 23] width 115 height 31
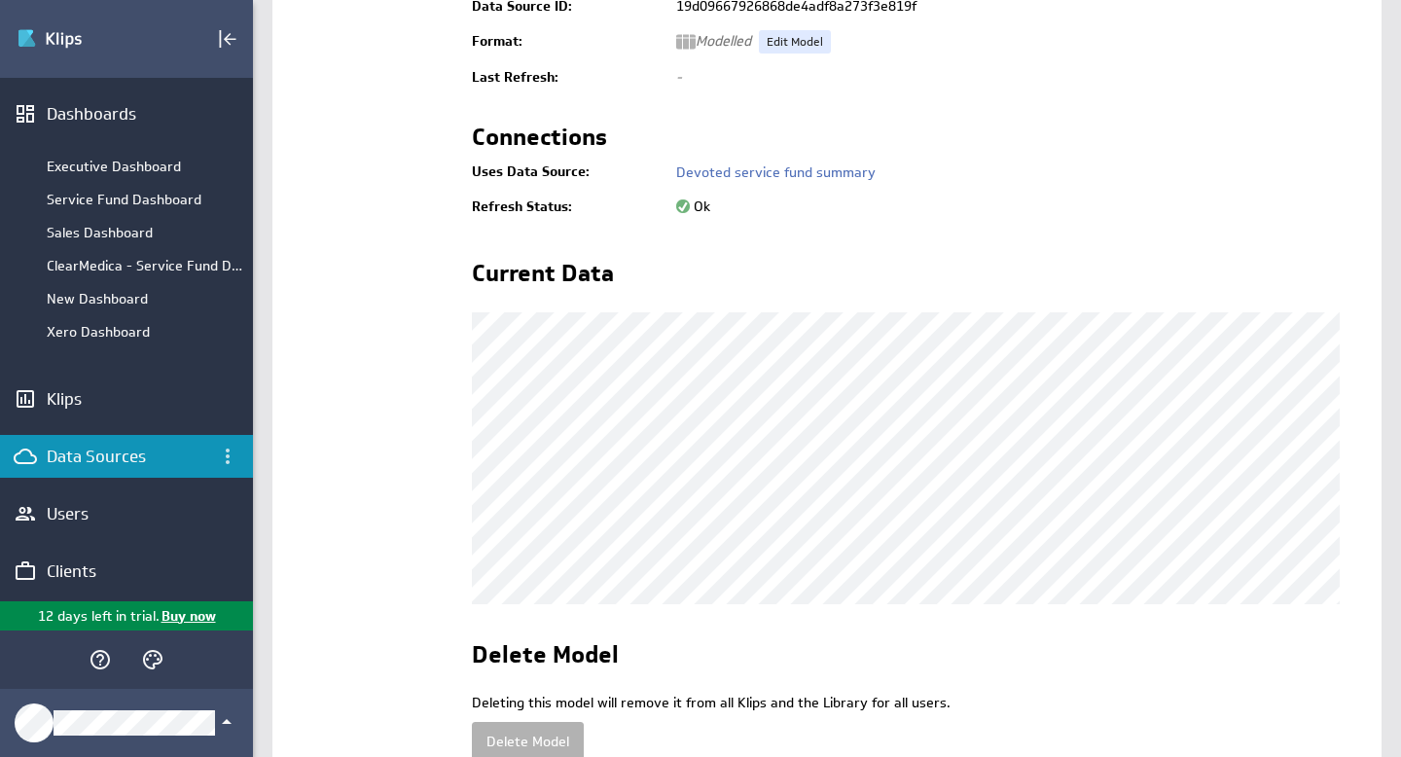
scroll to position [52, 0]
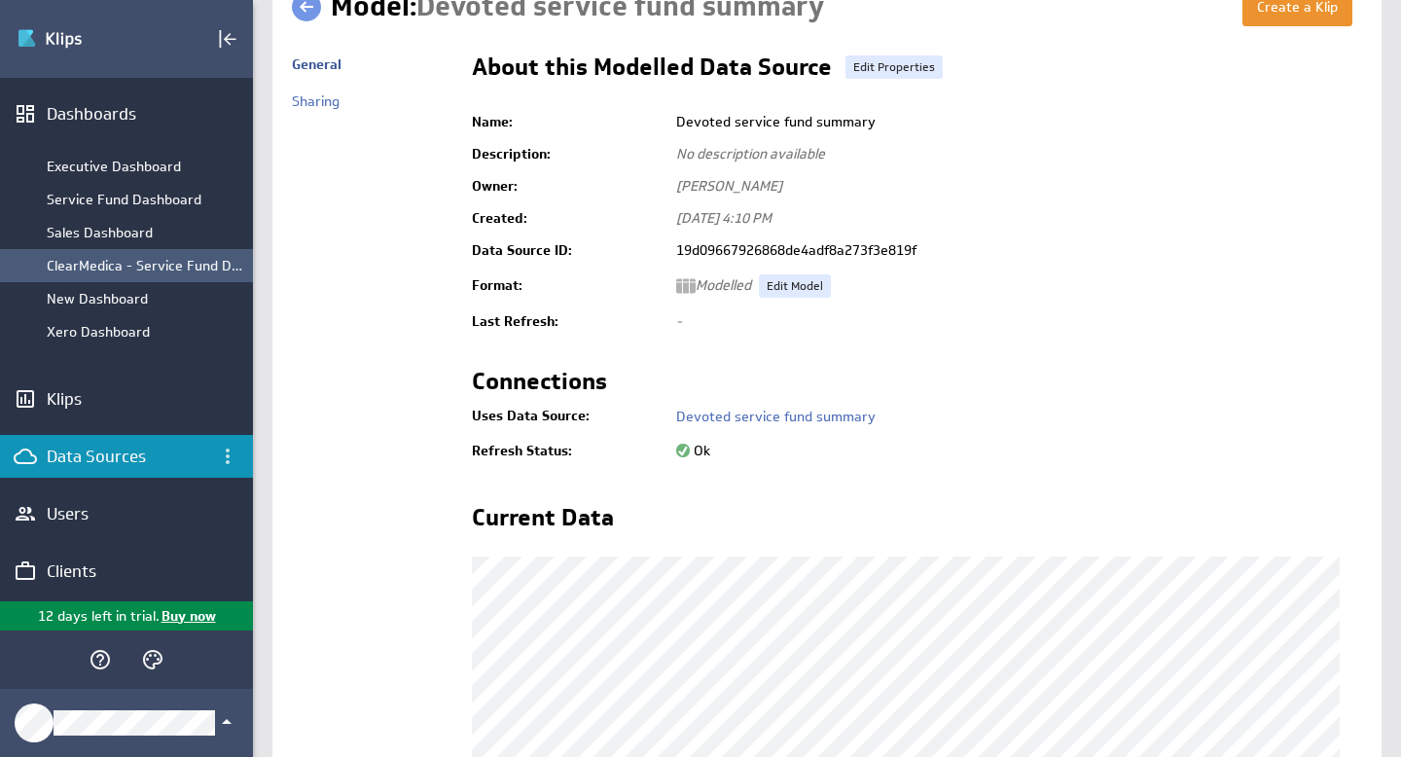
click at [109, 268] on div "ClearMedica - Service Fund Dashboard" at bounding box center [145, 266] width 197 height 18
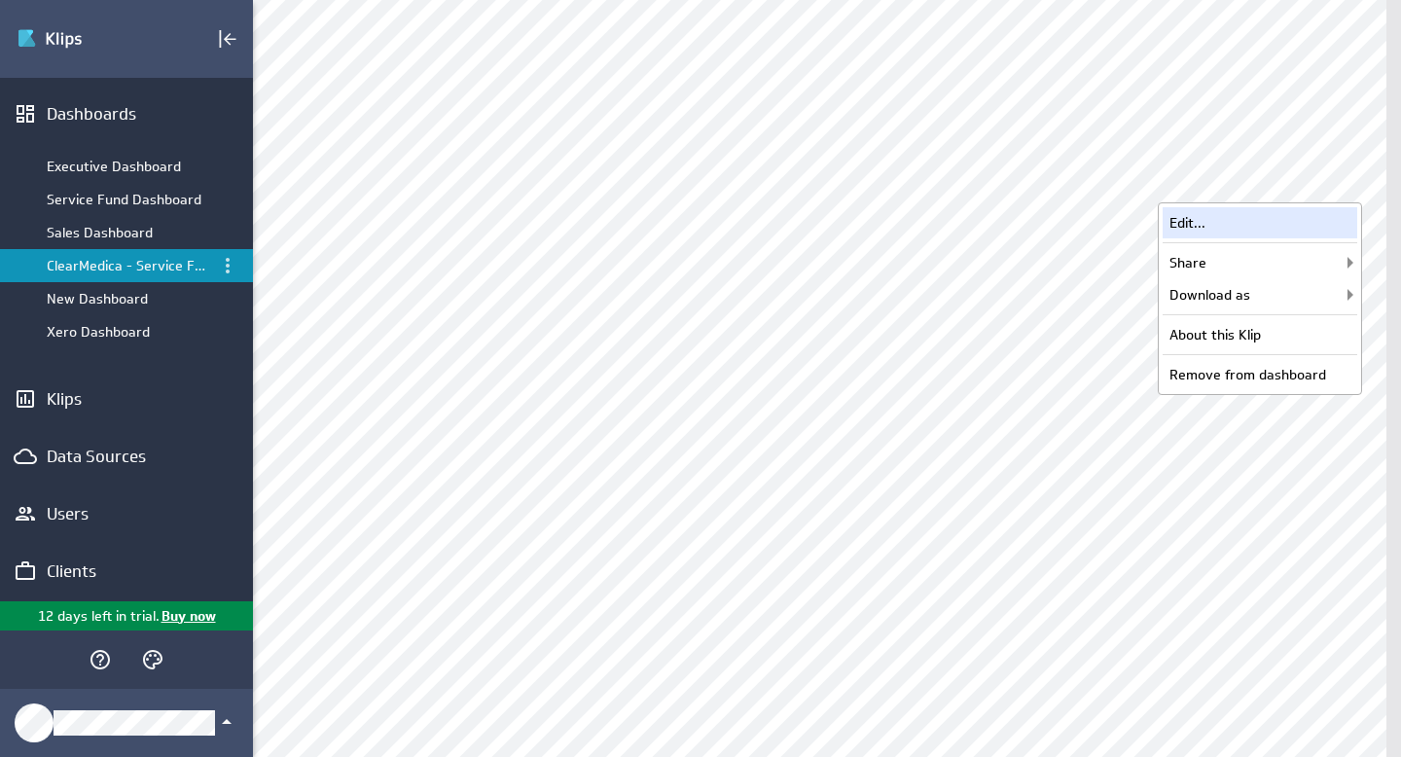
click at [1242, 226] on div "Edit..." at bounding box center [1260, 222] width 195 height 31
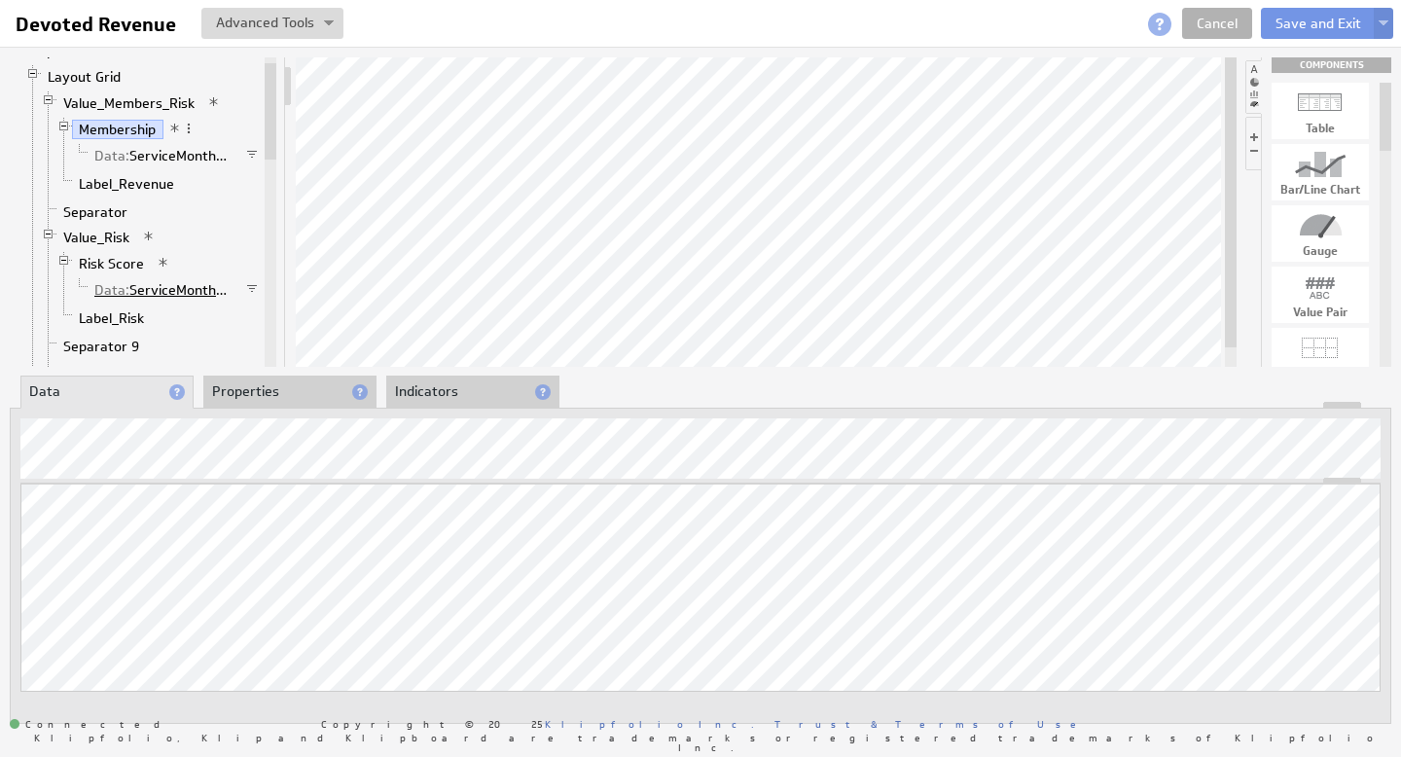
click at [140, 287] on link "Data: ServiceMonthDate" at bounding box center [164, 289] width 153 height 19
click at [271, 392] on li "Properties" at bounding box center [289, 392] width 173 height 33
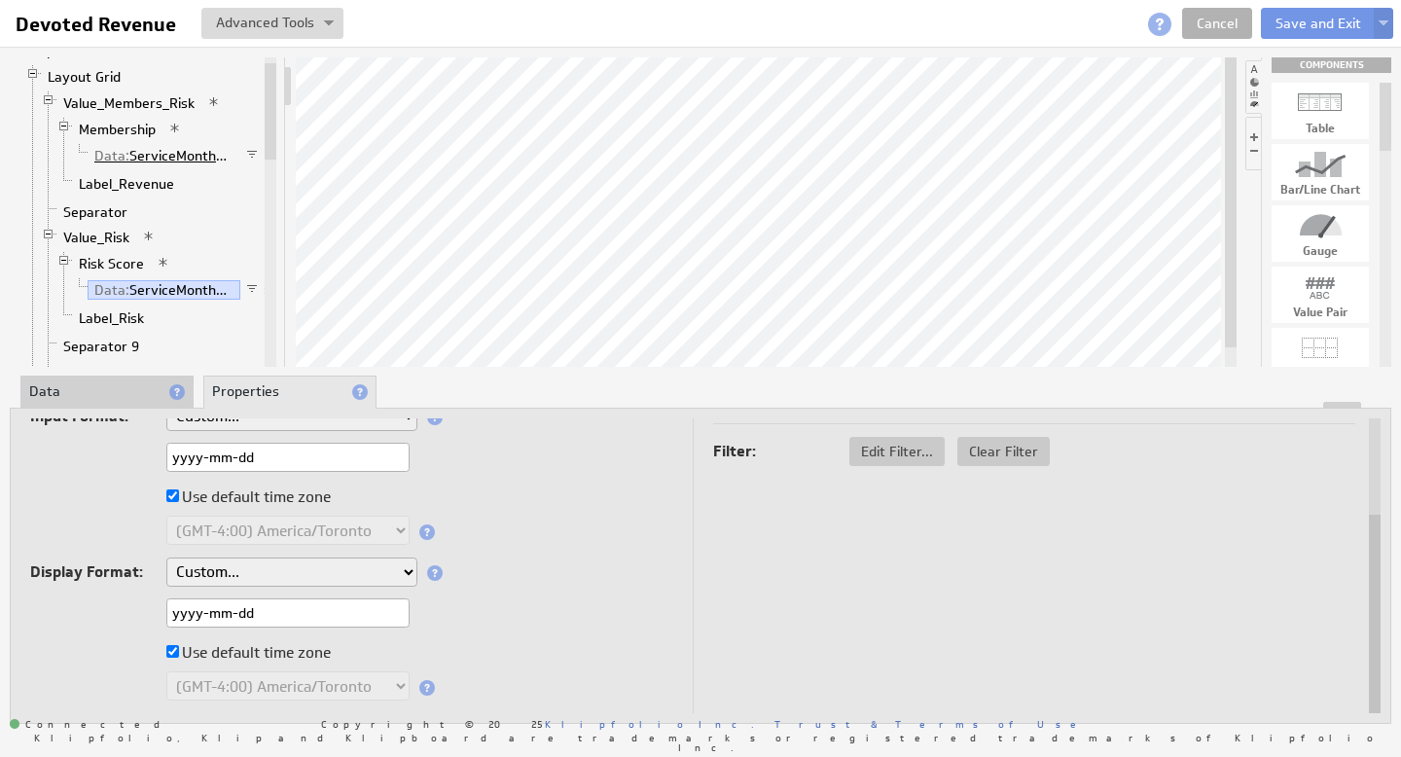
click at [162, 154] on link "Data: ServiceMonthDate" at bounding box center [164, 155] width 153 height 19
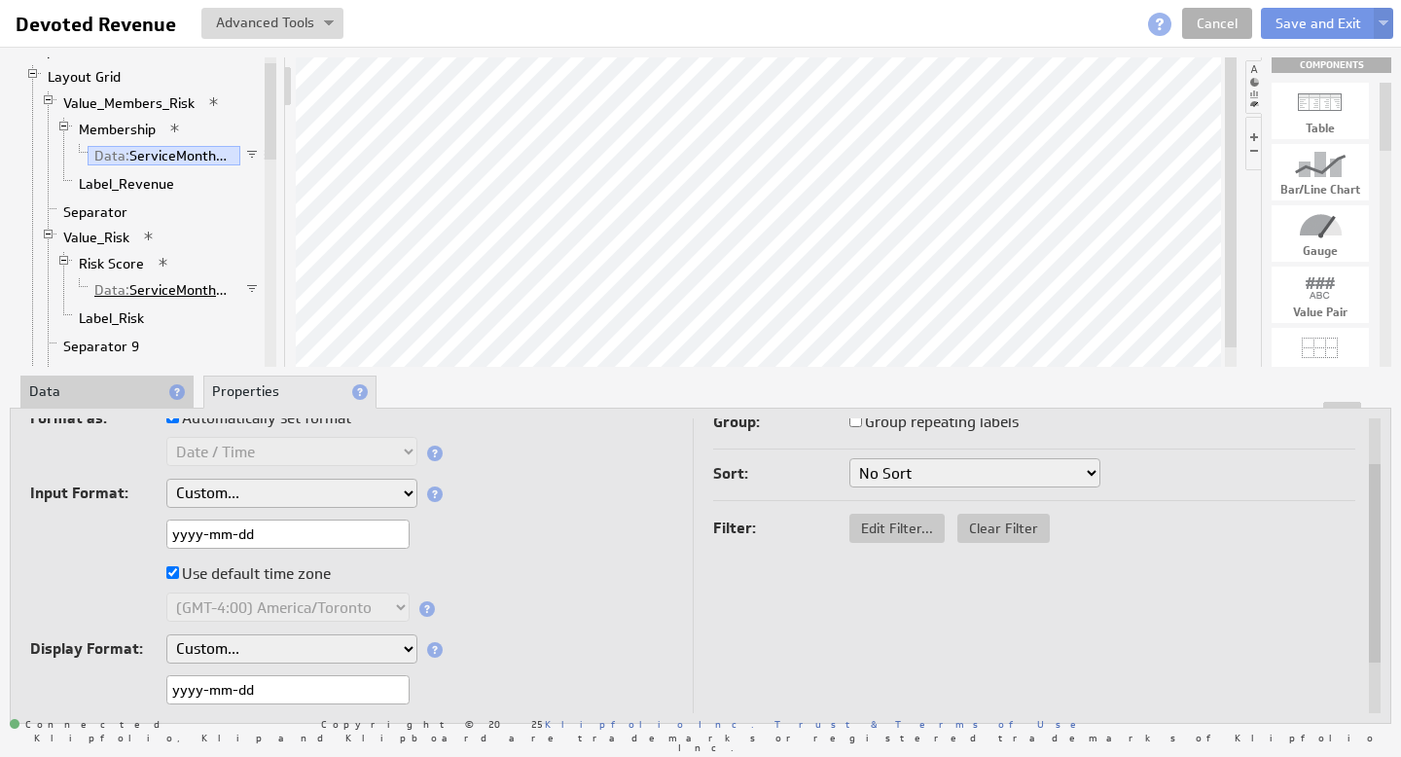
click at [169, 295] on link "Data: ServiceMonthDate" at bounding box center [164, 289] width 153 height 19
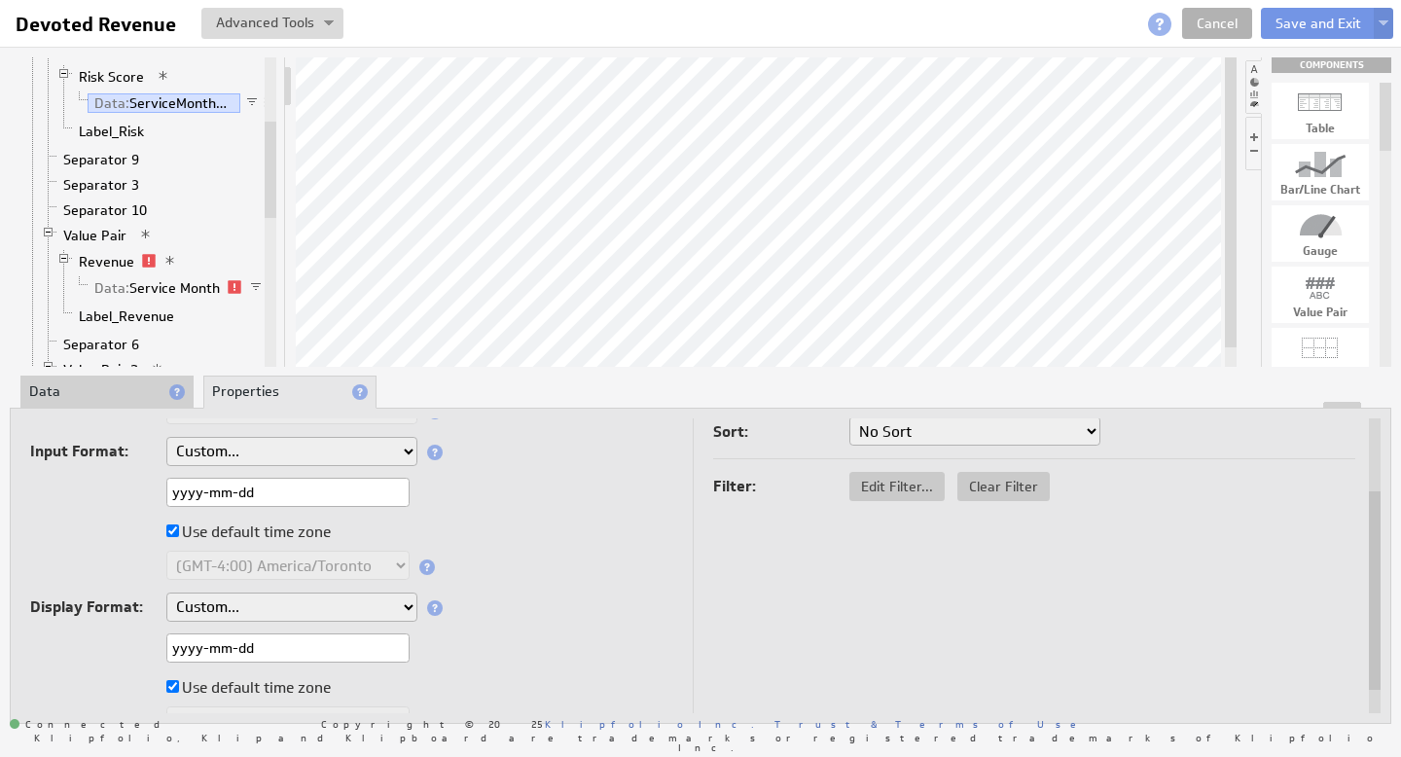
click at [279, 496] on input "yyyy-mm-dd" at bounding box center [287, 492] width 243 height 29
click at [191, 280] on link "Data: Service Month" at bounding box center [158, 287] width 140 height 19
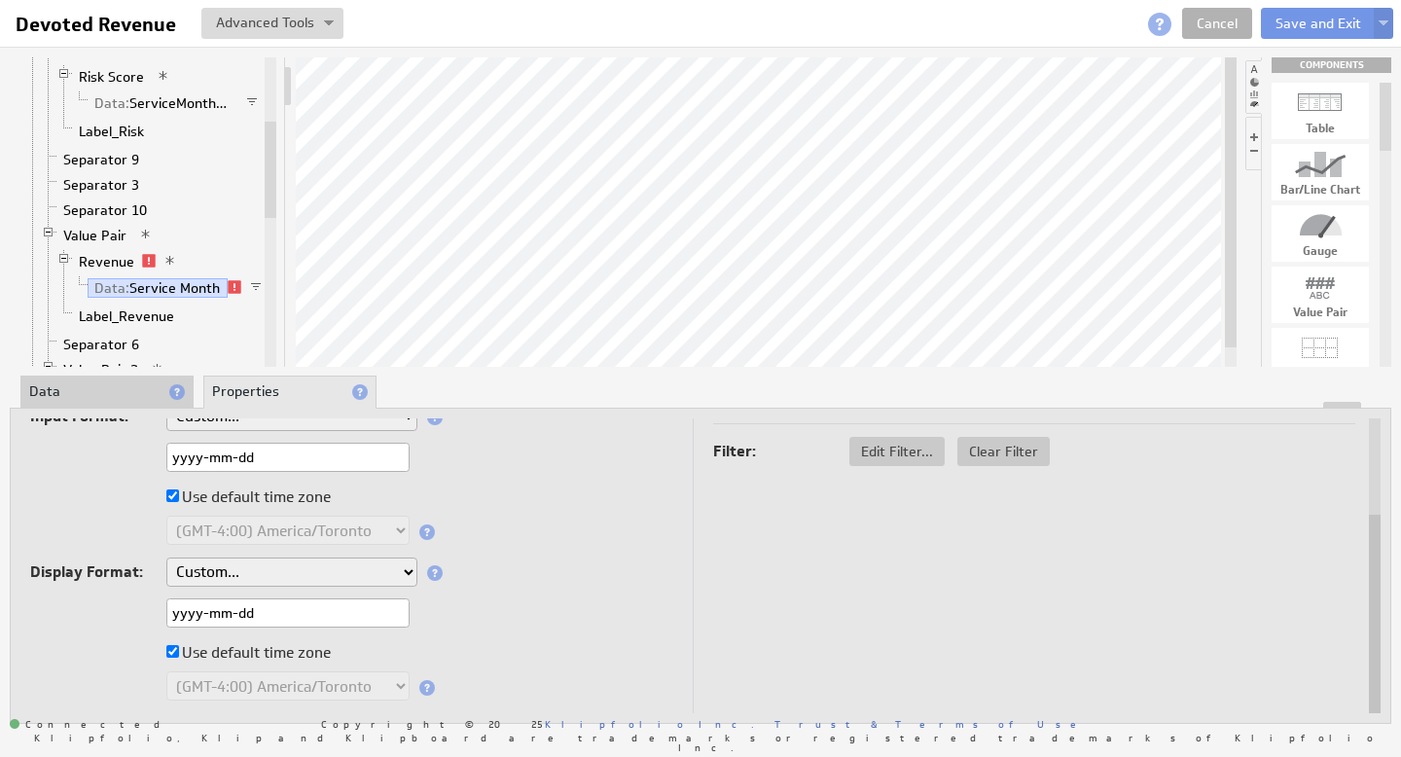
click at [76, 392] on li "Data" at bounding box center [106, 392] width 173 height 33
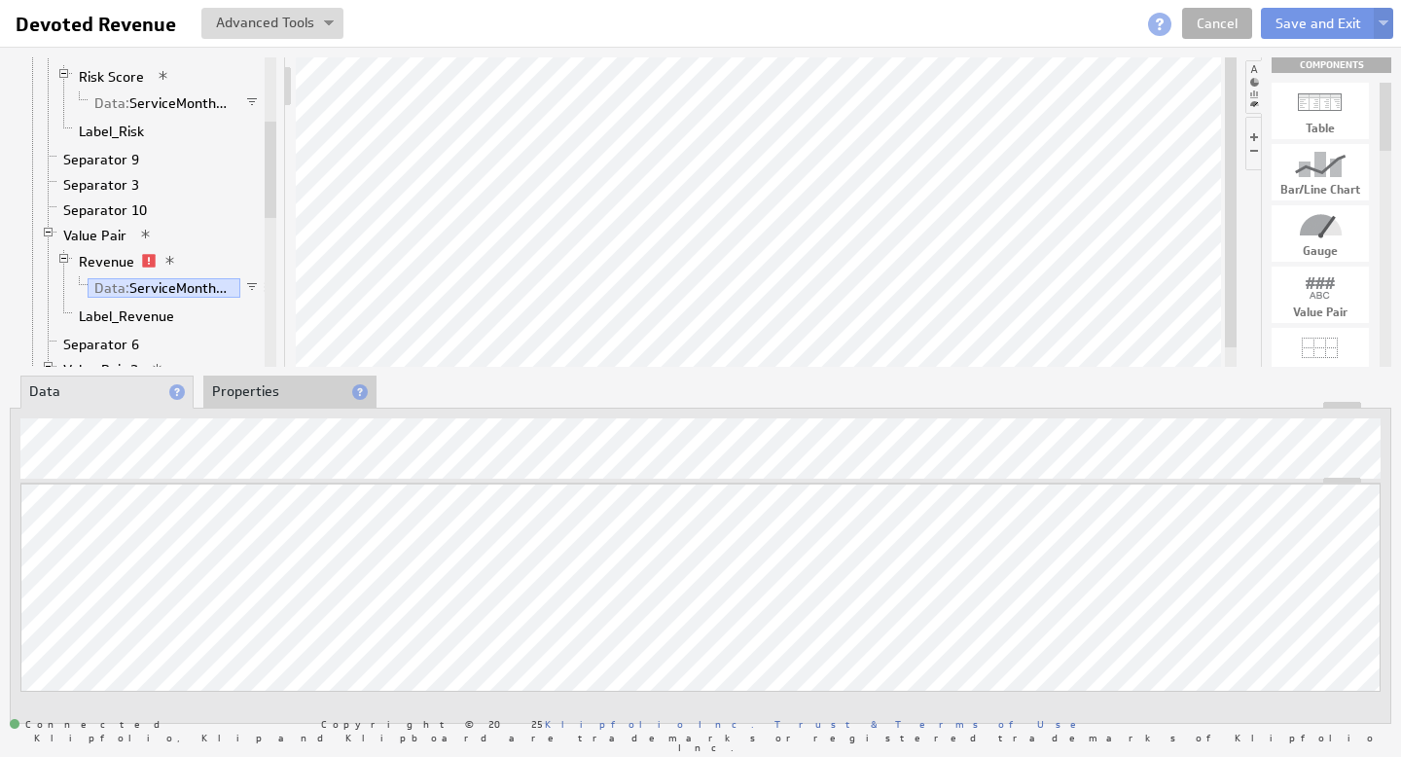
click at [283, 399] on li "Properties" at bounding box center [289, 392] width 173 height 33
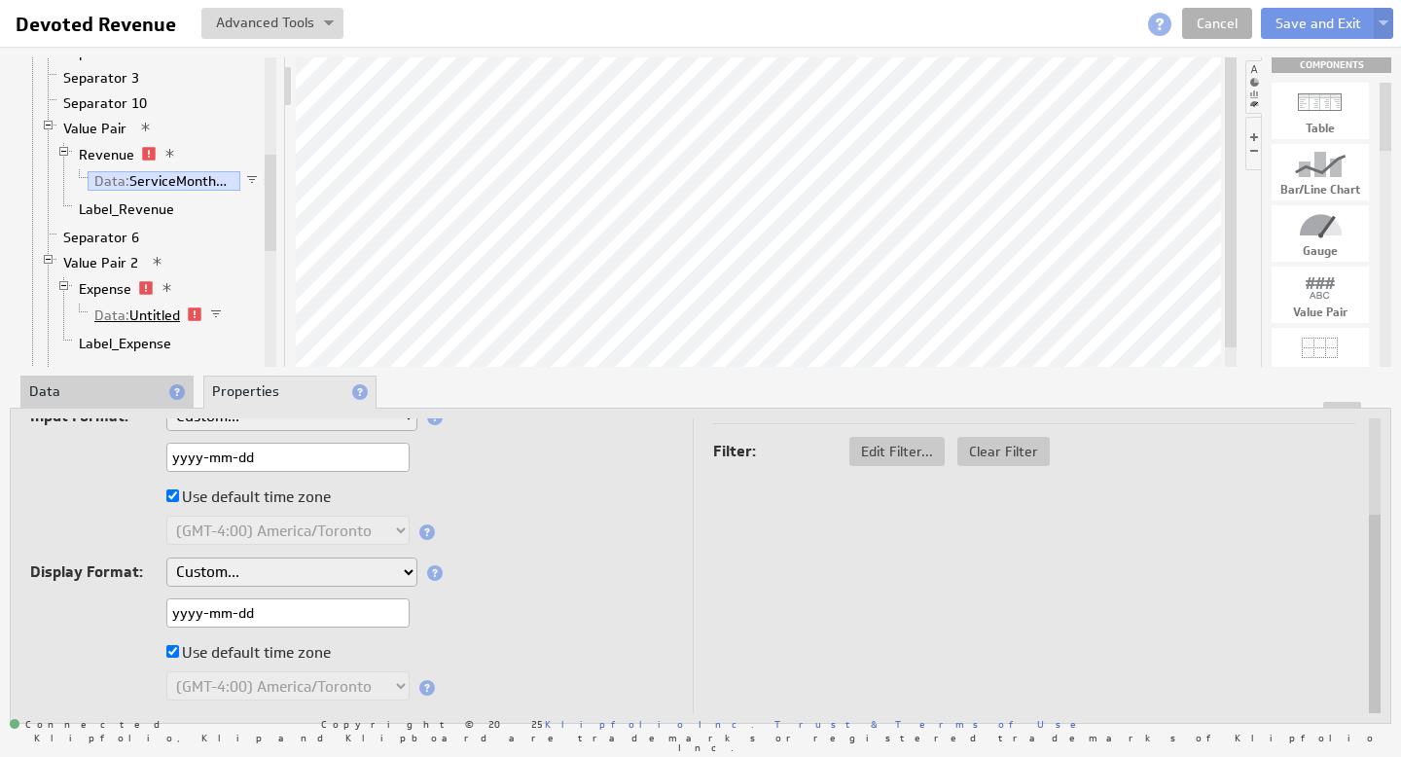
click at [156, 309] on link "Data: Untitled" at bounding box center [138, 315] width 100 height 19
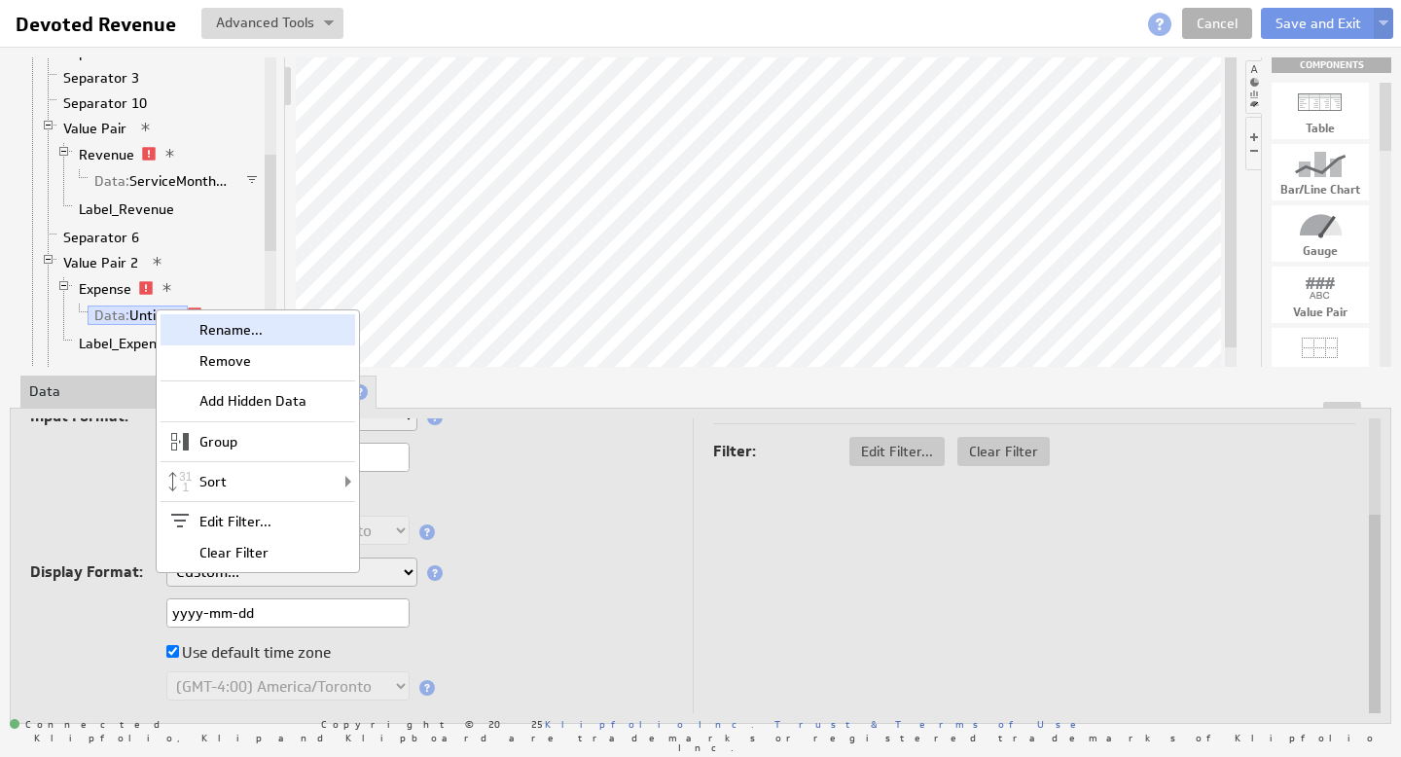
click at [215, 329] on div "Rename..." at bounding box center [258, 329] width 195 height 31
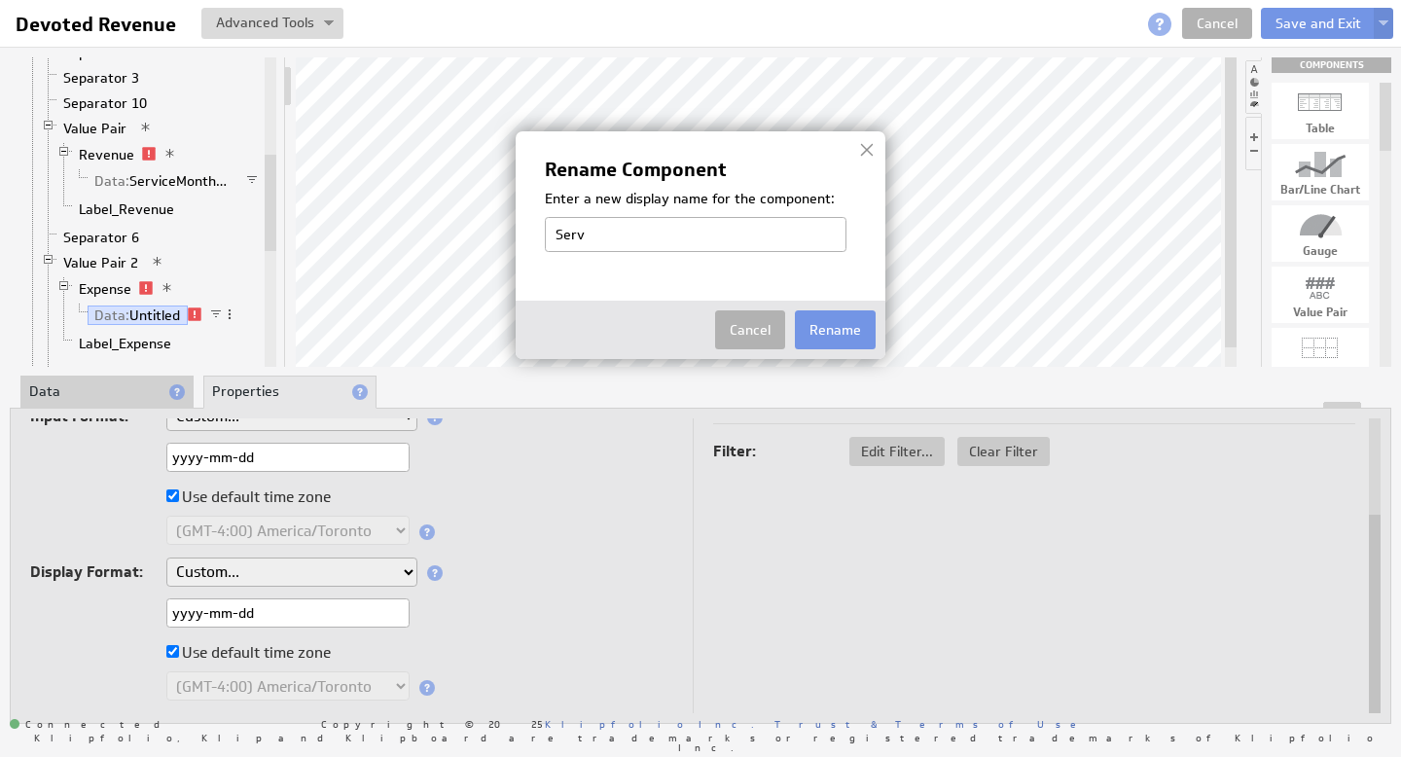
type input "Service Month"
click at [855, 334] on button "Rename" at bounding box center [835, 329] width 81 height 39
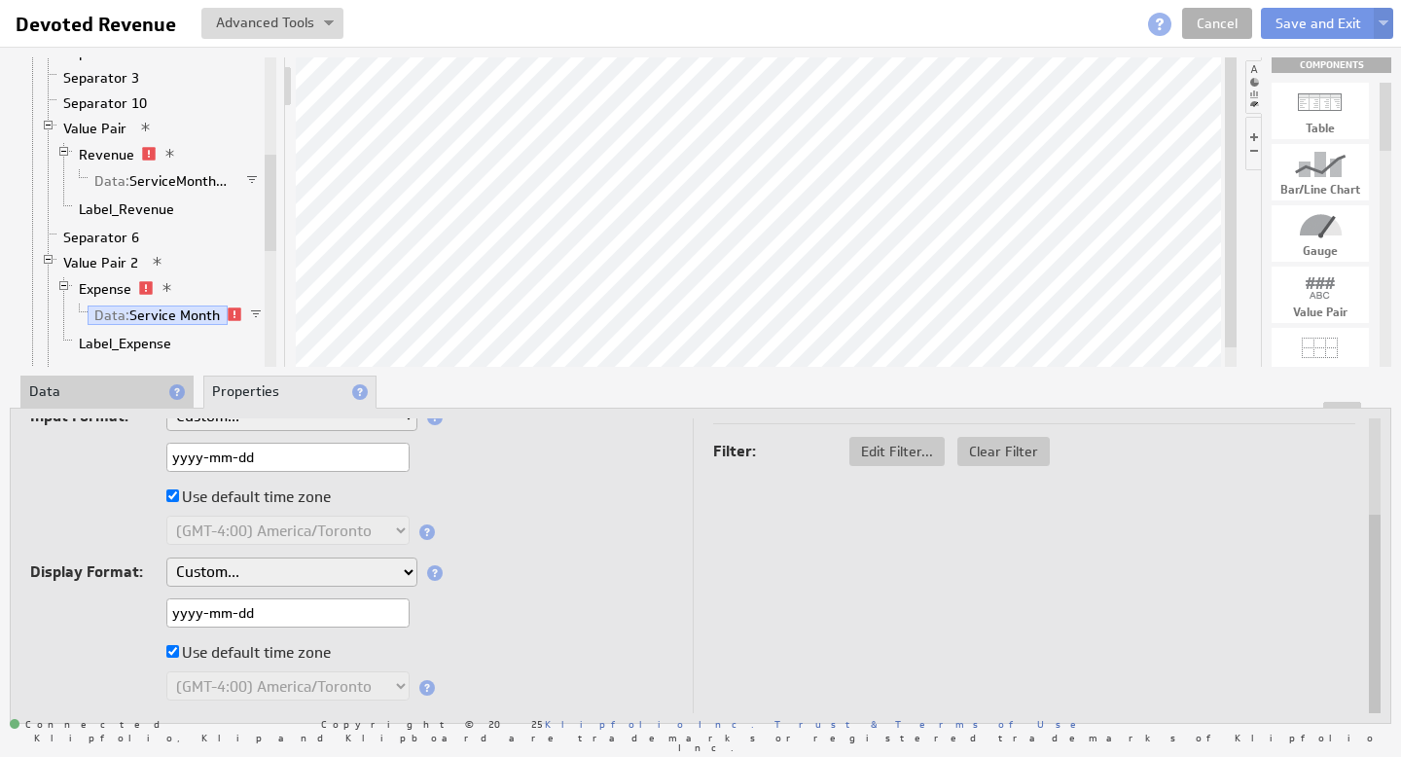
click at [100, 396] on li "Data" at bounding box center [106, 392] width 173 height 33
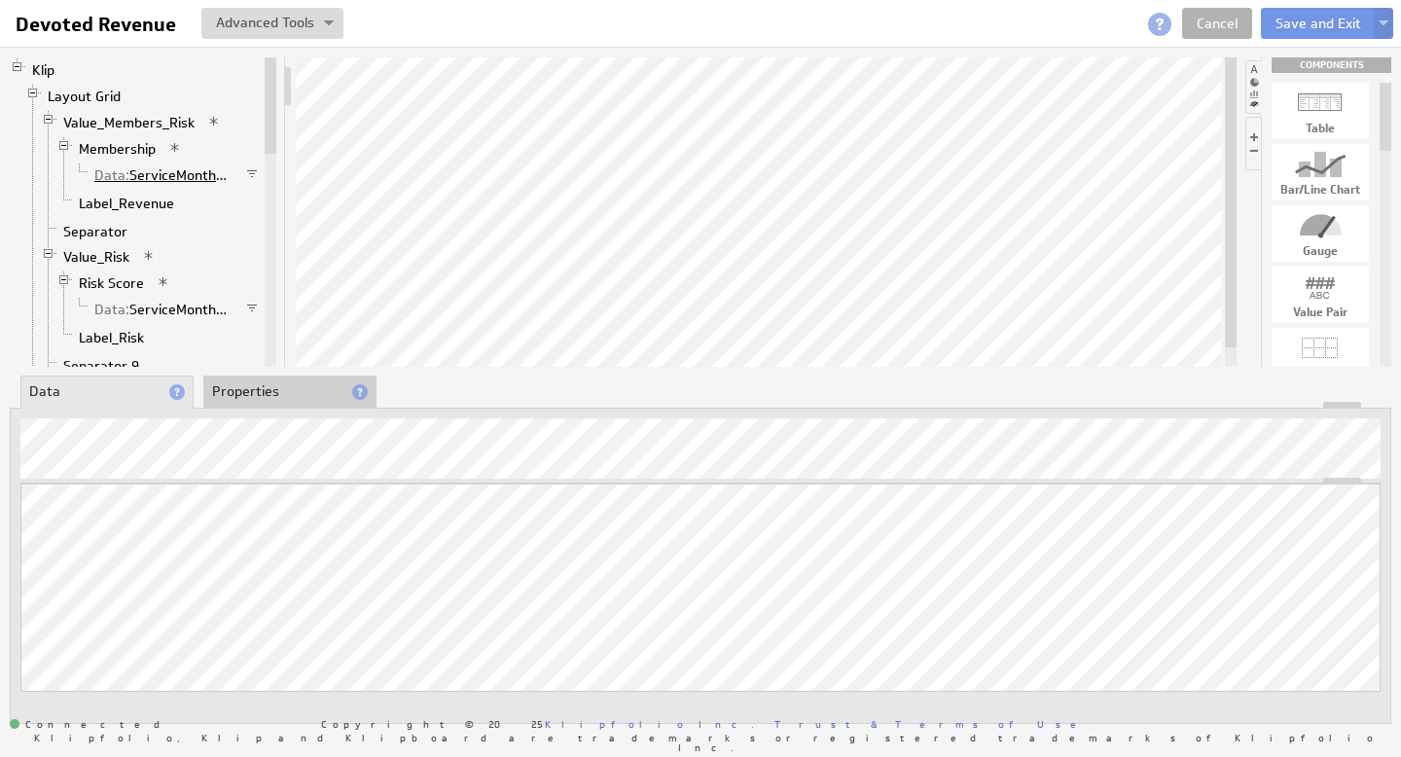
click at [169, 173] on link "Data: ServiceMonthDate" at bounding box center [164, 174] width 153 height 19
click at [185, 308] on link "Data: ServiceMonthDate" at bounding box center [164, 309] width 153 height 19
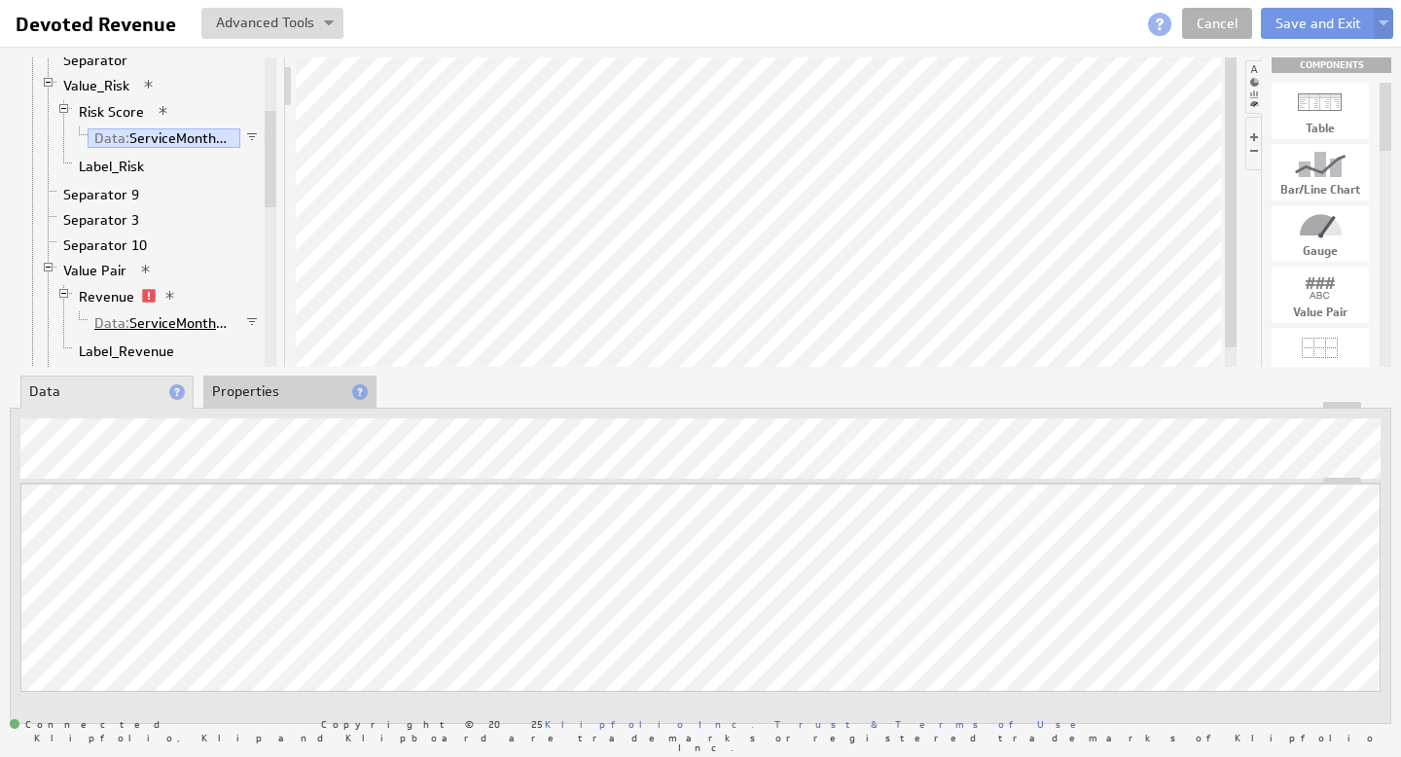
click at [172, 321] on link "Data: ServiceMonthDate" at bounding box center [164, 322] width 153 height 19
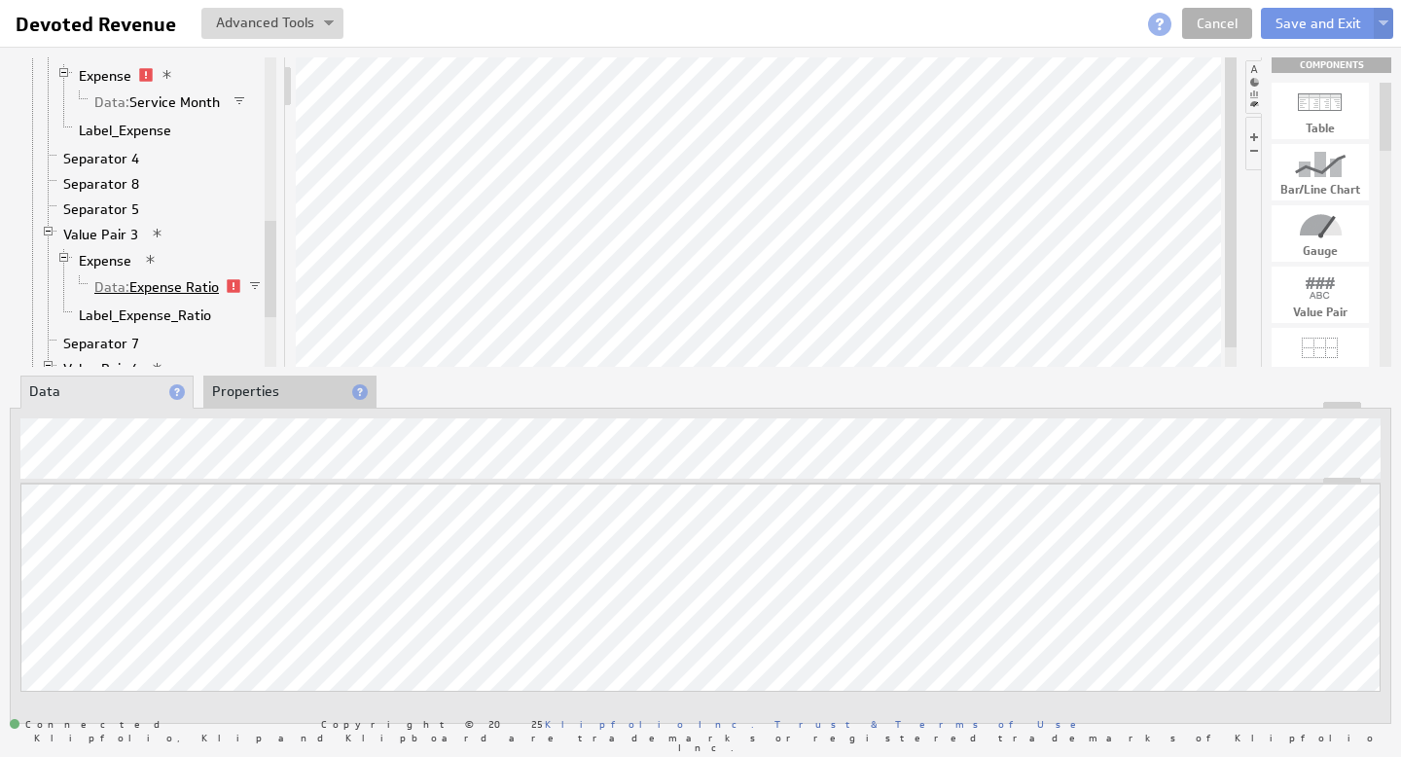
click at [178, 286] on link "Data: Expense Ratio" at bounding box center [157, 286] width 139 height 19
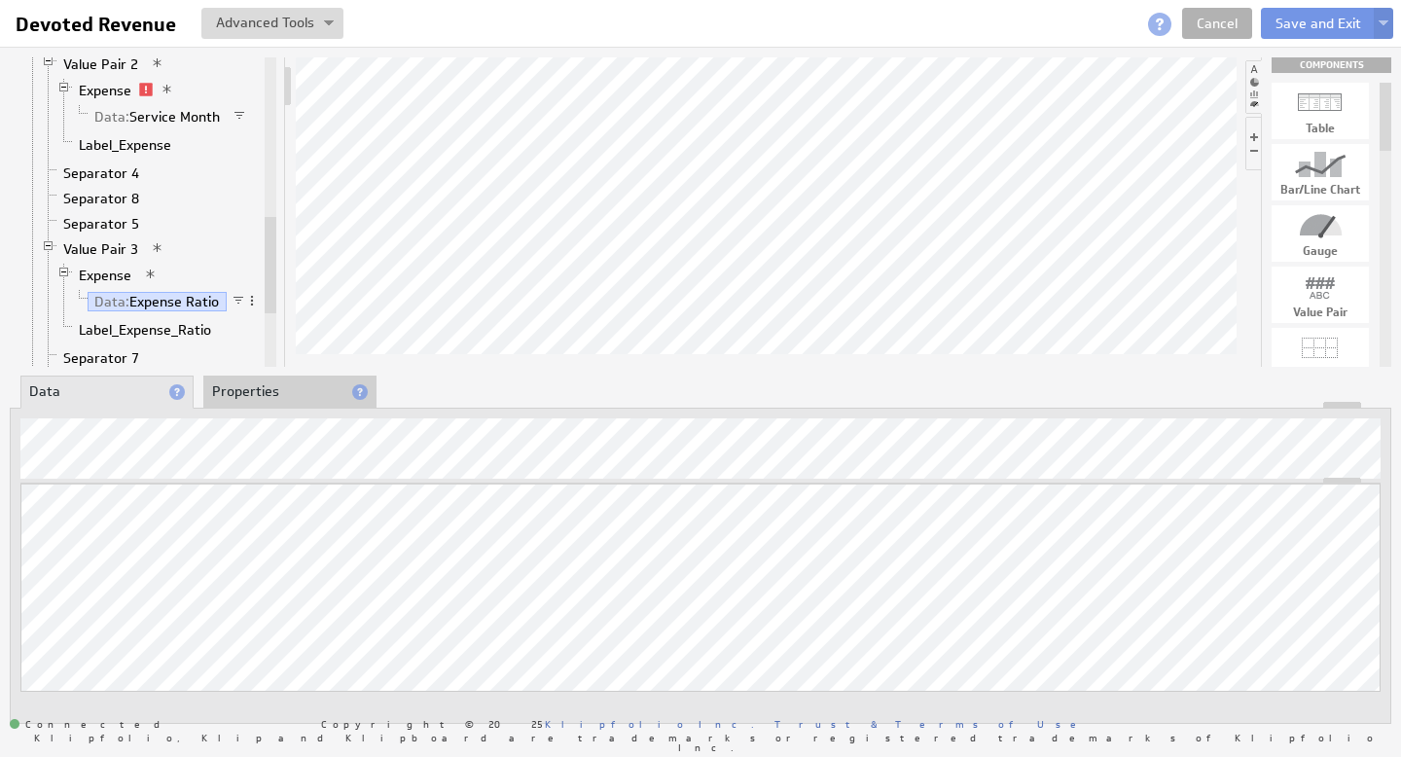
click at [256, 391] on li "Properties" at bounding box center [289, 392] width 173 height 33
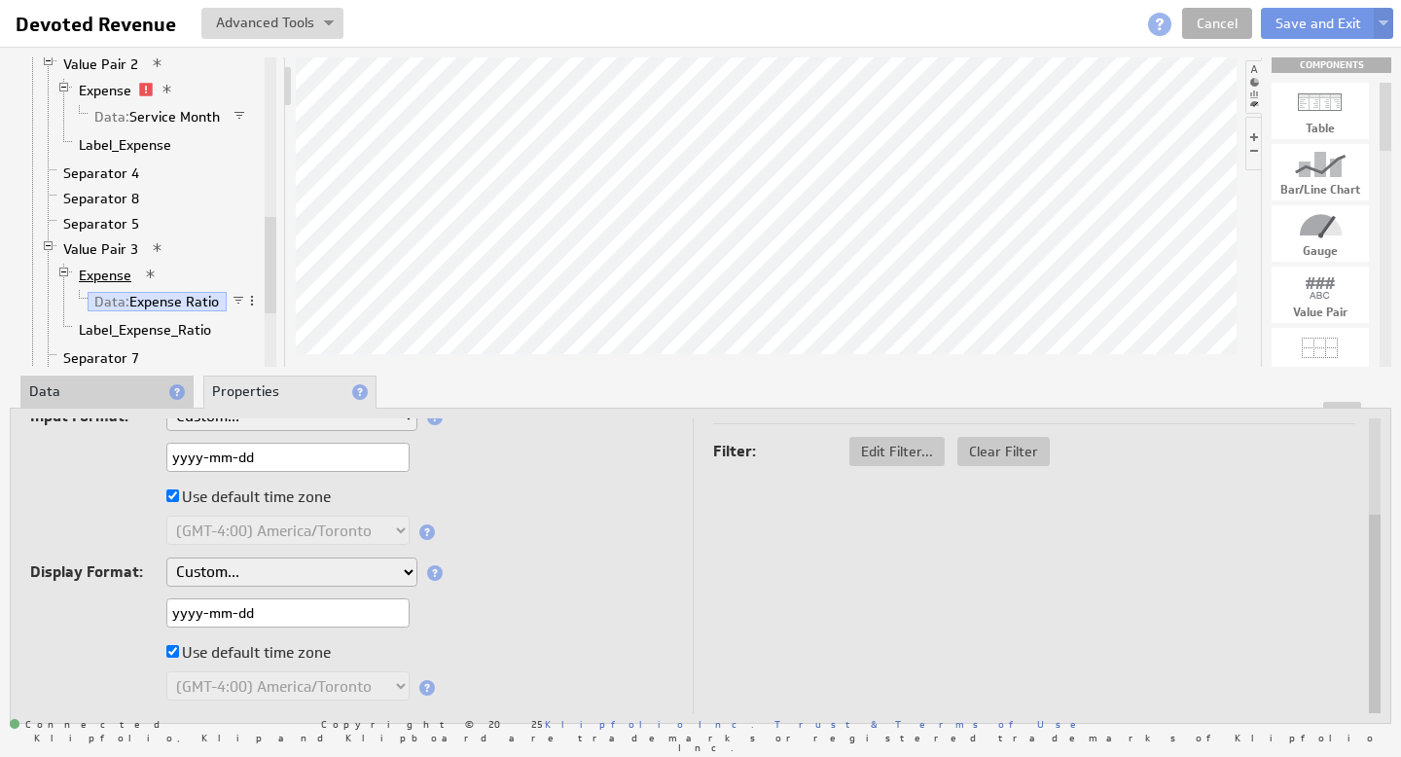
click at [115, 272] on link "Expense" at bounding box center [105, 275] width 67 height 19
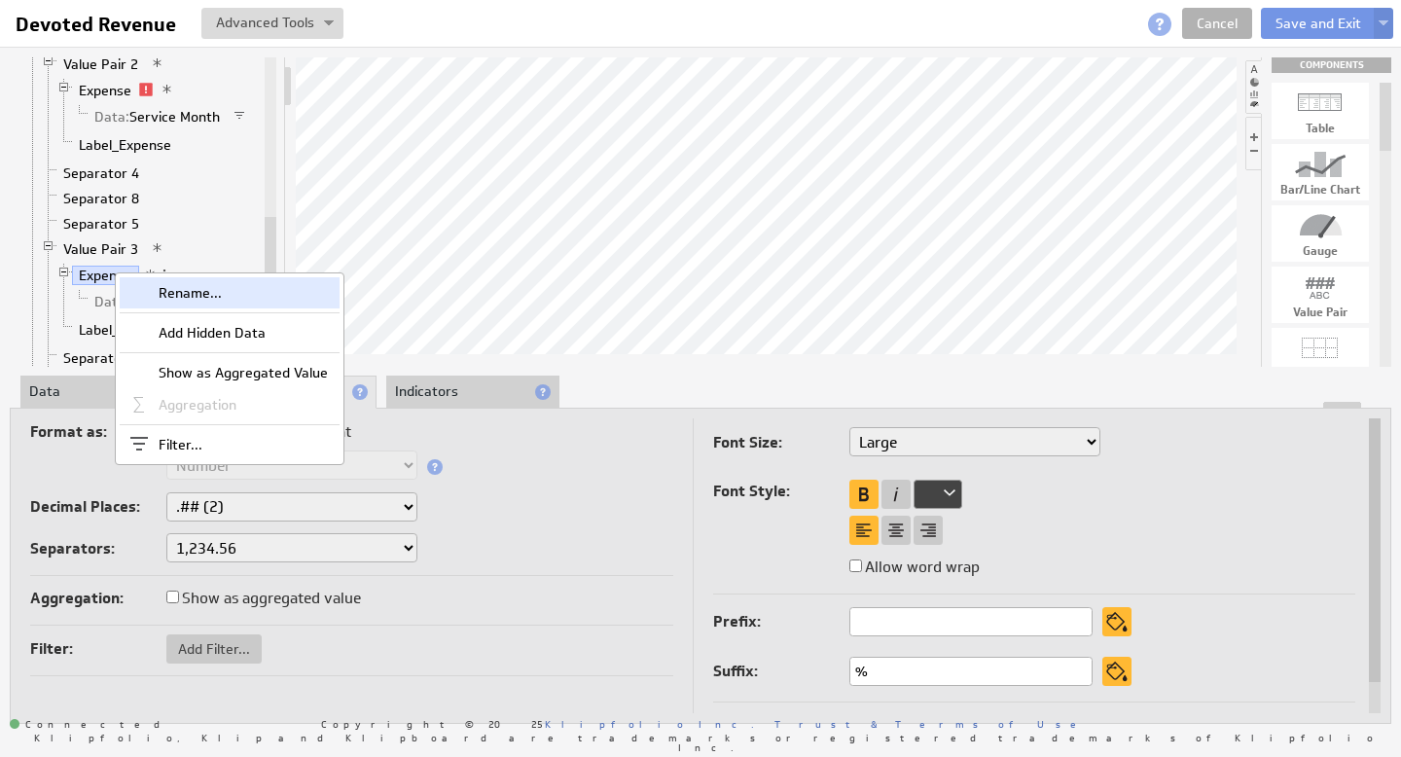
click at [189, 290] on div "Rename..." at bounding box center [230, 292] width 220 height 31
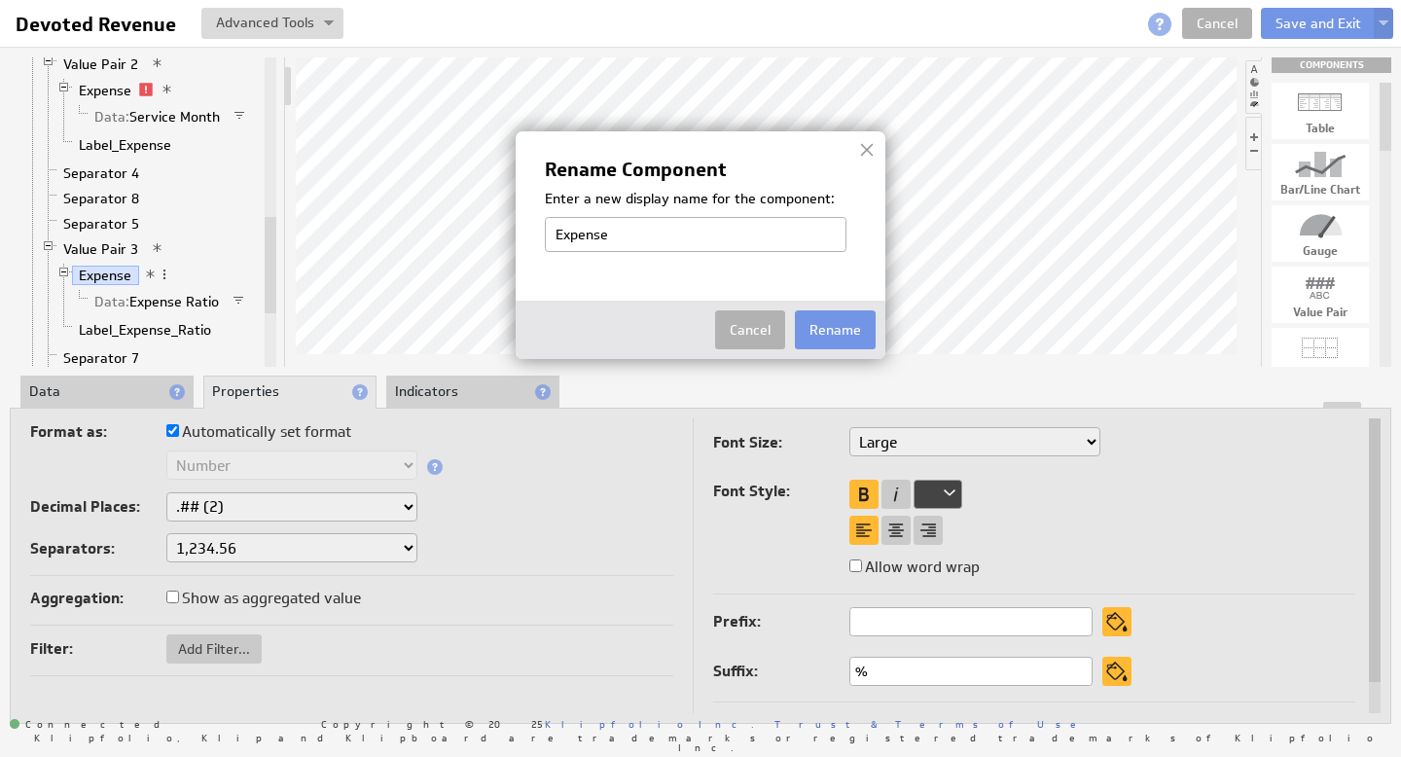
click at [630, 230] on input "Expense" at bounding box center [696, 234] width 302 height 35
type input "Expense Ratio"
click at [163, 300] on img at bounding box center [700, 378] width 1401 height 757
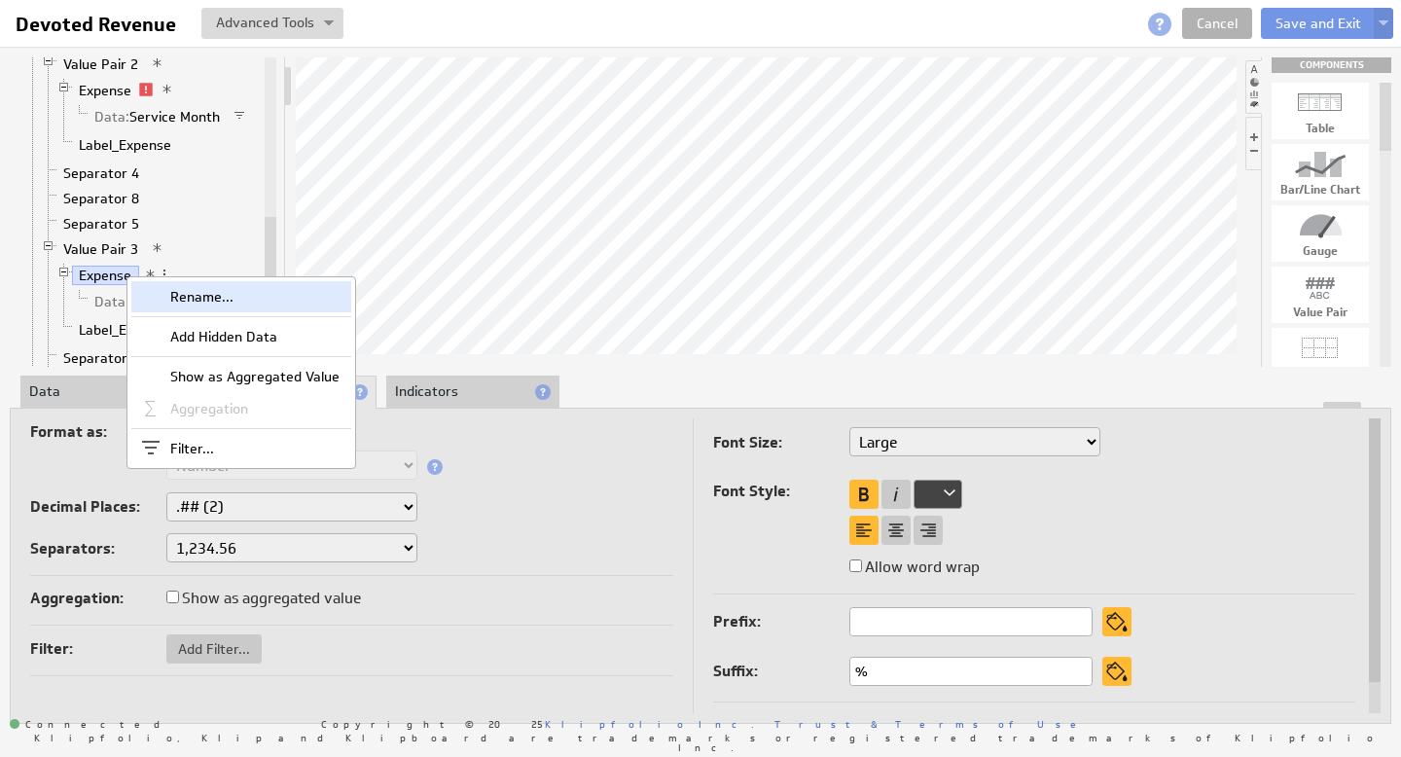
click at [208, 292] on div "Rename..." at bounding box center [241, 296] width 220 height 31
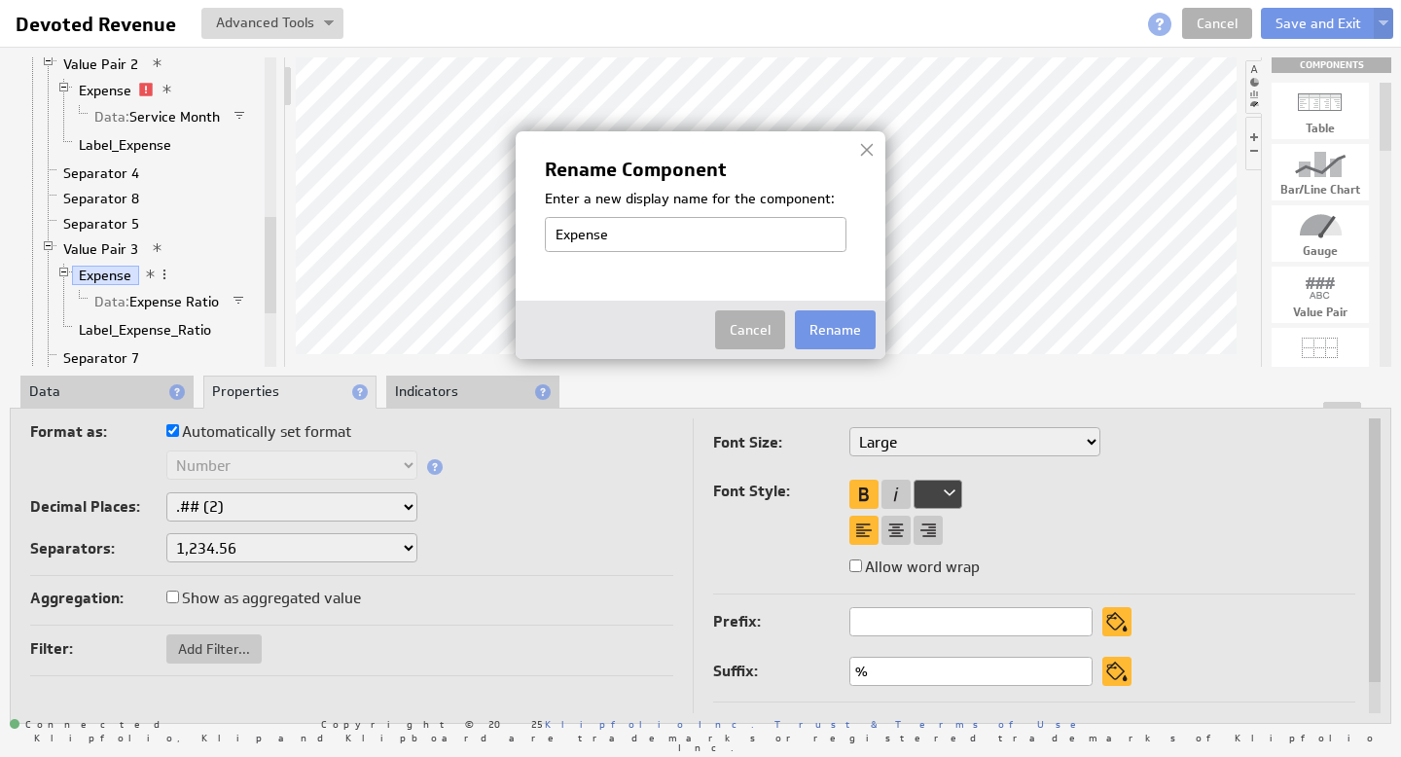
click at [644, 226] on input "Expense" at bounding box center [696, 234] width 302 height 35
type input "Expense Ratio"
click at [838, 335] on button "Rename" at bounding box center [835, 329] width 81 height 39
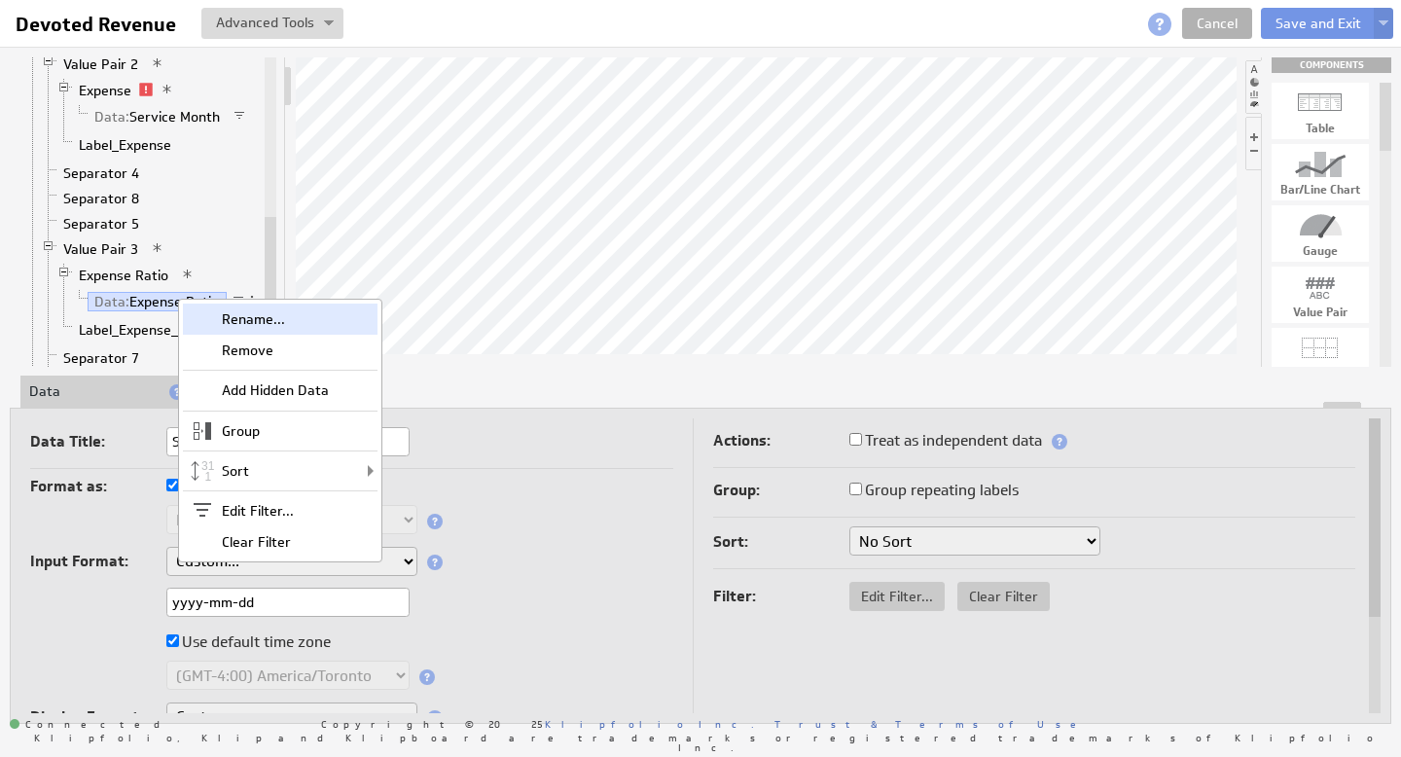
click at [234, 312] on div "Rename..." at bounding box center [280, 319] width 195 height 31
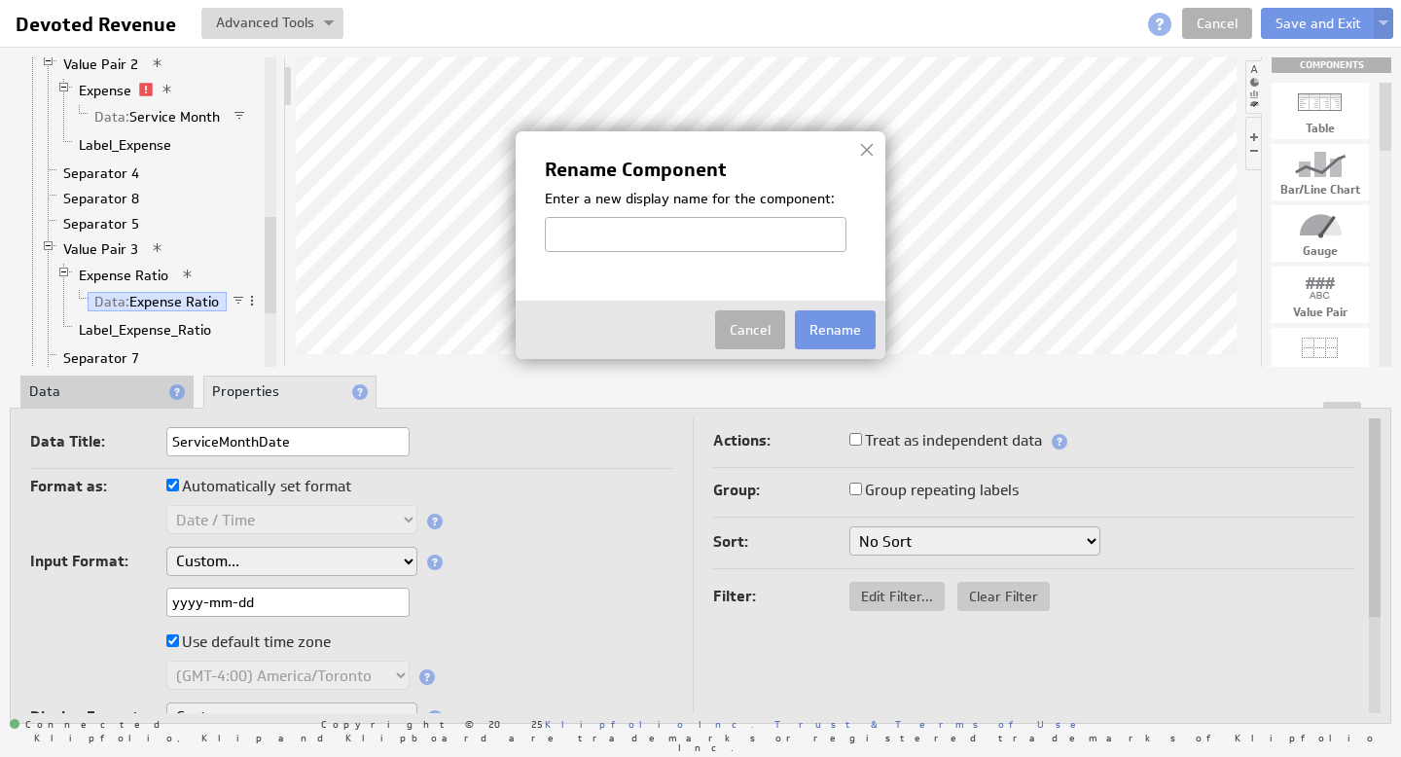
click at [656, 240] on input "text" at bounding box center [696, 234] width 302 height 35
type input "Service Month"
click at [835, 330] on button "Rename" at bounding box center [835, 329] width 81 height 39
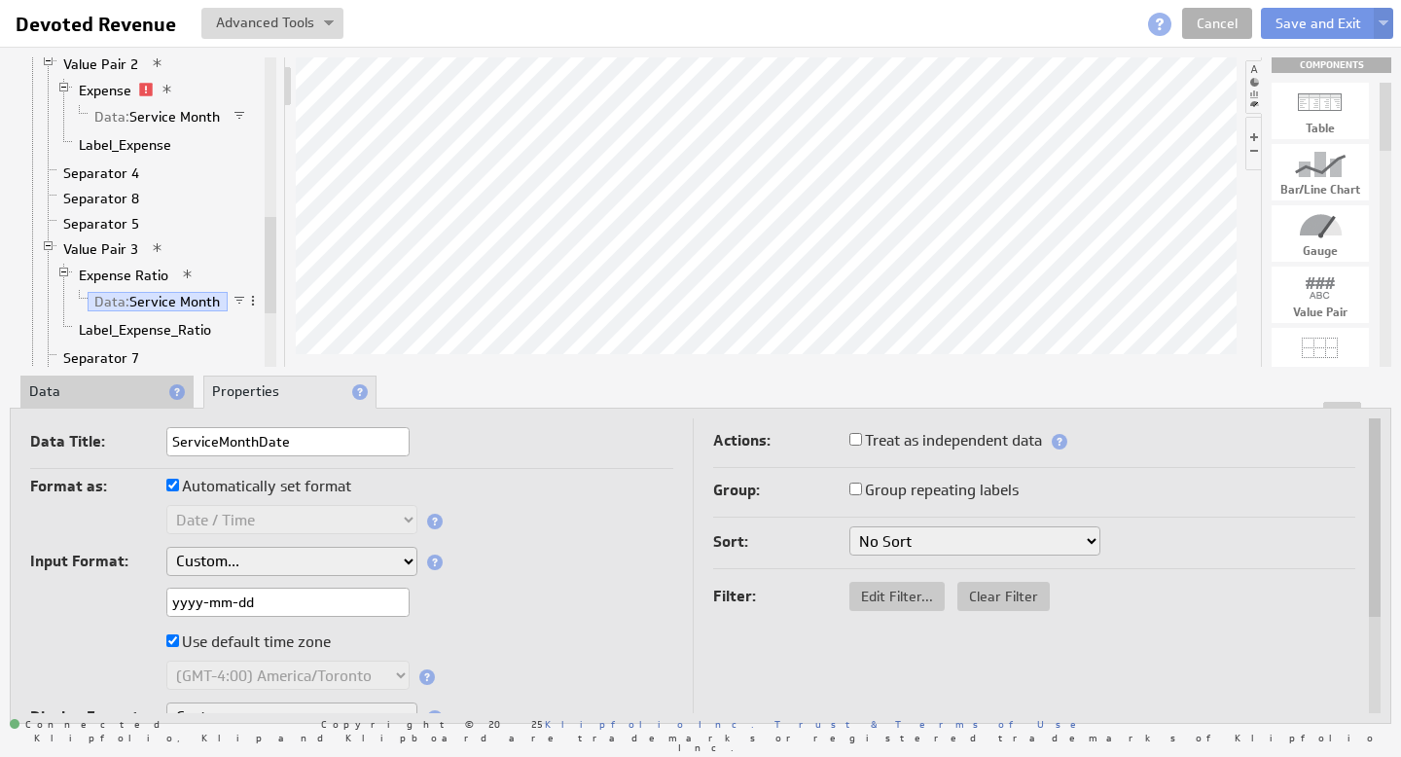
click at [109, 396] on li "Data" at bounding box center [106, 392] width 173 height 33
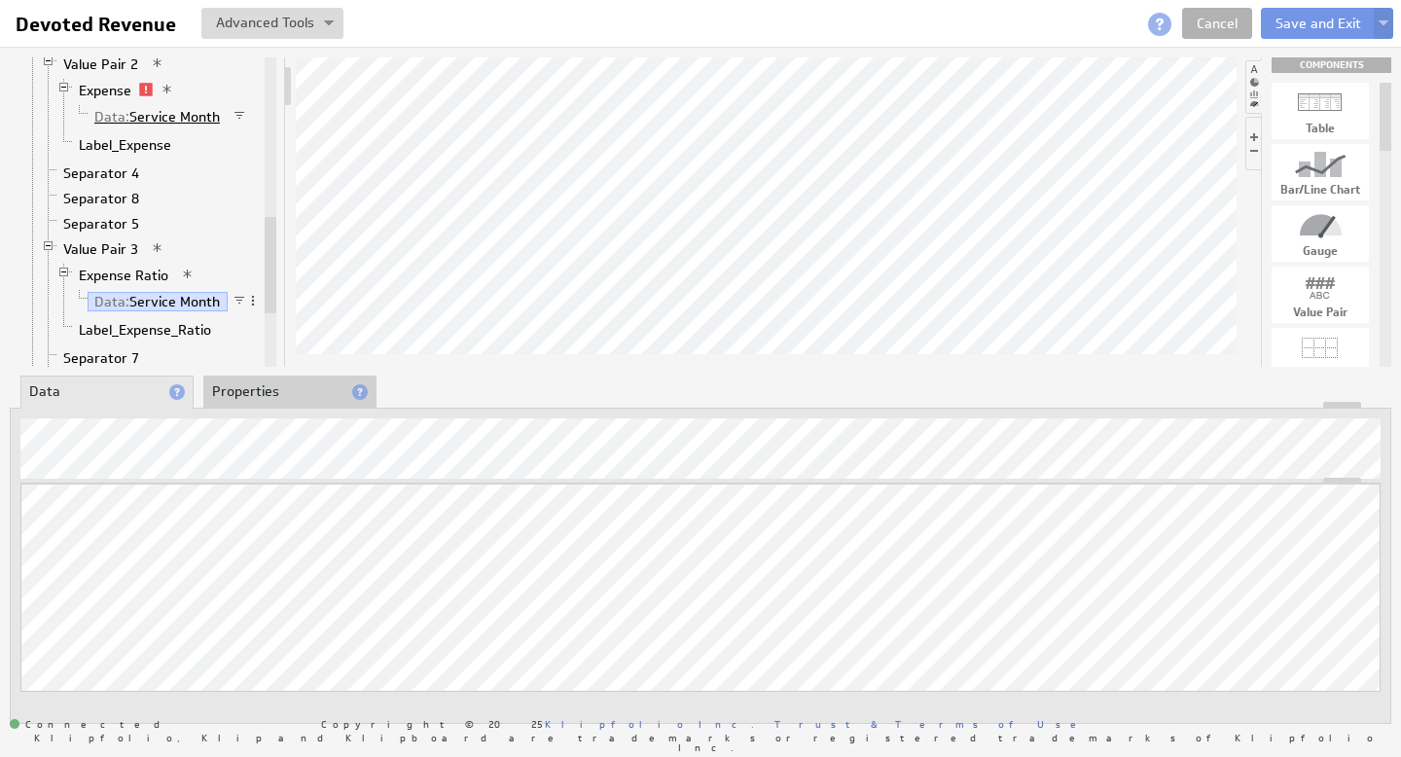
click at [179, 118] on link "Data: Service Month" at bounding box center [158, 116] width 140 height 19
click at [125, 92] on link "Expense" at bounding box center [105, 90] width 67 height 19
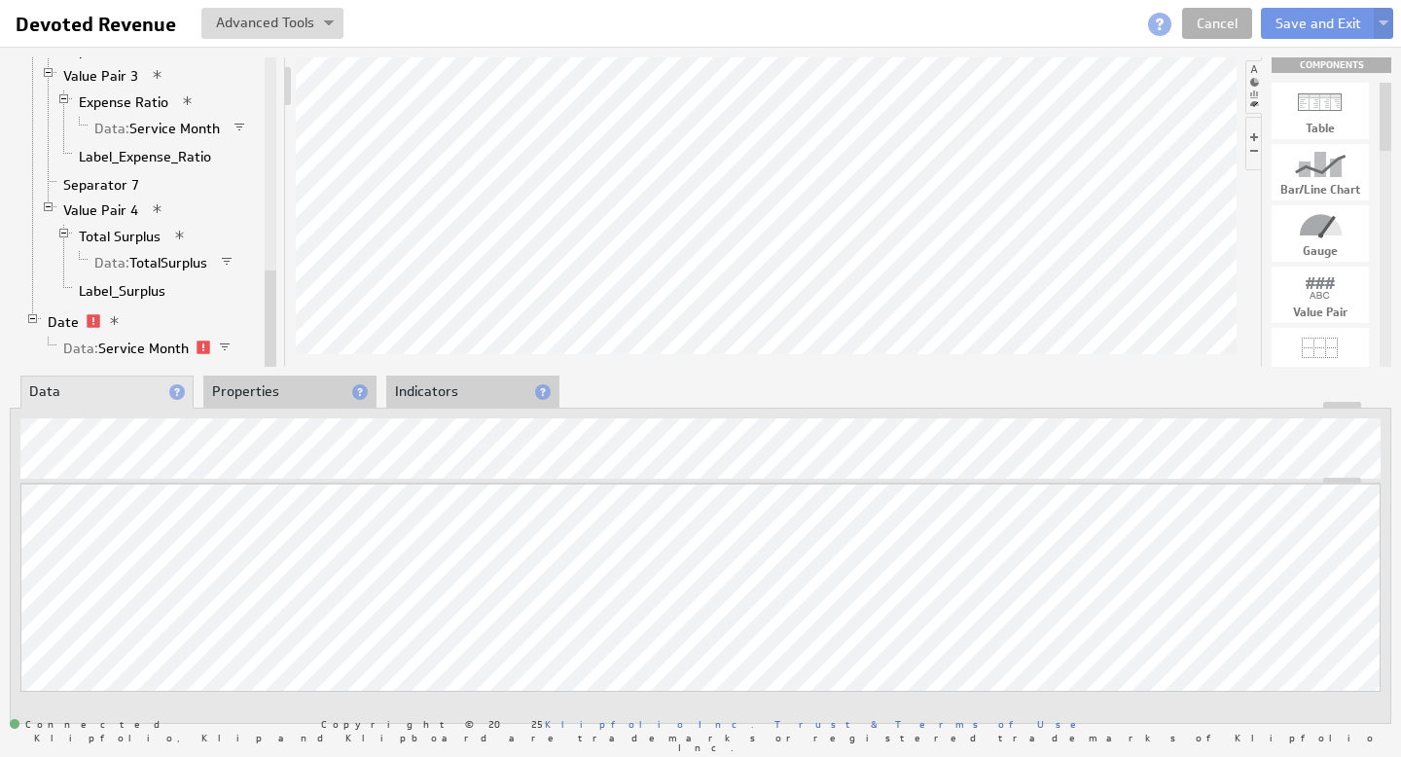
drag, startPoint x: 269, startPoint y: 235, endPoint x: 264, endPoint y: 319, distance: 84.8
click at [265, 319] on div at bounding box center [271, 319] width 12 height 96
click at [174, 347] on link "Data: Service Month" at bounding box center [126, 348] width 140 height 19
click at [78, 321] on link "Date" at bounding box center [64, 321] width 46 height 19
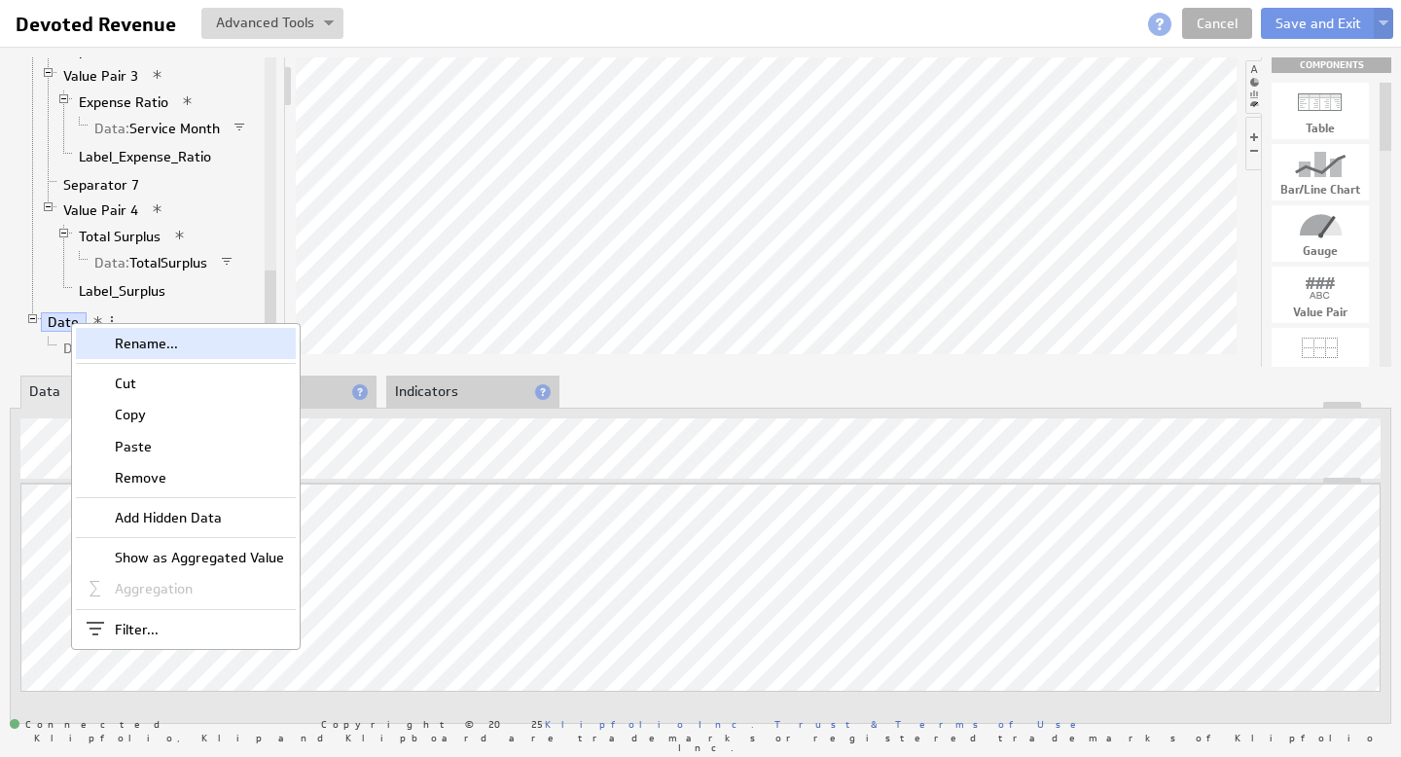
click at [160, 347] on div "Rename..." at bounding box center [186, 343] width 220 height 31
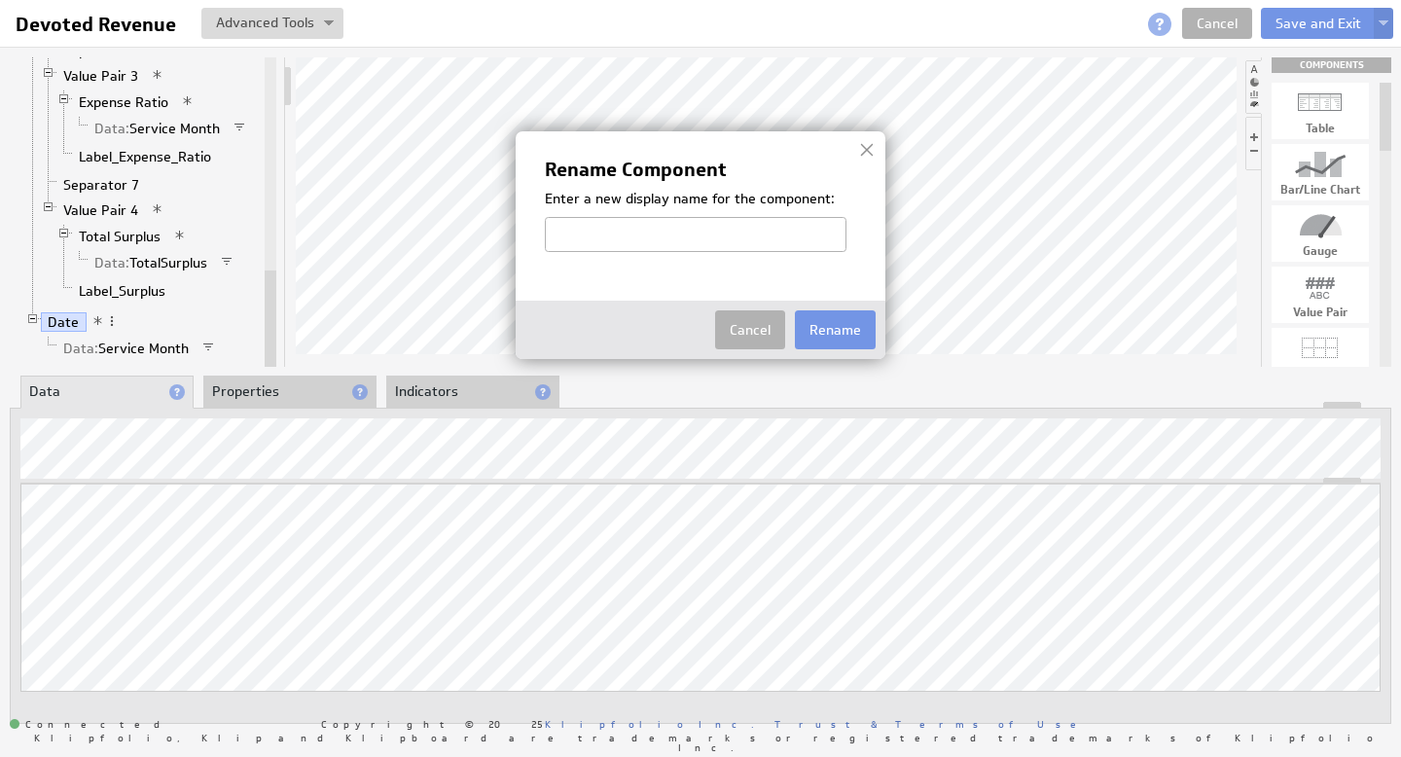
click at [616, 235] on input "text" at bounding box center [696, 234] width 302 height 35
type input "Service Month"
click at [842, 323] on button "Rename" at bounding box center [835, 329] width 81 height 39
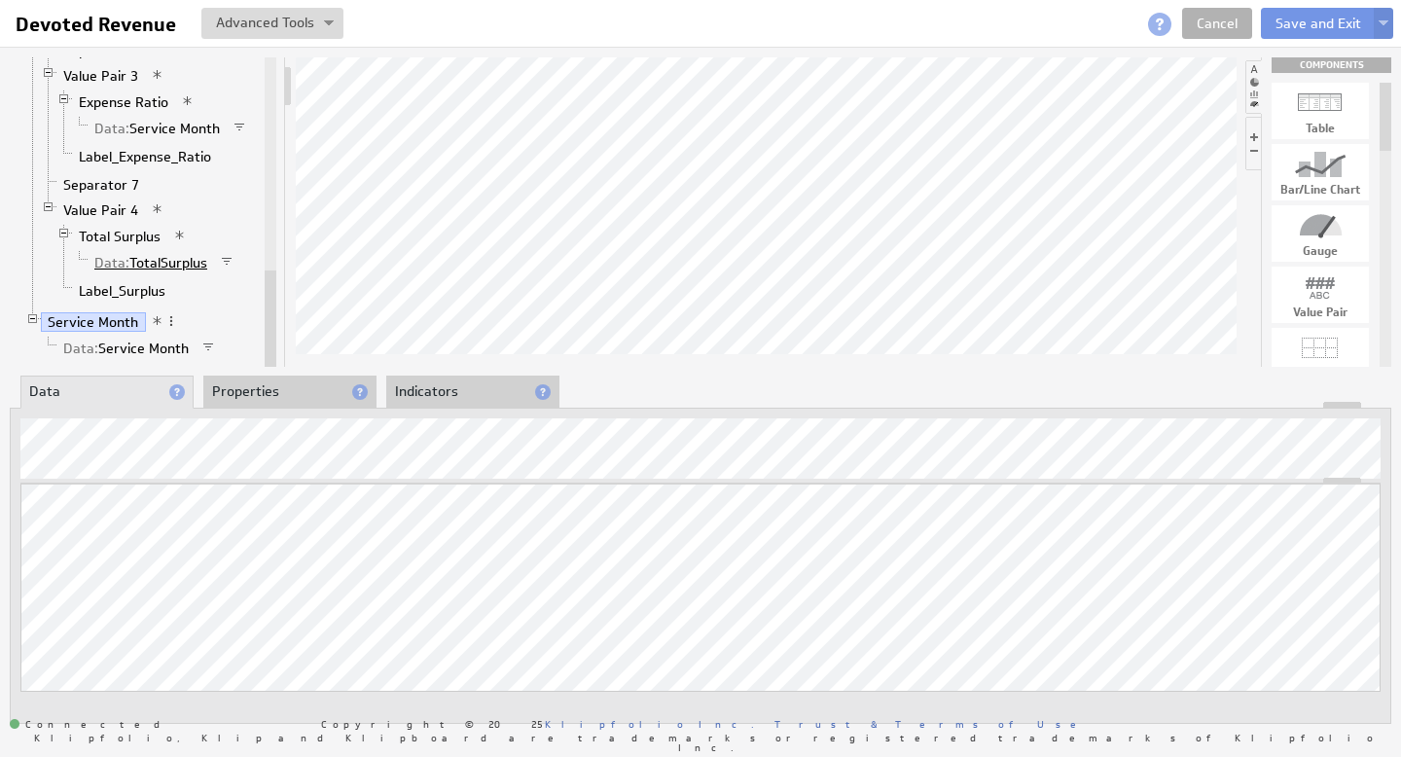
click at [156, 266] on link "Data: TotalSurplus" at bounding box center [151, 262] width 127 height 19
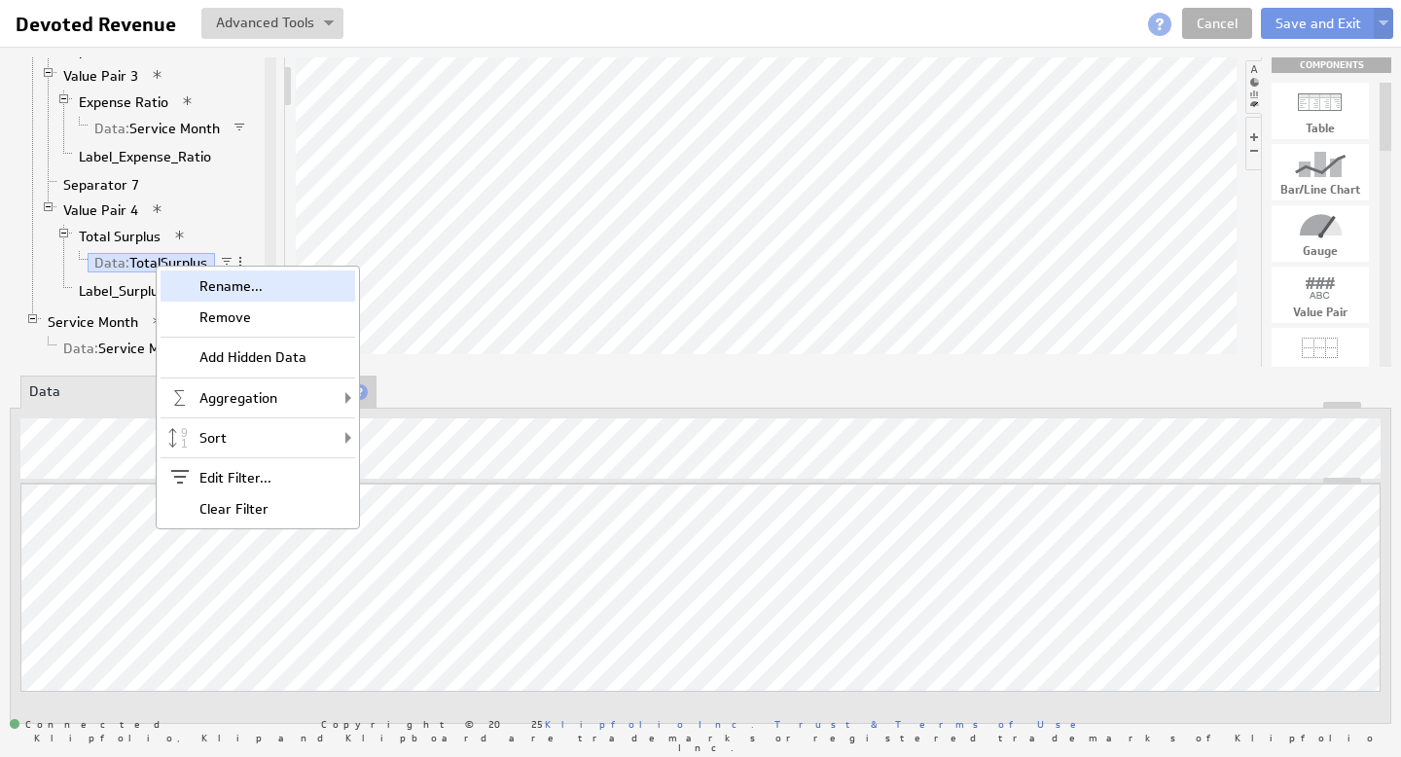
click at [244, 282] on div "Rename..." at bounding box center [258, 286] width 195 height 31
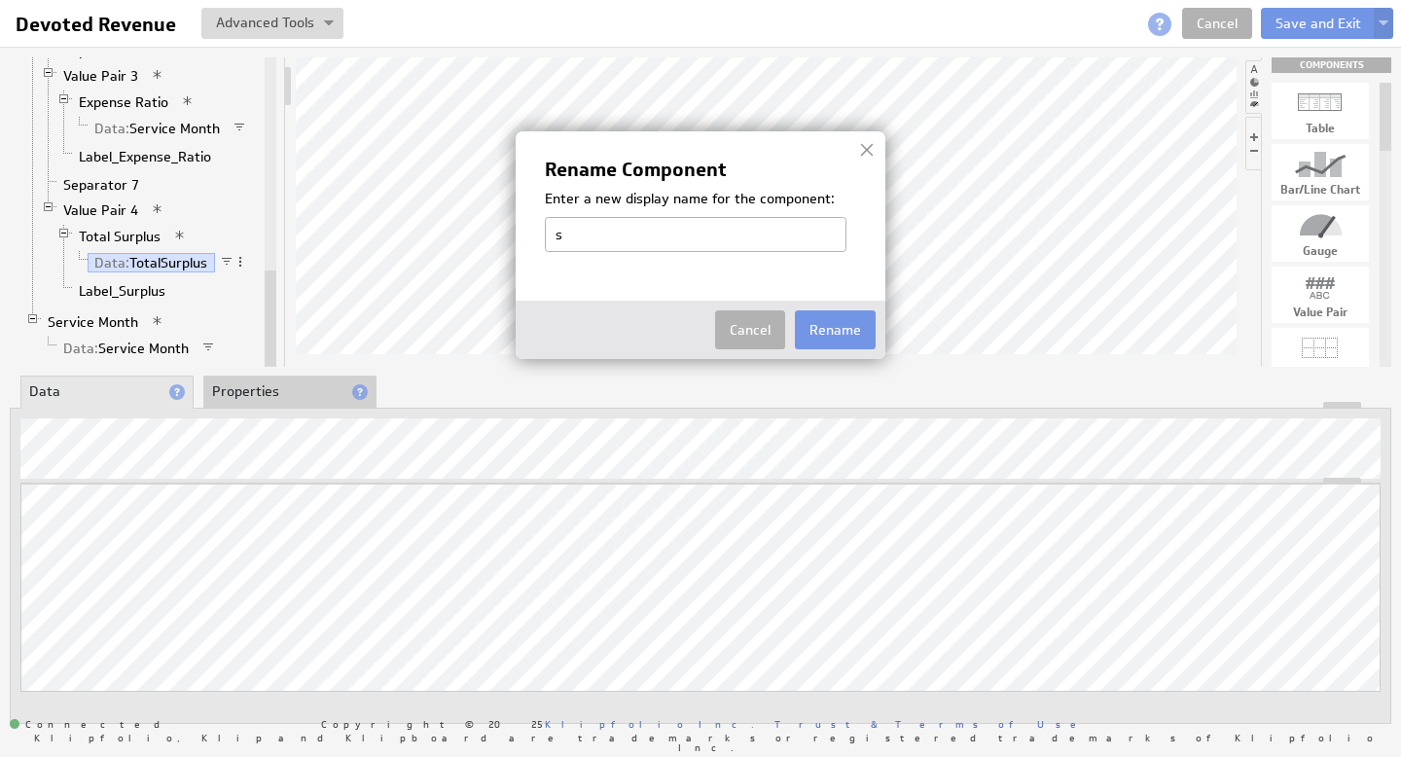
type input "Service Month"
click at [841, 336] on button "Rename" at bounding box center [835, 329] width 81 height 39
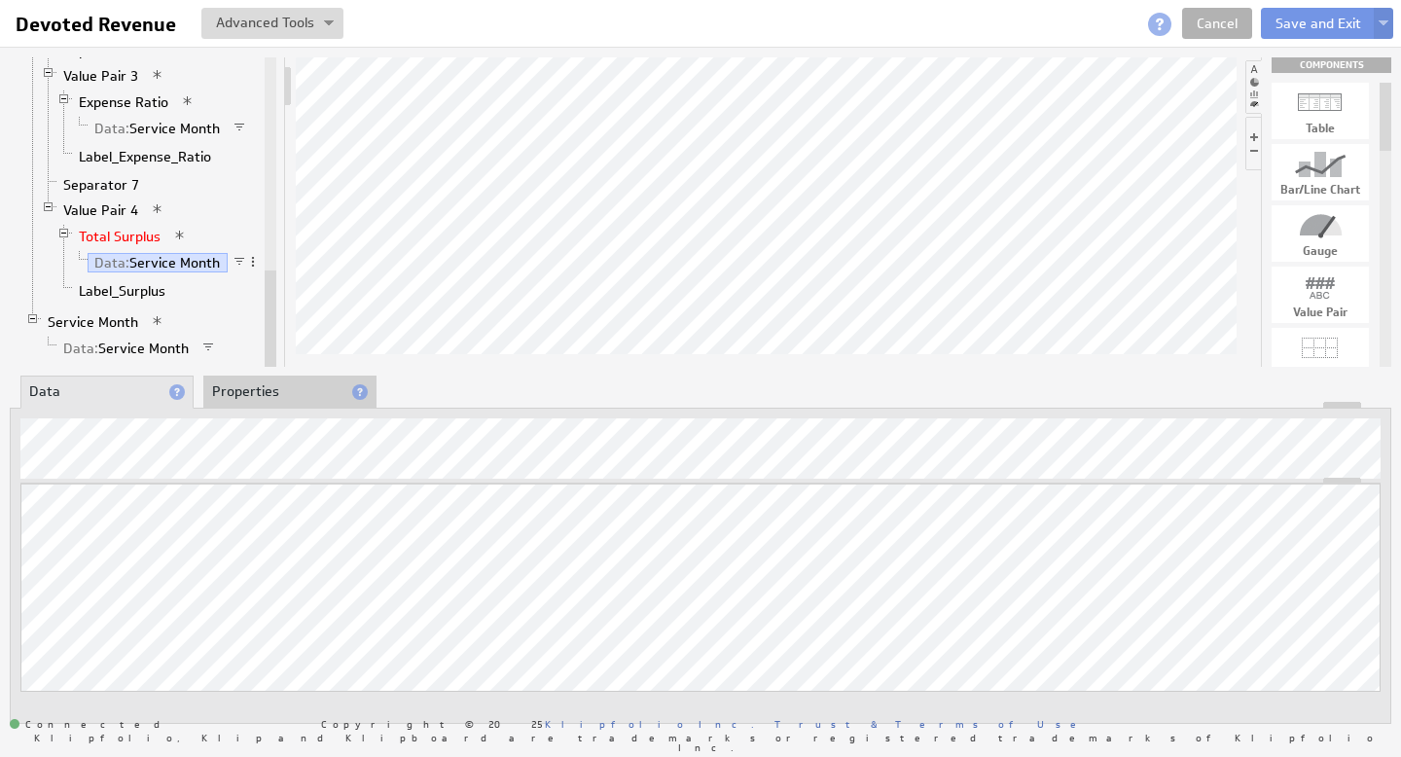
click at [113, 233] on link "Total Surplus" at bounding box center [120, 236] width 96 height 19
click at [163, 263] on link "Data: Service Month" at bounding box center [158, 262] width 140 height 19
click at [295, 398] on li "Properties" at bounding box center [289, 392] width 173 height 33
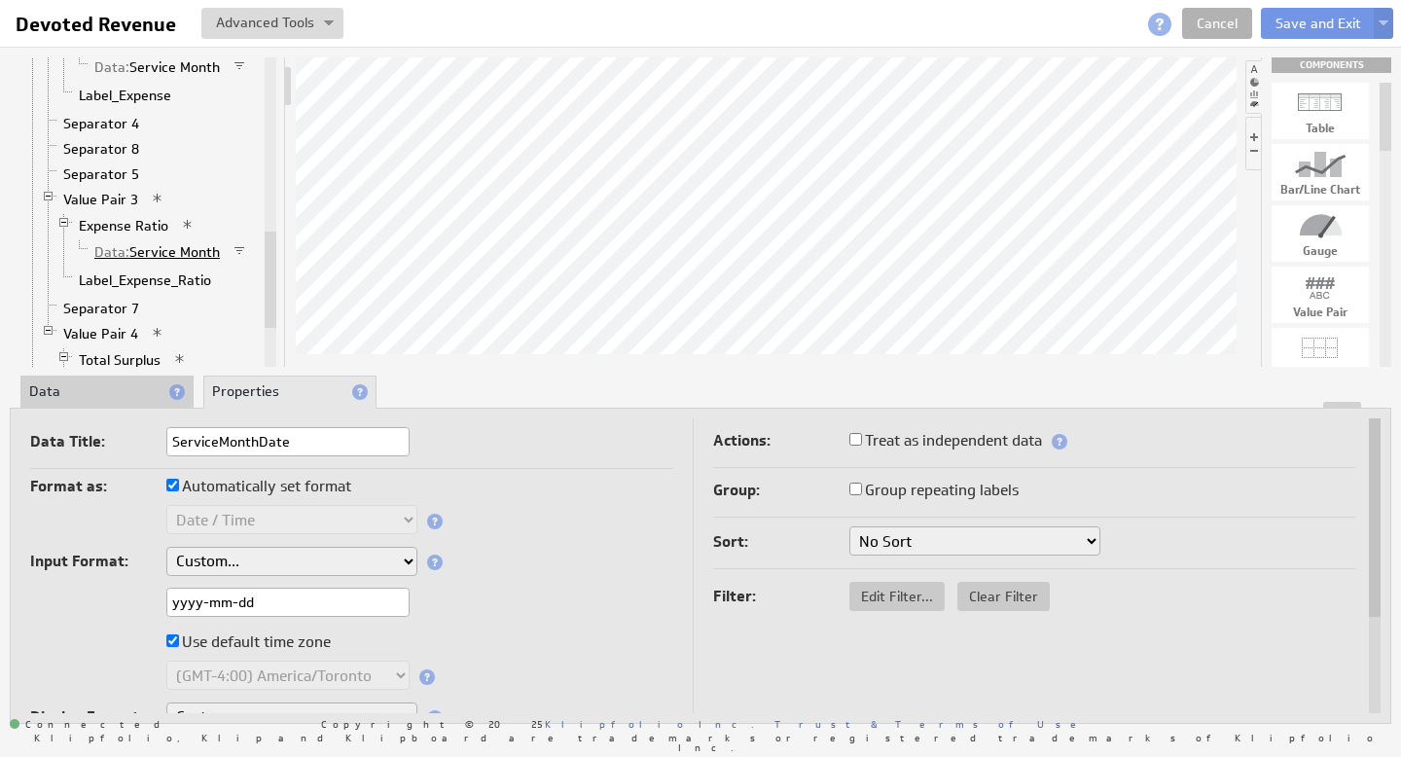
click at [173, 253] on link "Data: Service Month" at bounding box center [158, 251] width 140 height 19
click at [57, 386] on li "Data" at bounding box center [106, 392] width 173 height 33
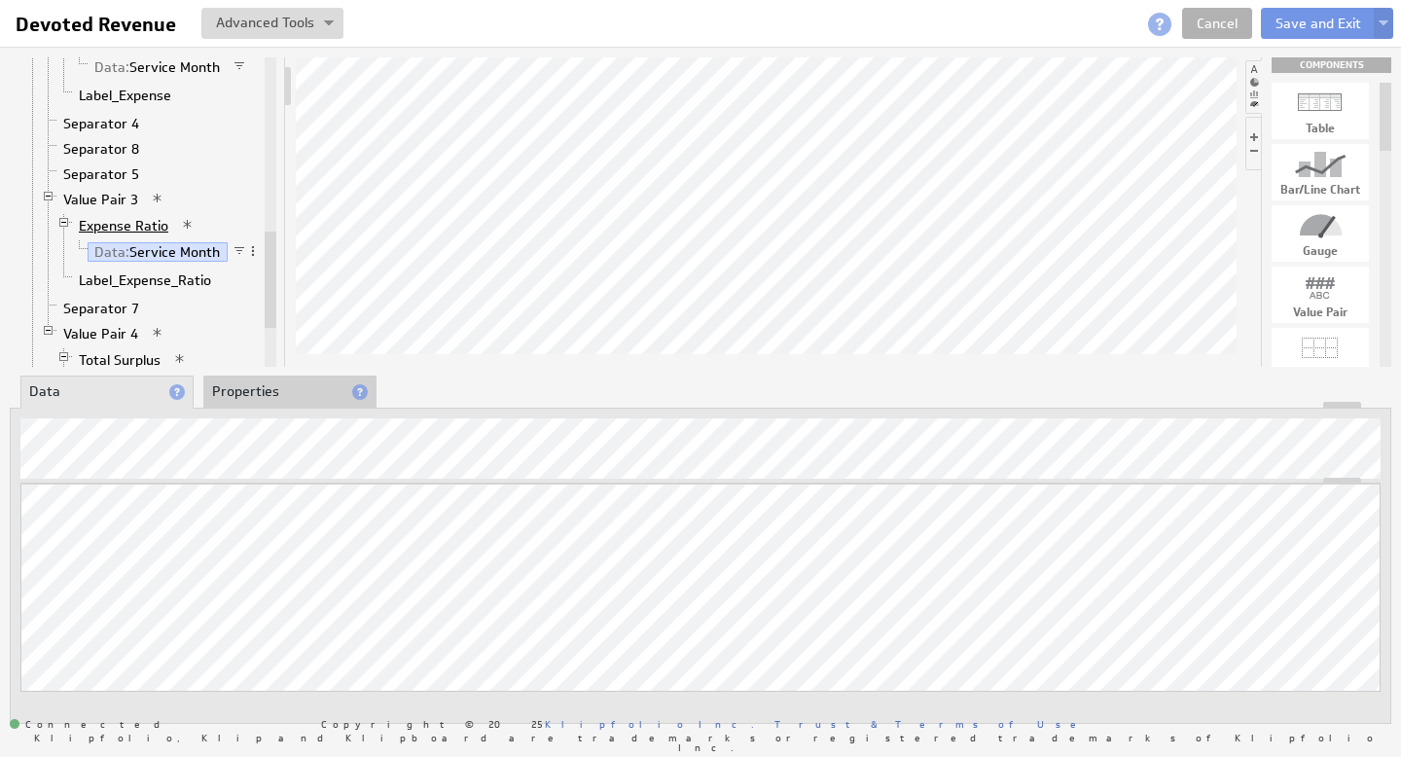
click at [127, 230] on link "Expense Ratio" at bounding box center [124, 225] width 104 height 19
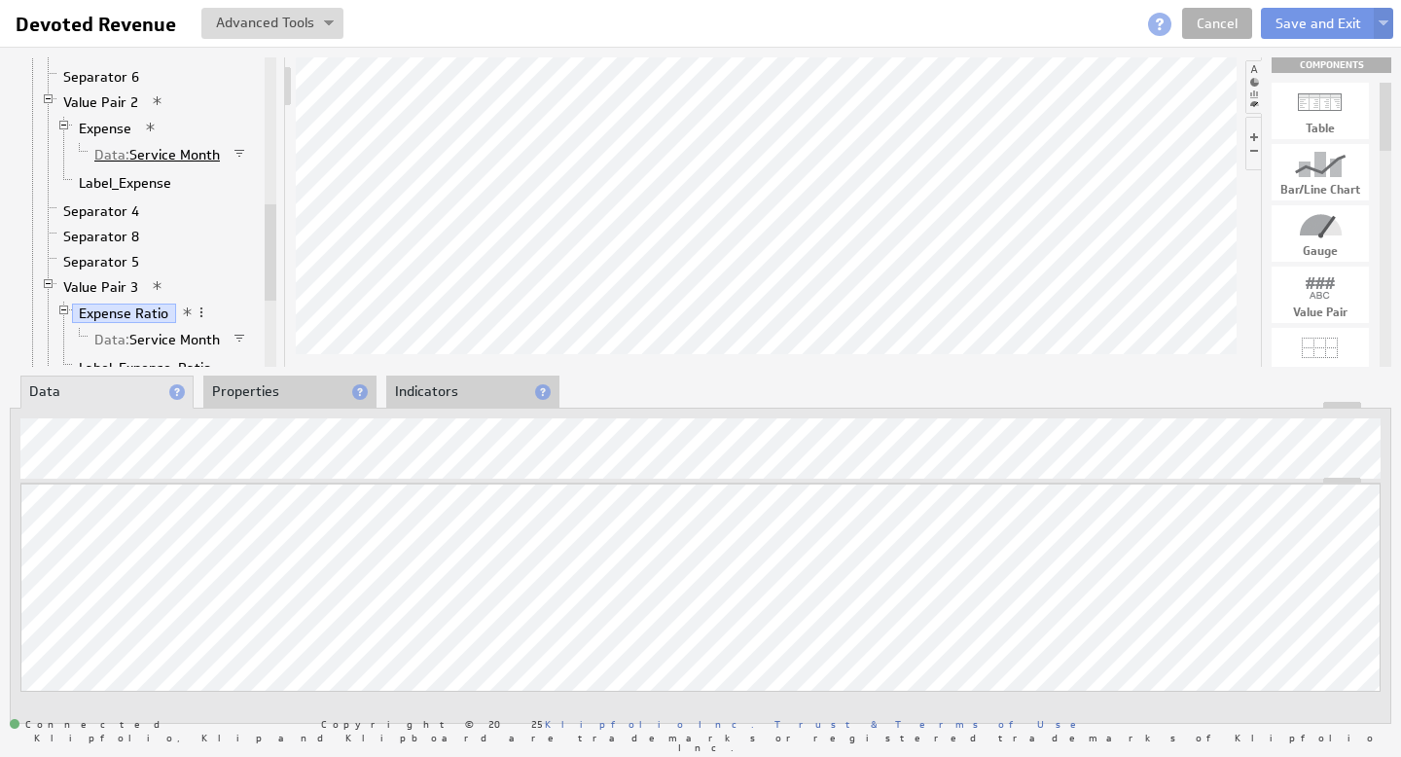
click at [168, 148] on link "Data: Service Month" at bounding box center [158, 154] width 140 height 19
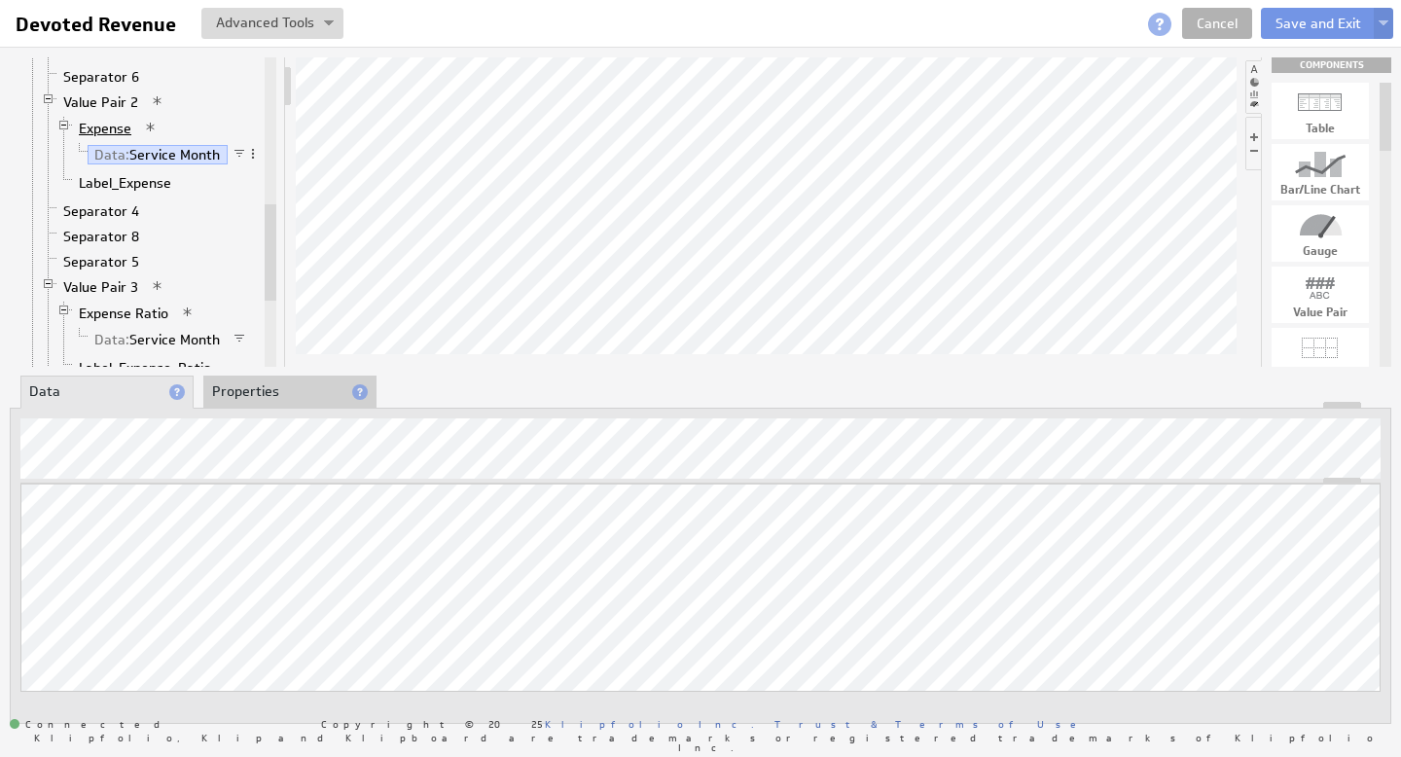
click at [112, 124] on link "Expense" at bounding box center [105, 128] width 67 height 19
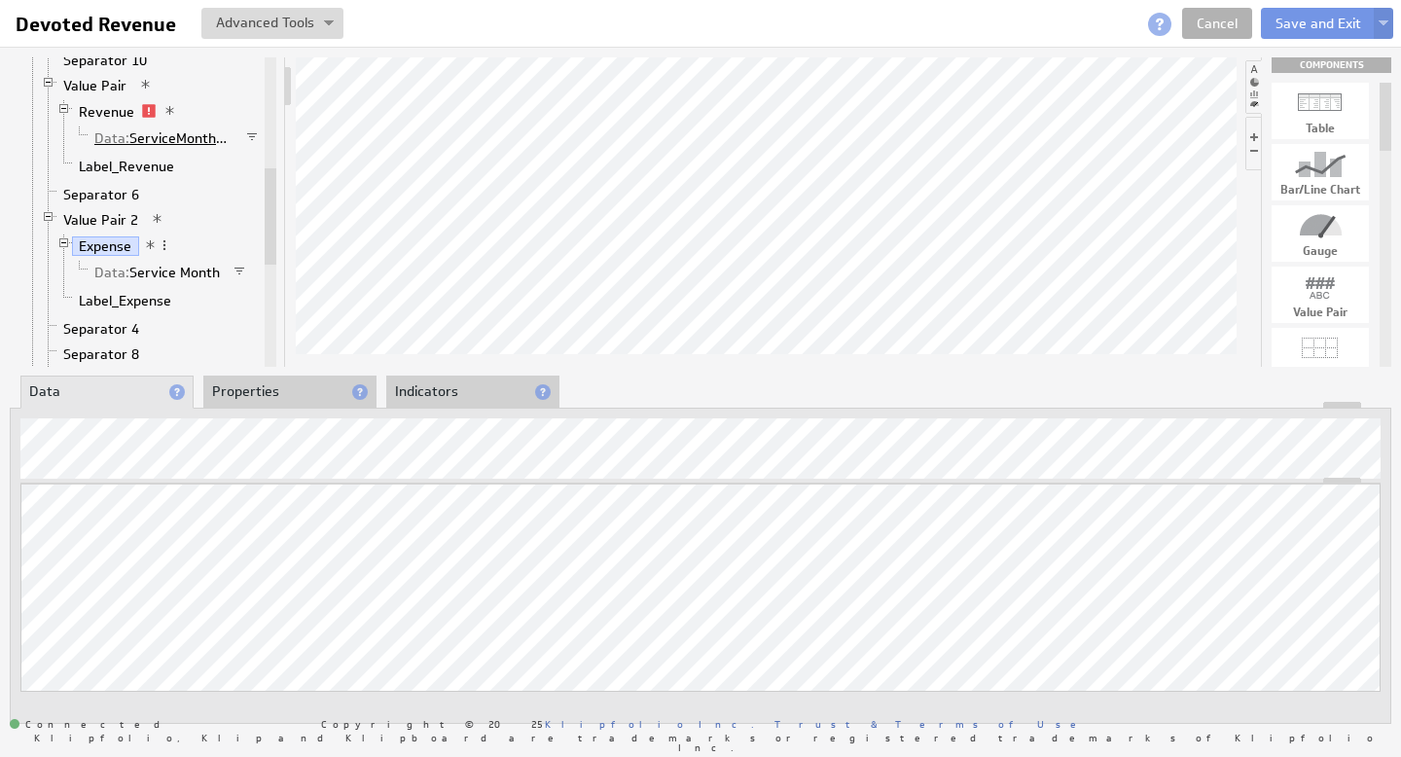
click at [169, 135] on link "Data: ServiceMonthDate" at bounding box center [164, 137] width 153 height 19
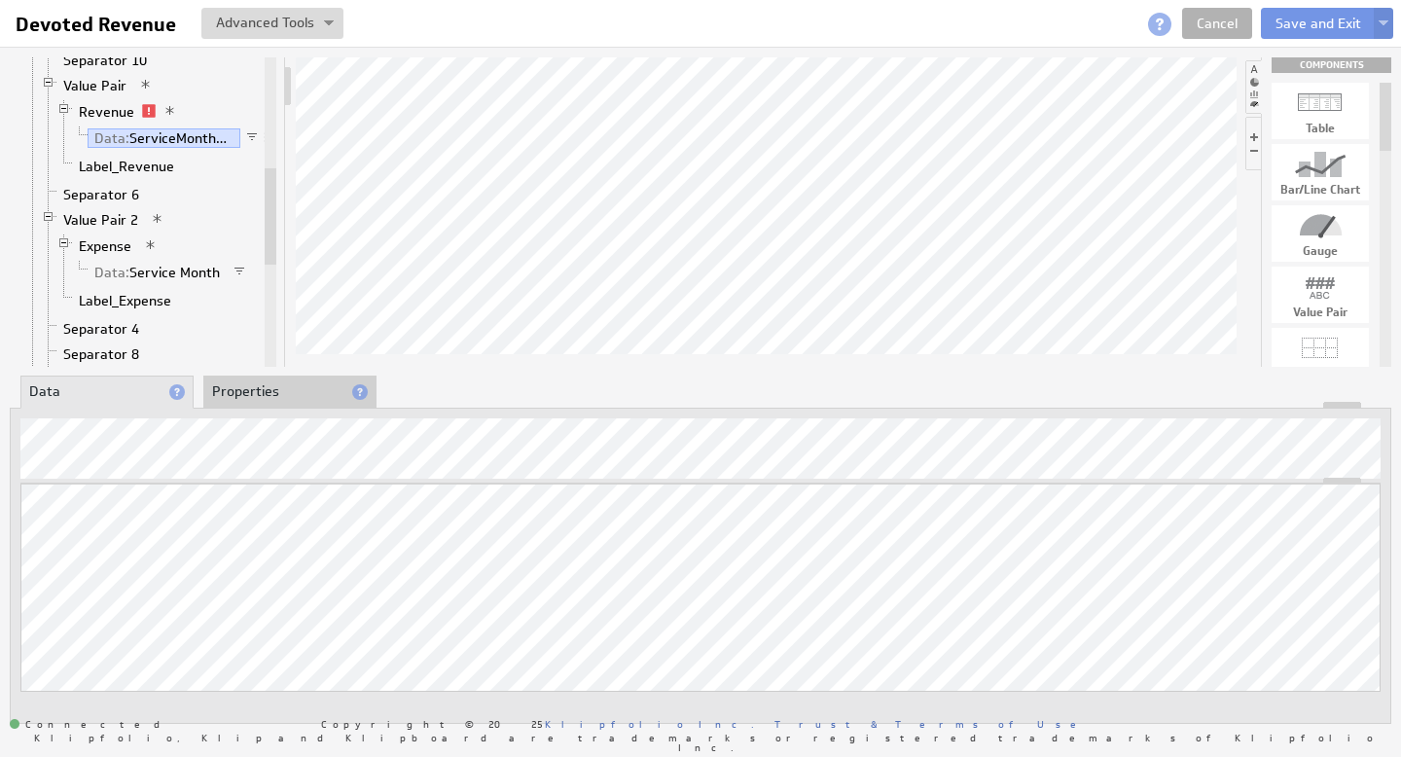
click at [257, 386] on li "Properties" at bounding box center [289, 392] width 173 height 33
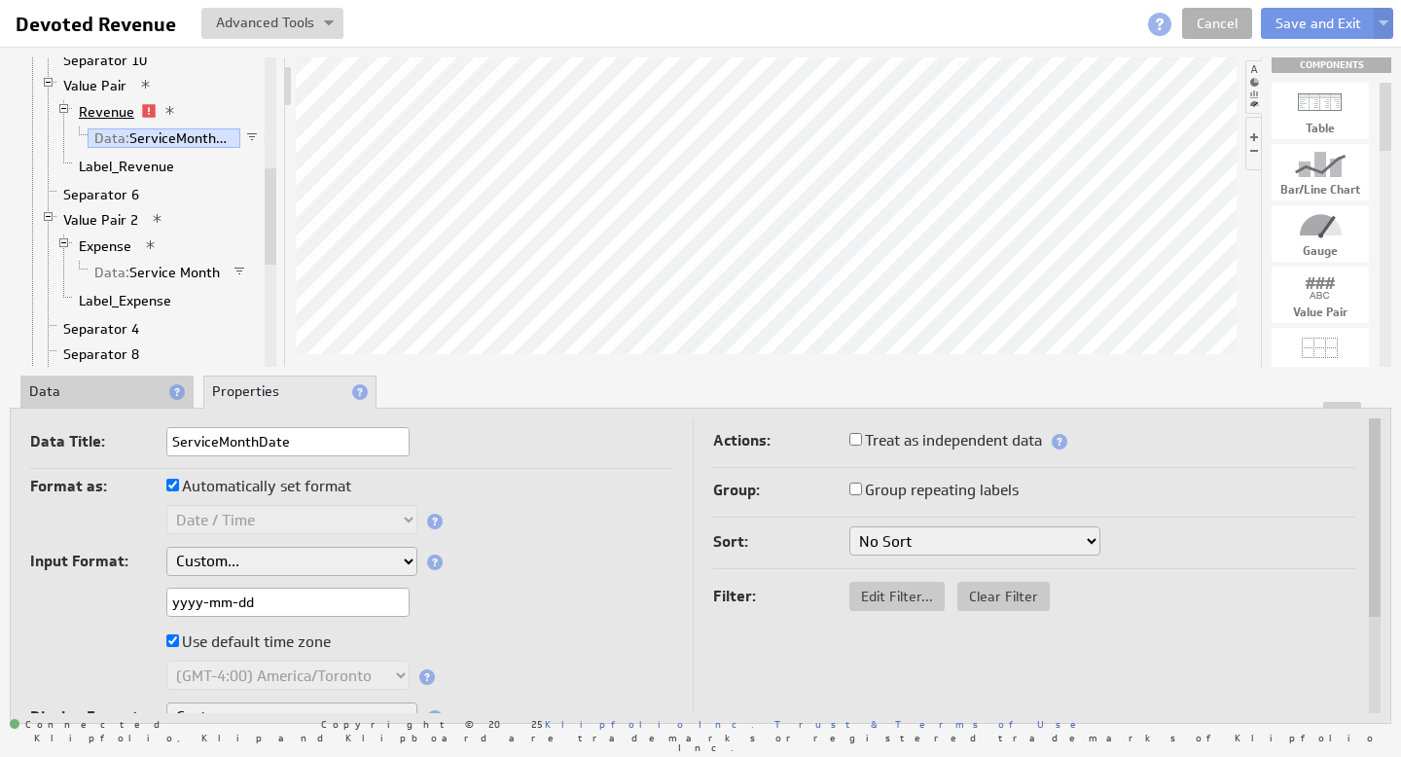
click at [130, 112] on link "Revenue" at bounding box center [107, 111] width 70 height 19
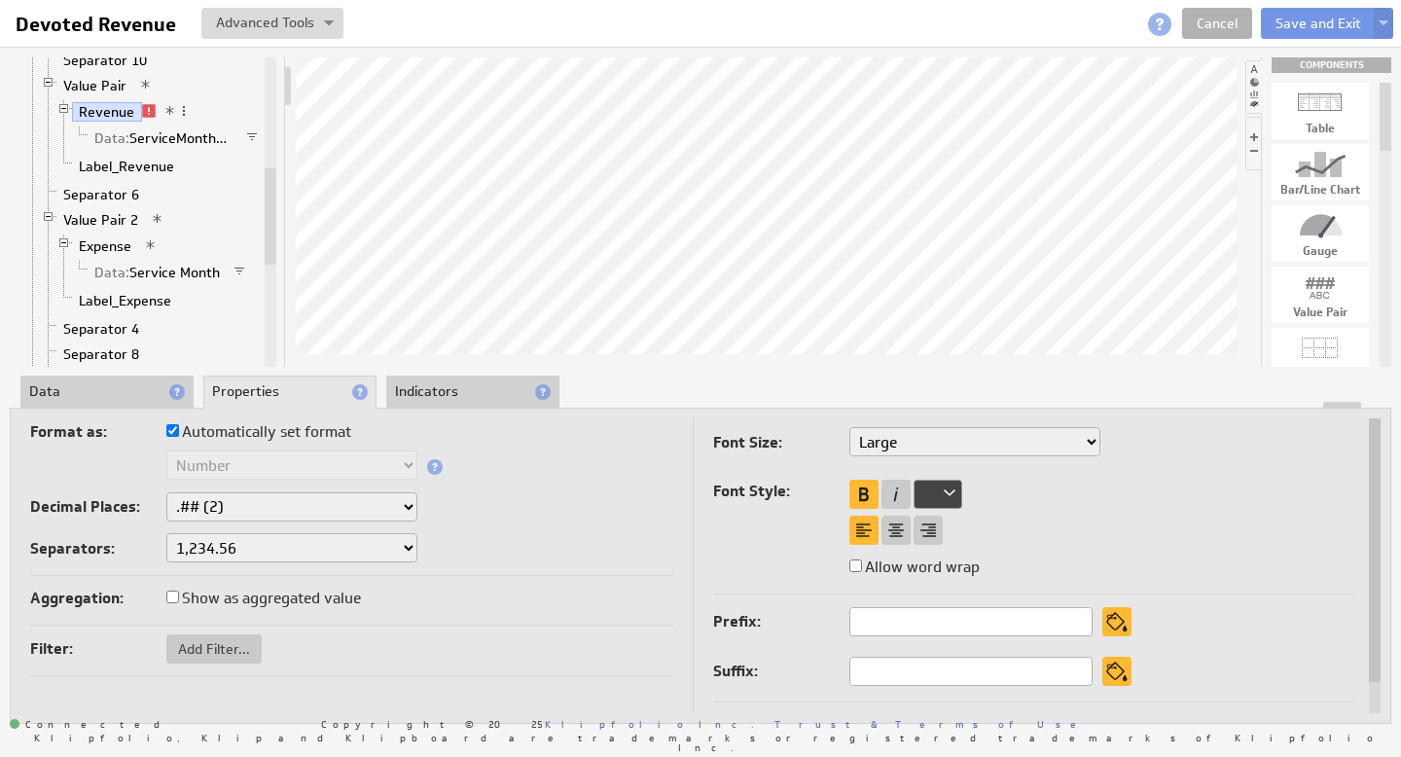
click at [109, 400] on li "Data" at bounding box center [106, 392] width 173 height 33
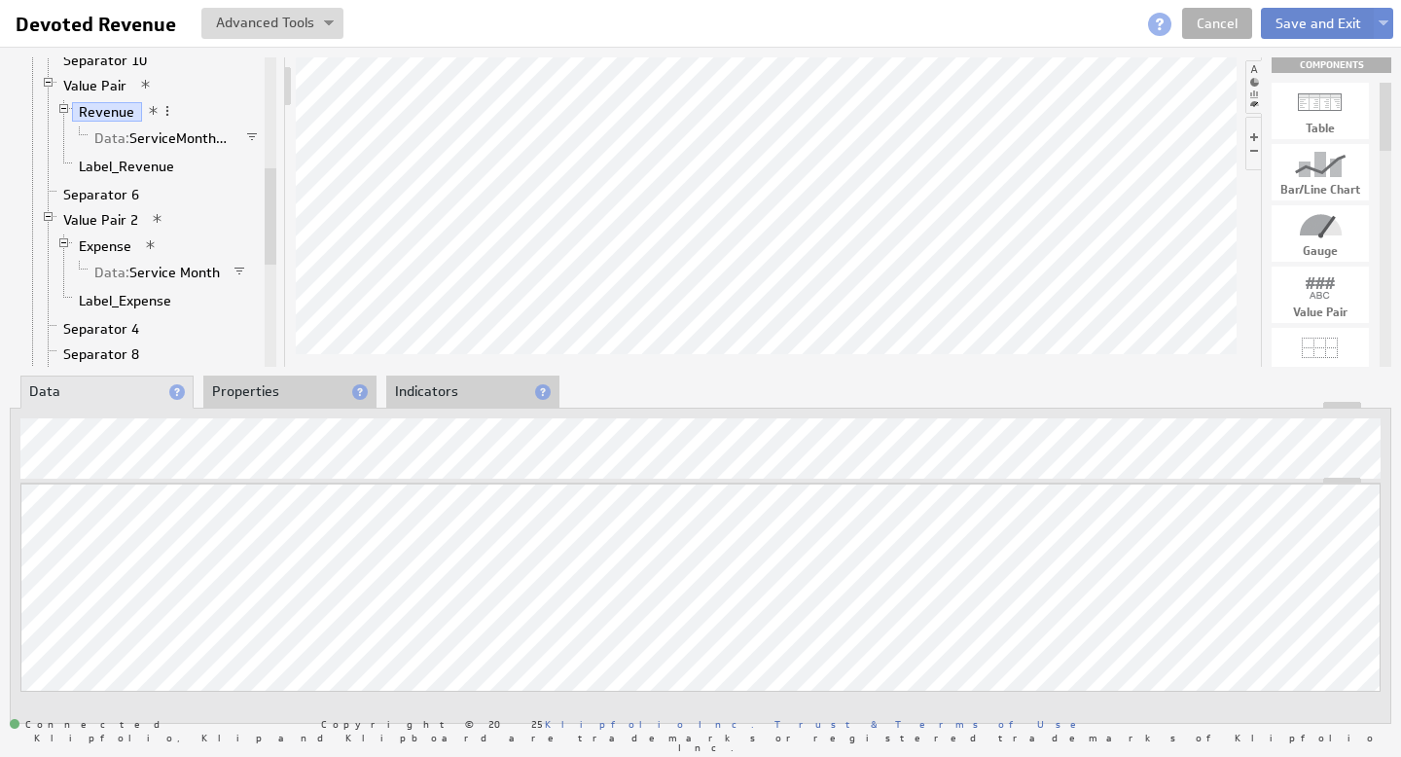
click at [1324, 23] on button "Save and Exit" at bounding box center [1318, 23] width 115 height 31
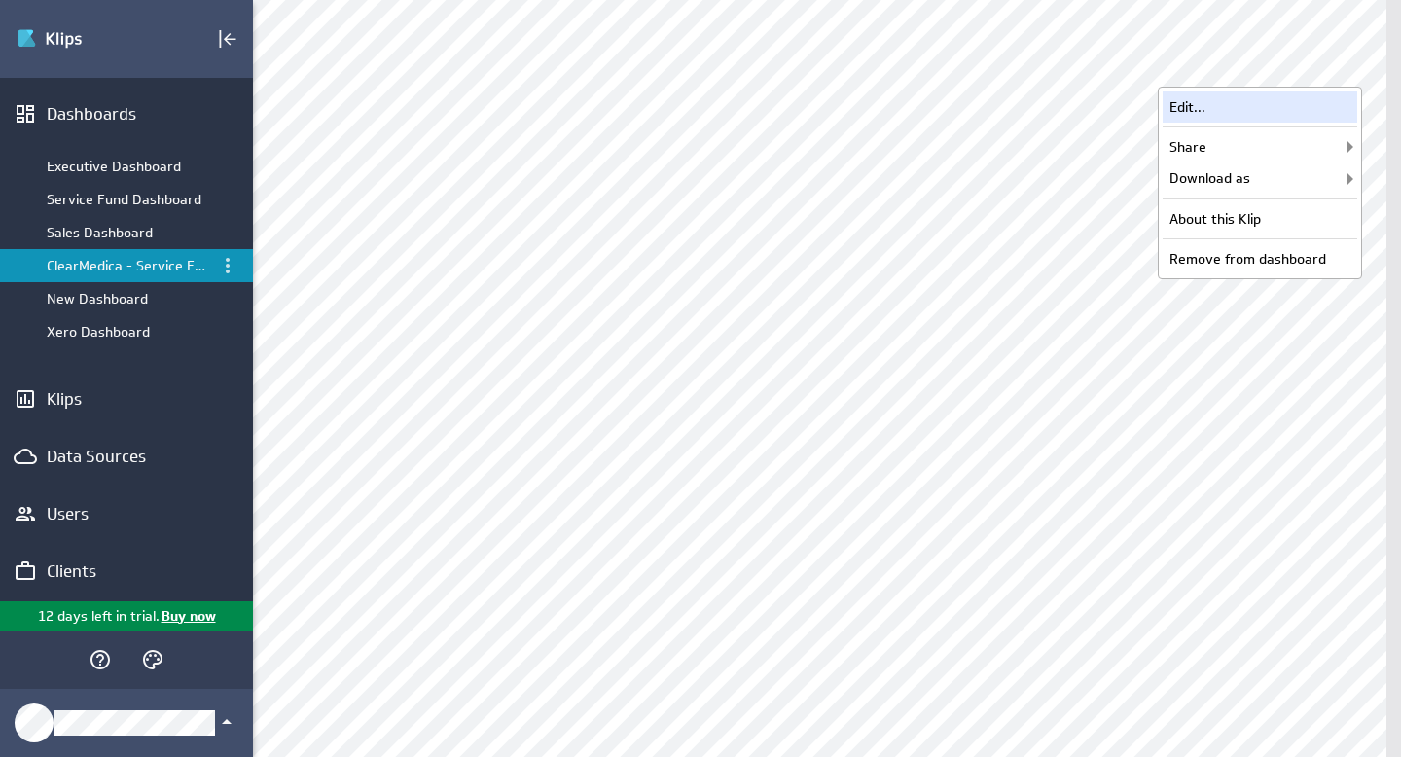
click at [1235, 103] on div "Edit..." at bounding box center [1260, 106] width 195 height 31
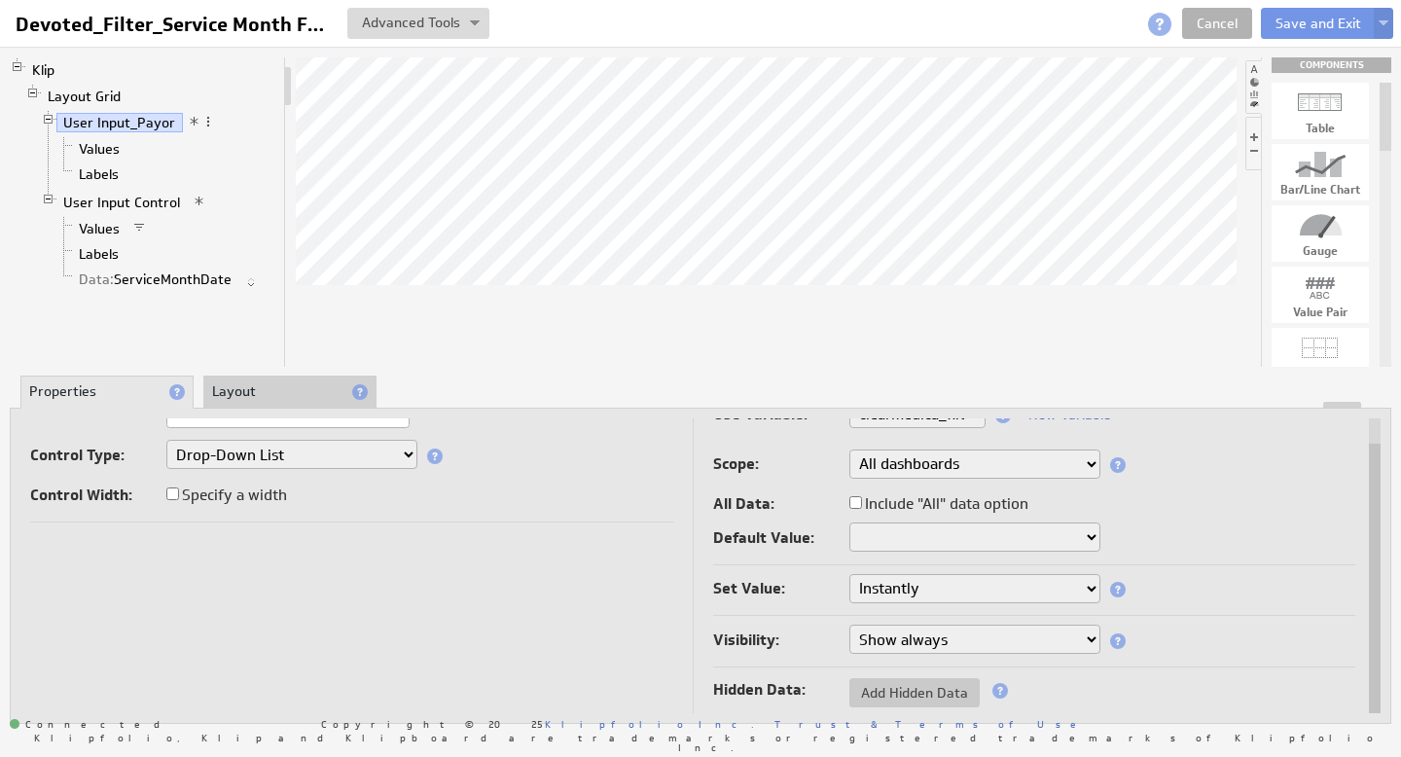
click at [299, 386] on li "Layout" at bounding box center [289, 392] width 173 height 33
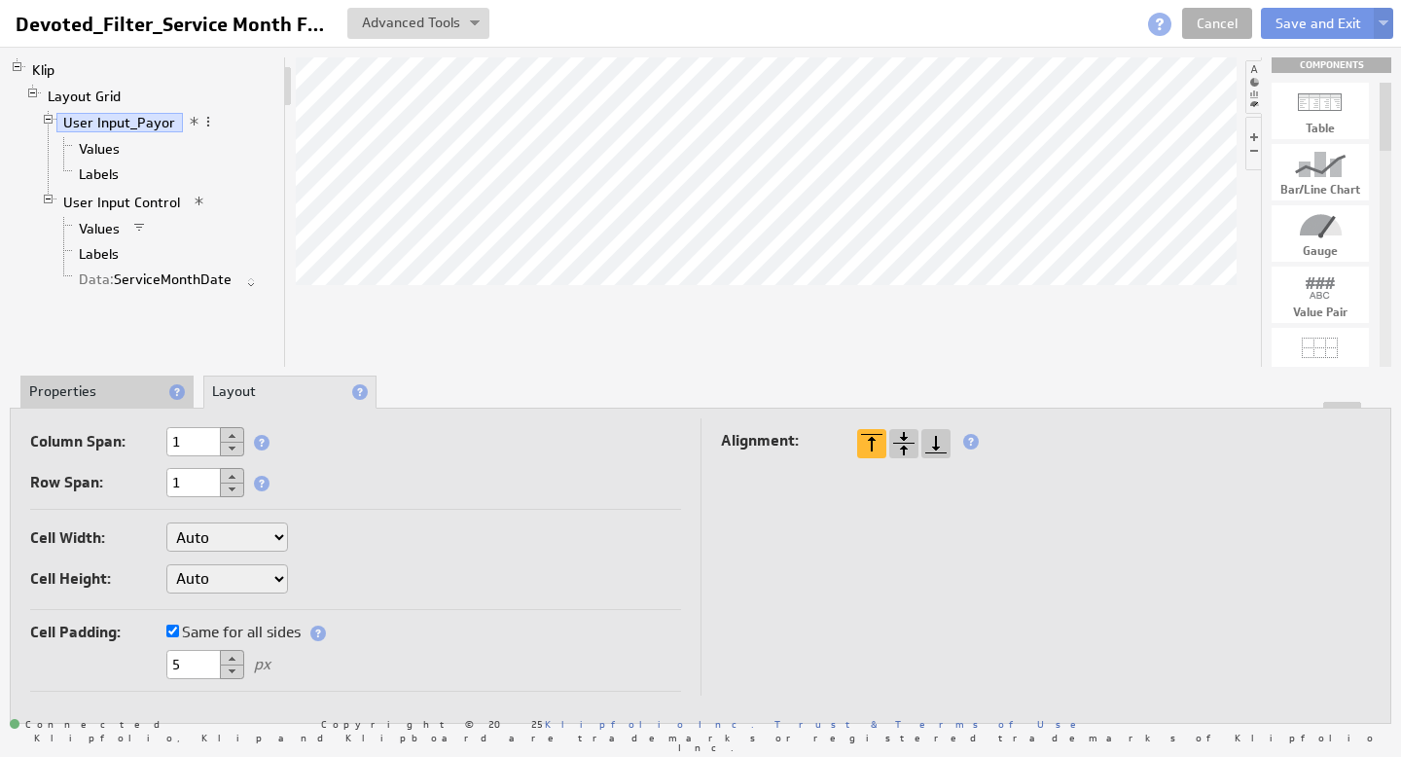
click at [110, 394] on li "Properties" at bounding box center [106, 392] width 173 height 33
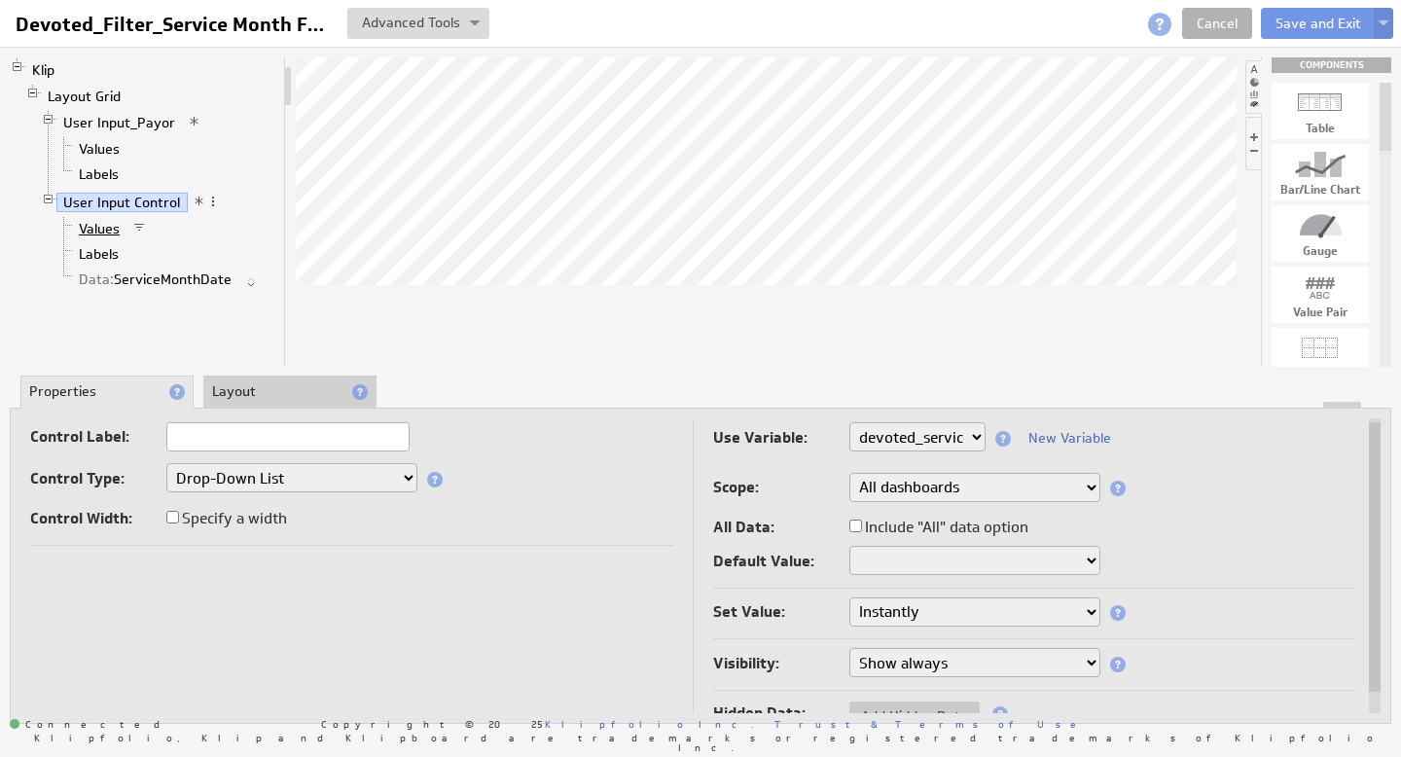
click at [107, 226] on link "Values" at bounding box center [99, 228] width 55 height 19
click at [102, 149] on link "Values" at bounding box center [99, 148] width 55 height 19
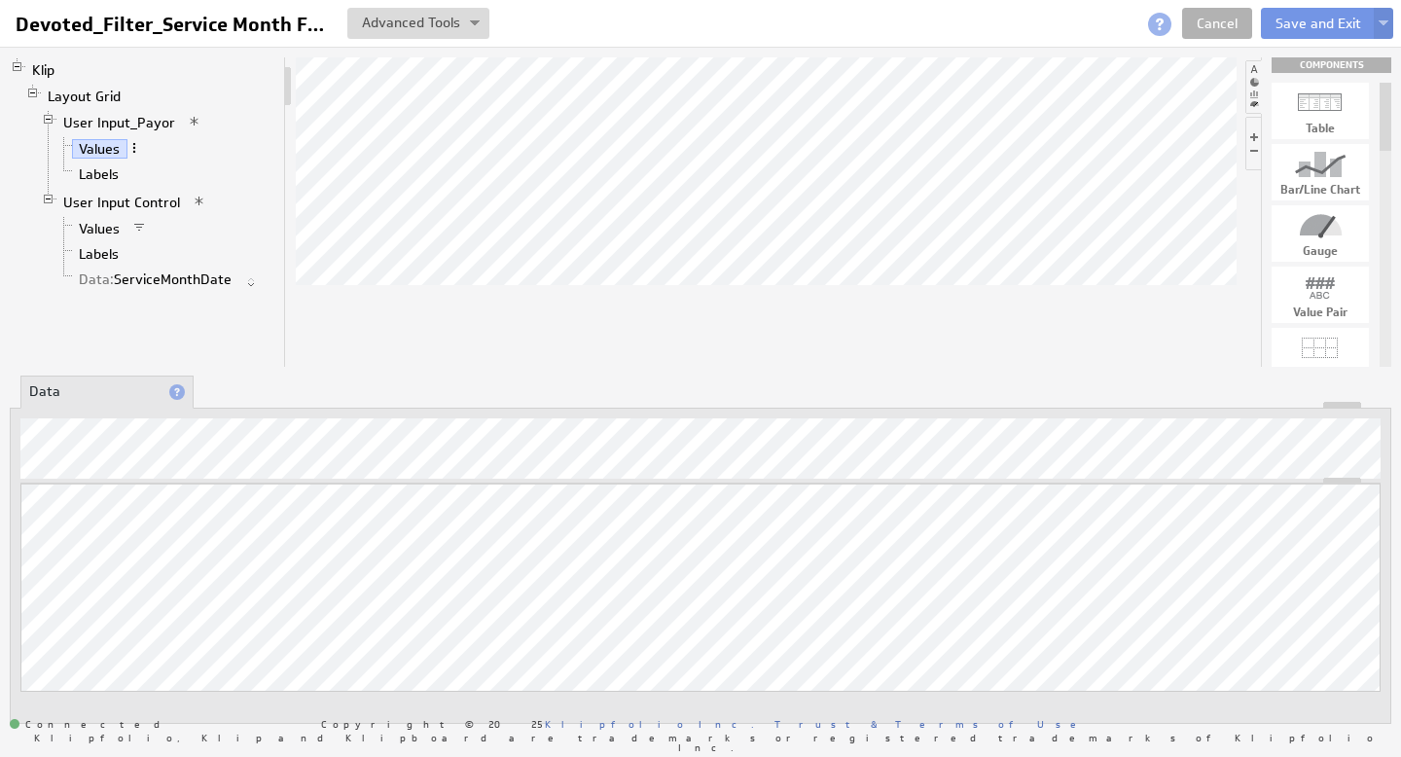
click at [134, 153] on span at bounding box center [134, 148] width 14 height 14
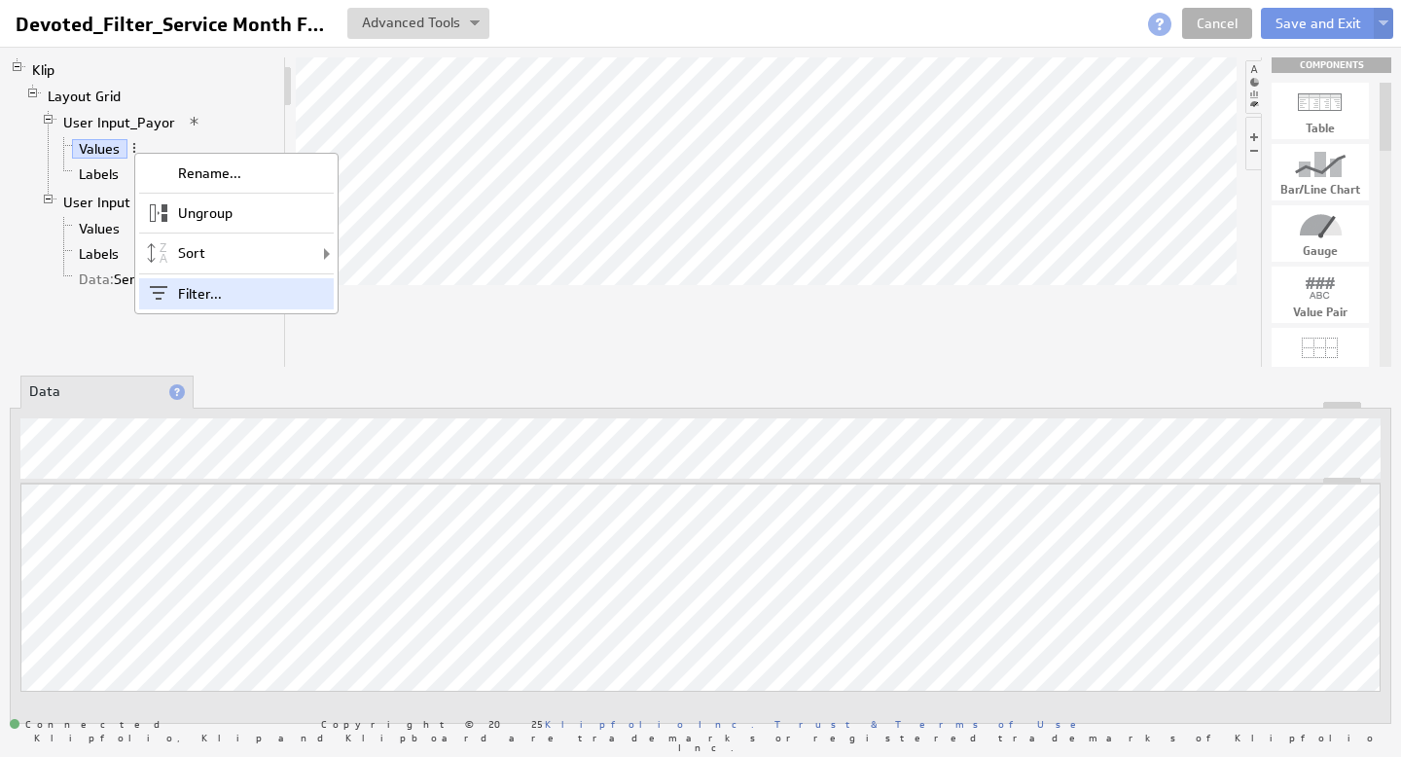
click at [198, 286] on div "Filter..." at bounding box center [236, 293] width 195 height 31
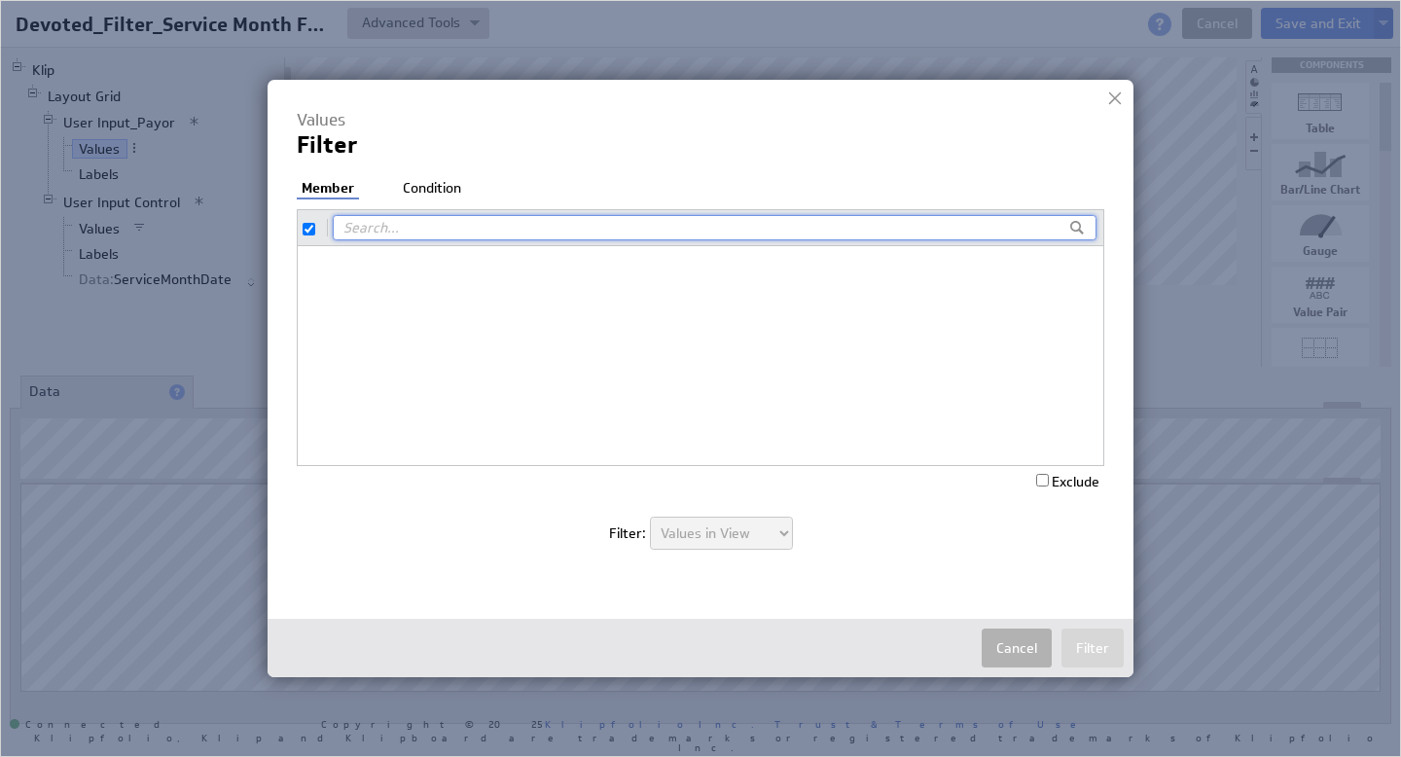
checkbox input "true"
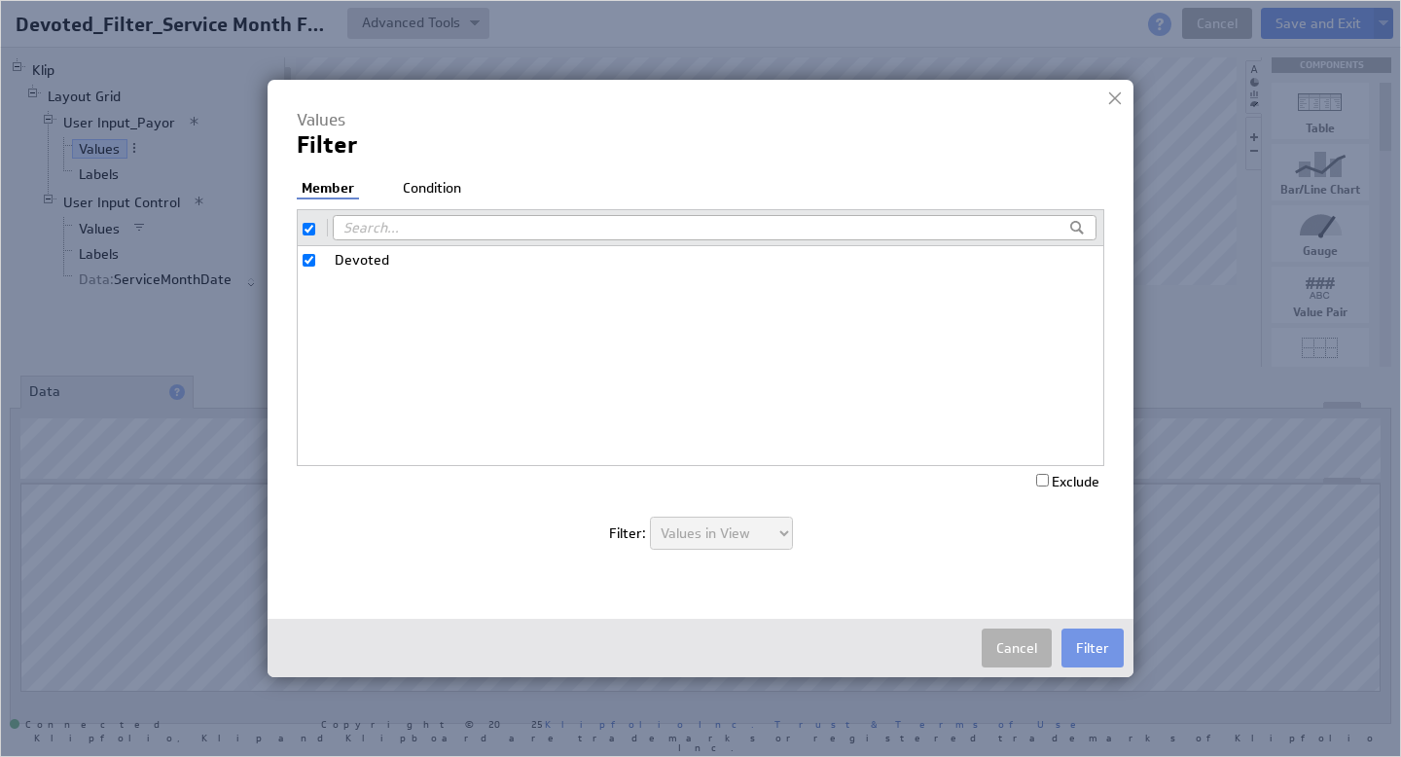
click at [434, 190] on li "Condition" at bounding box center [432, 188] width 68 height 19
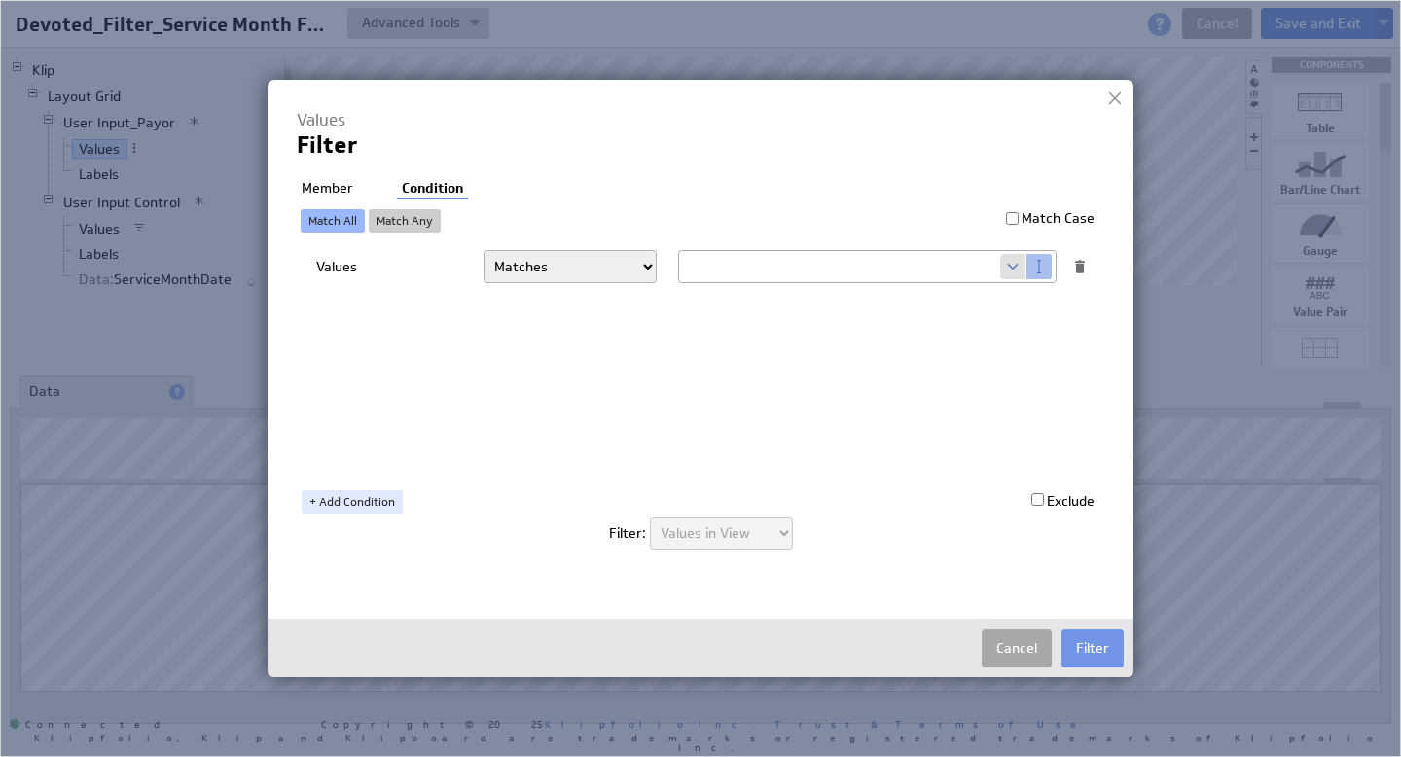
click at [1020, 648] on button "Cancel" at bounding box center [1017, 648] width 70 height 39
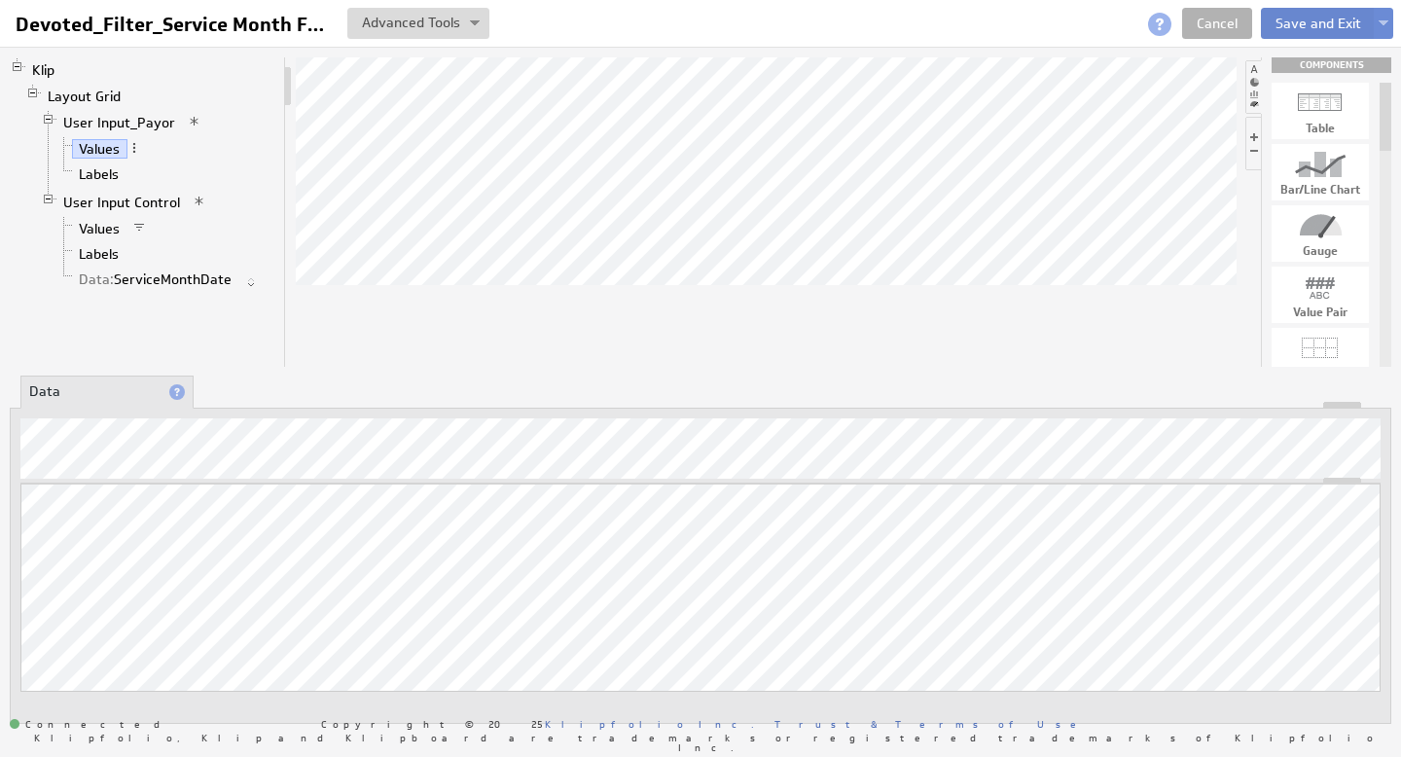
click at [1327, 23] on button "Save and Exit" at bounding box center [1318, 23] width 115 height 31
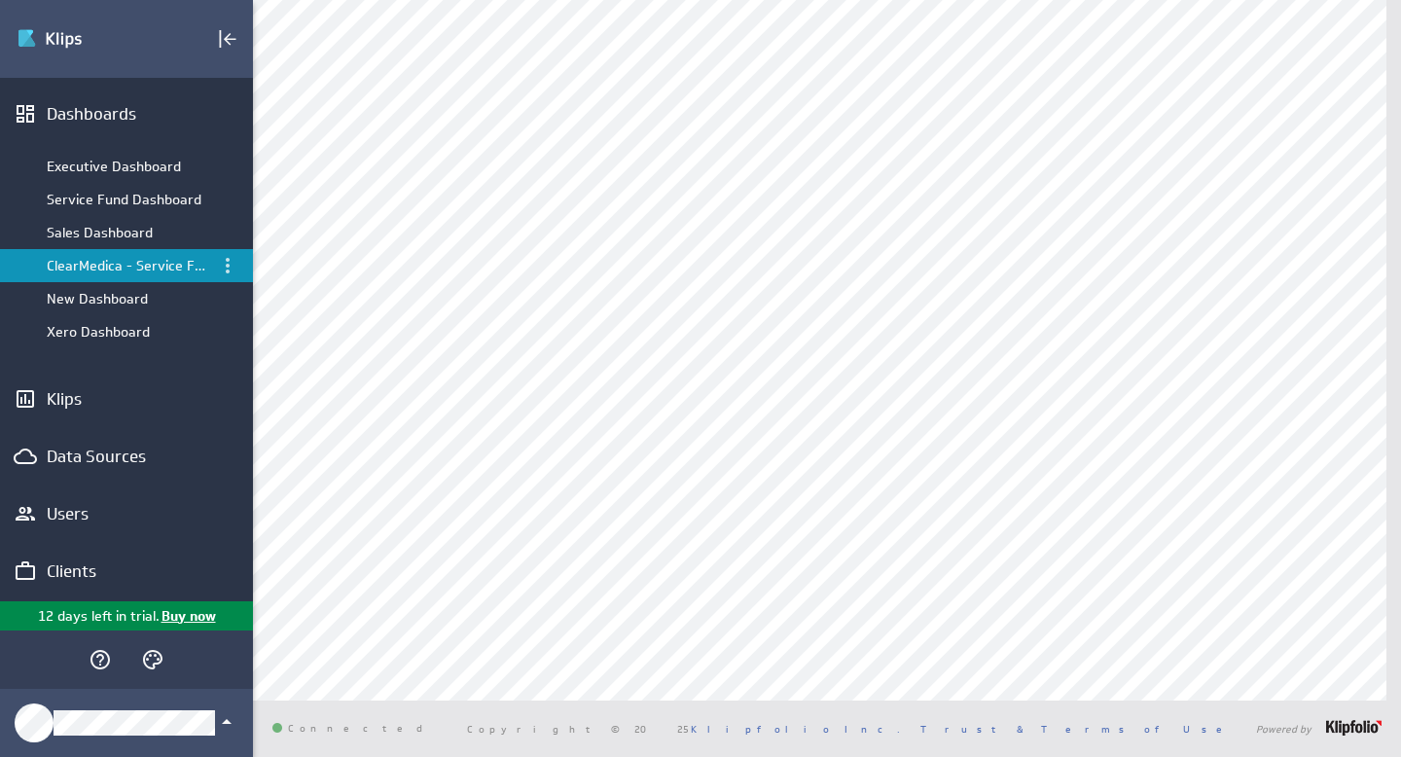
scroll to position [22, 0]
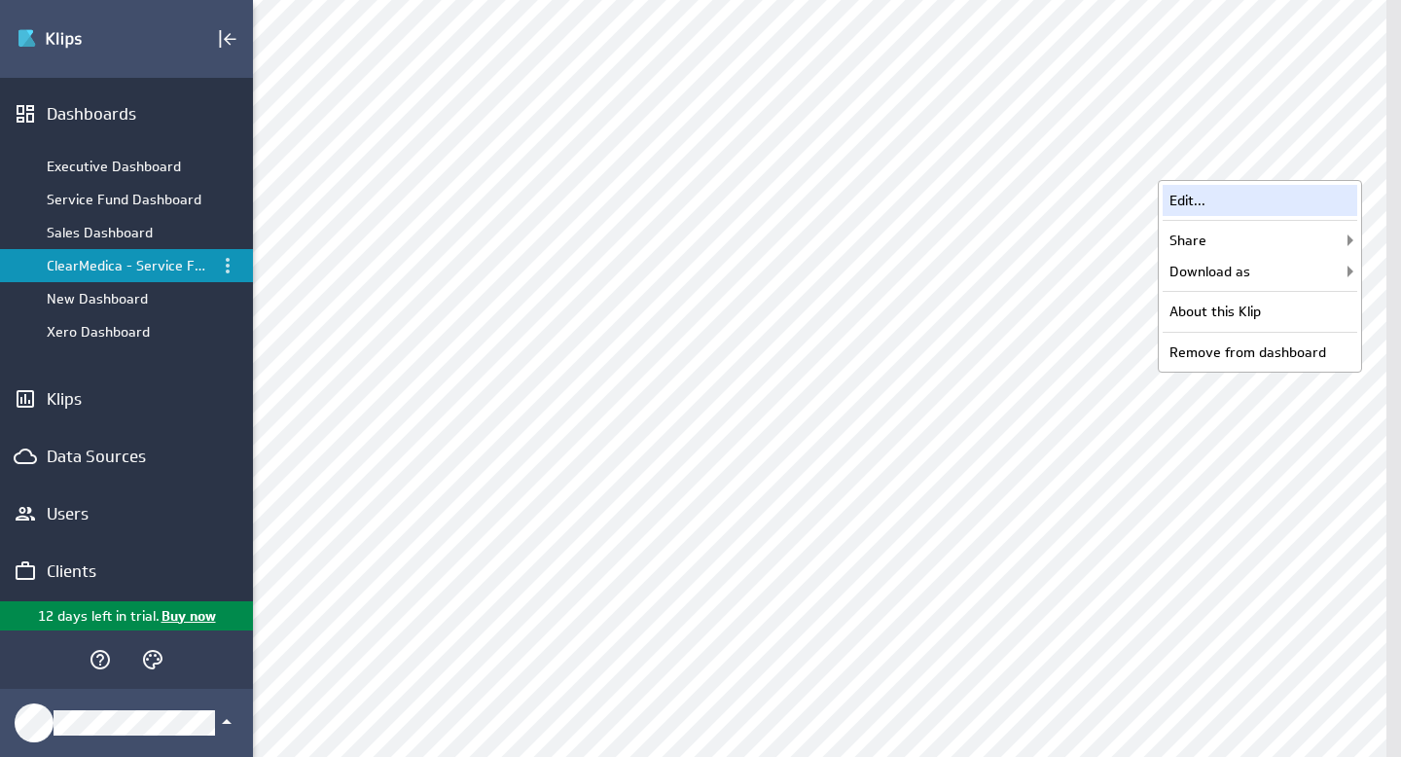
click at [1238, 202] on div "Edit..." at bounding box center [1260, 200] width 195 height 31
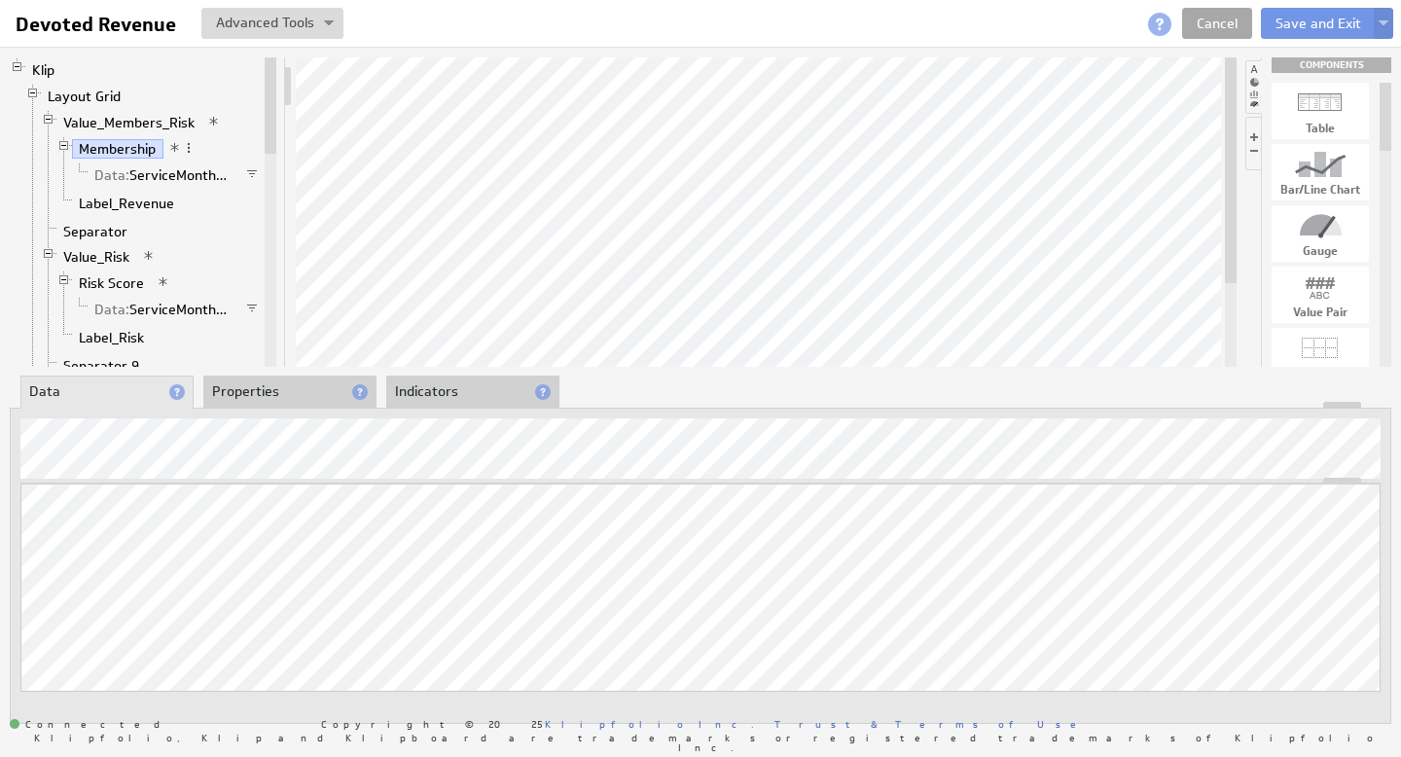
click at [1226, 19] on link "Cancel" at bounding box center [1217, 23] width 70 height 31
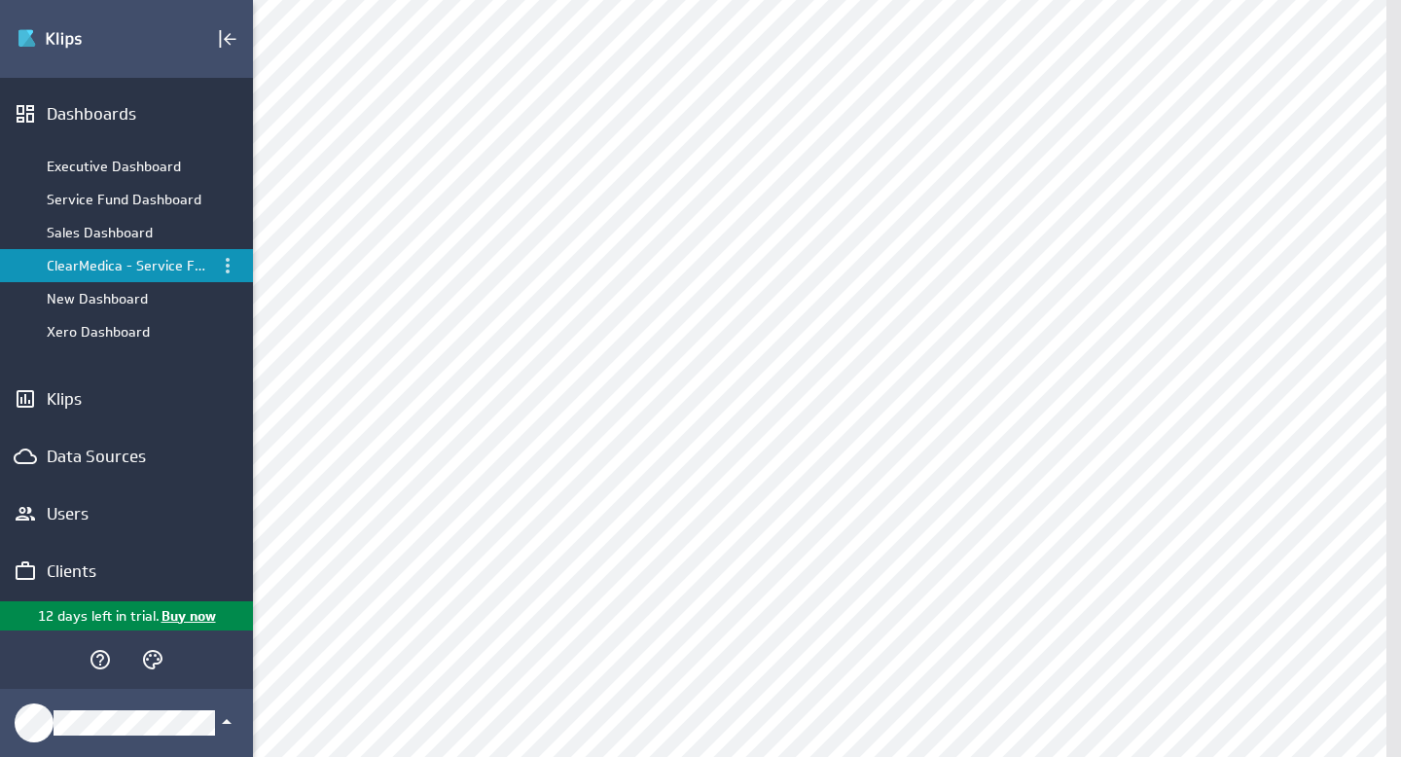
scroll to position [253, 0]
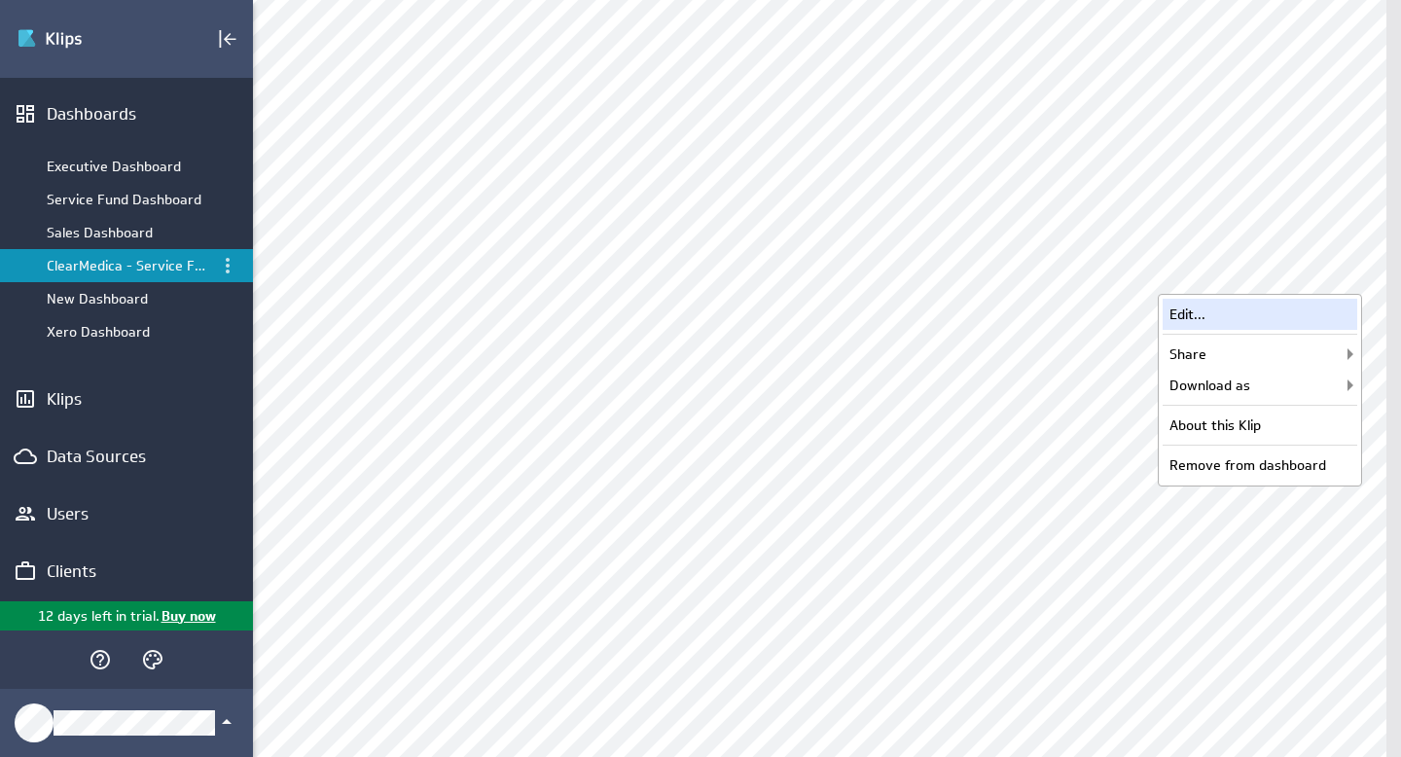
click at [1205, 315] on div "Edit..." at bounding box center [1260, 314] width 195 height 31
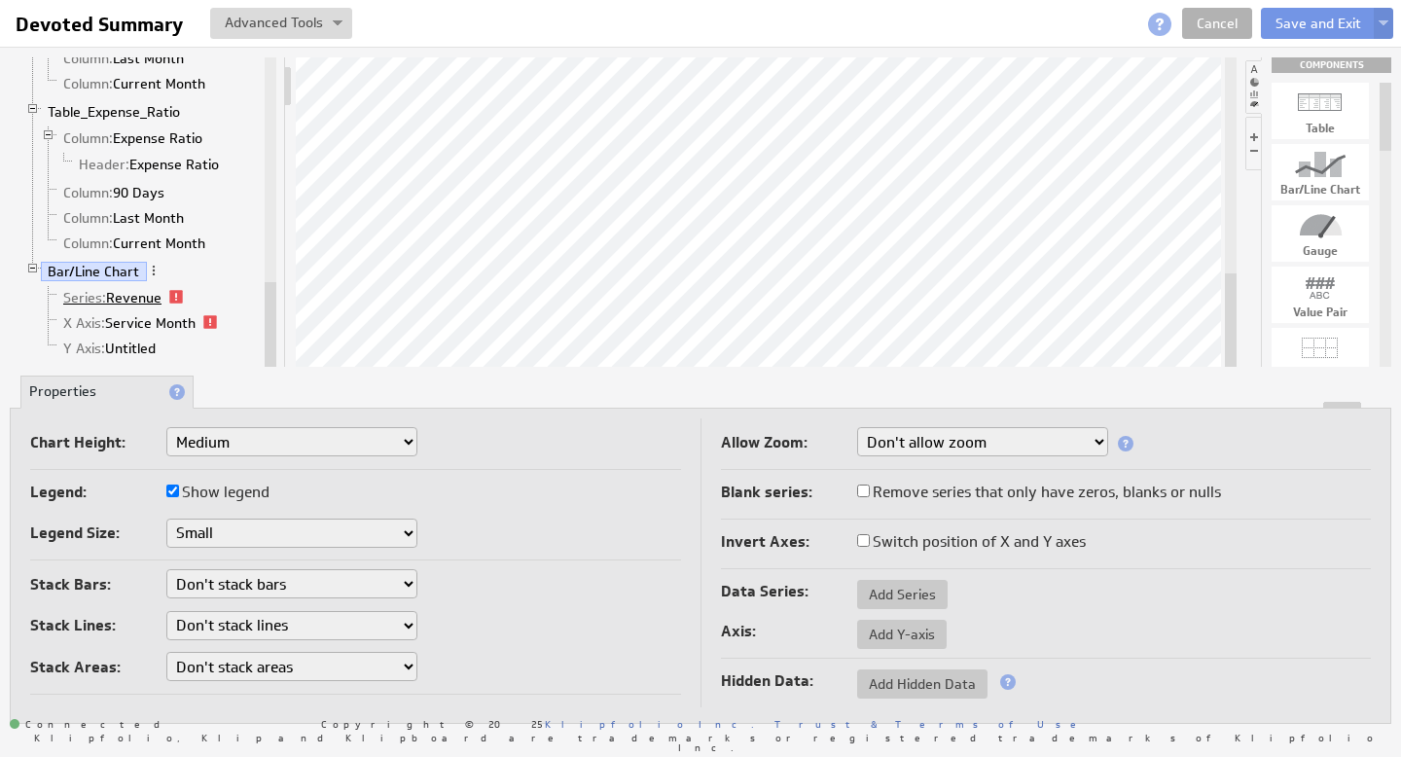
click at [149, 300] on link "Series: Revenue" at bounding box center [112, 297] width 113 height 19
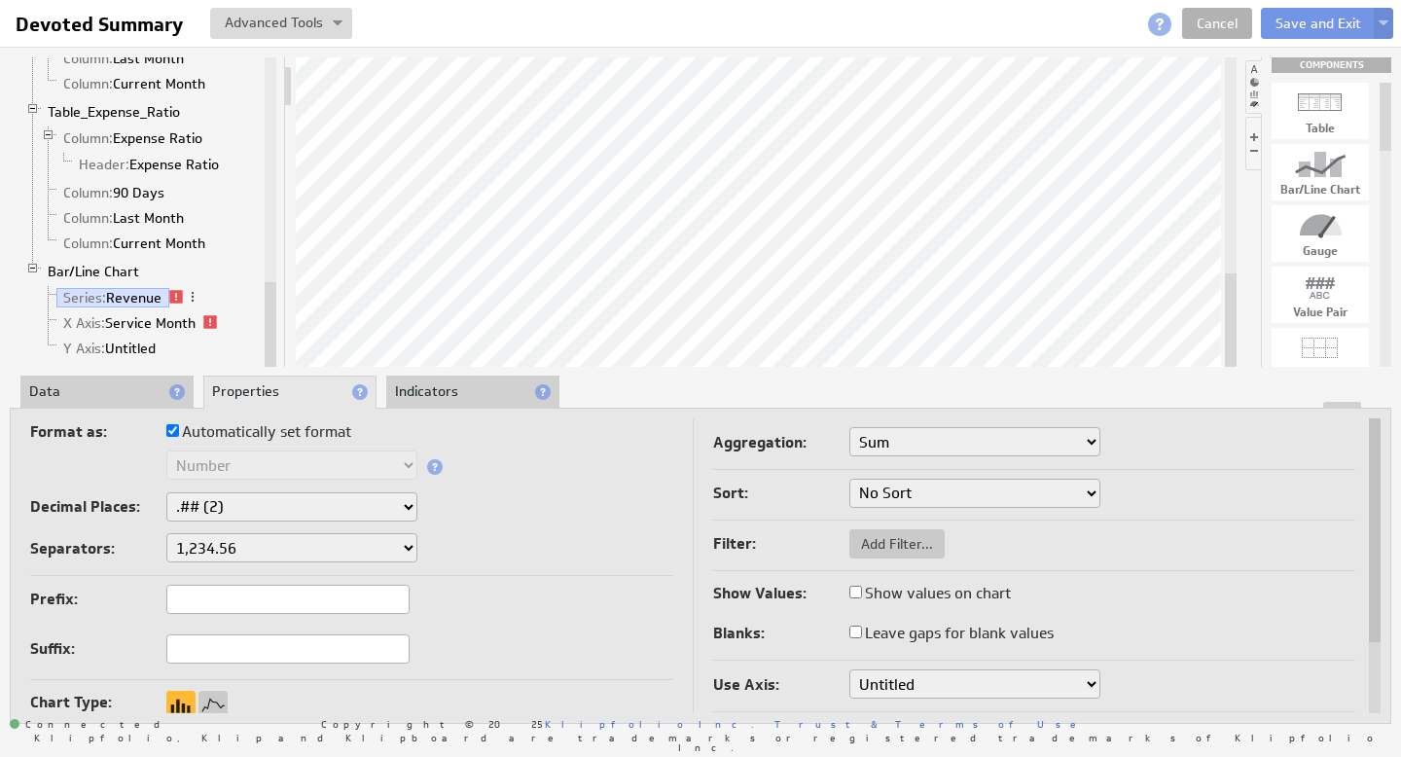
click at [47, 398] on li "Data" at bounding box center [106, 392] width 173 height 33
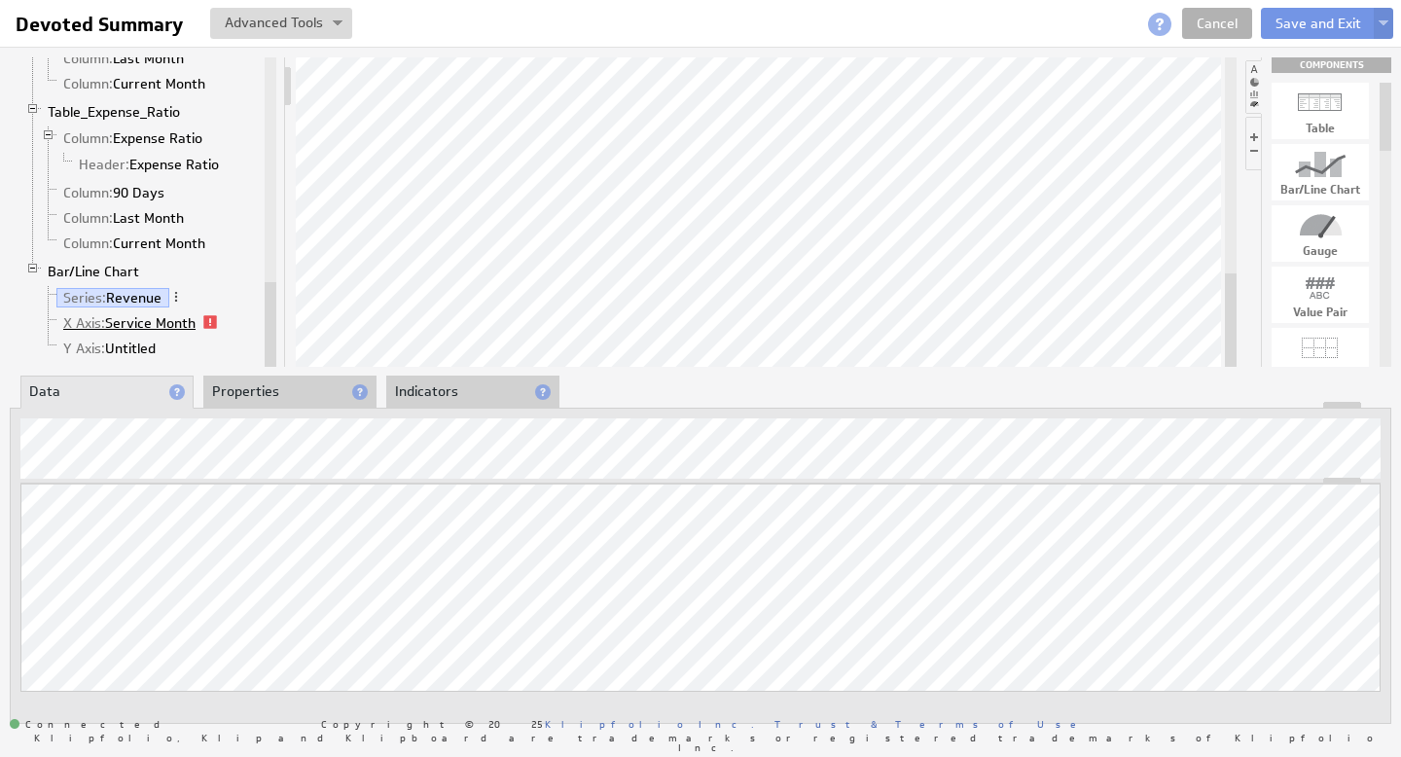
click at [130, 317] on link "X Axis: Service Month" at bounding box center [129, 322] width 147 height 19
click at [258, 385] on li "Properties" at bounding box center [289, 392] width 173 height 33
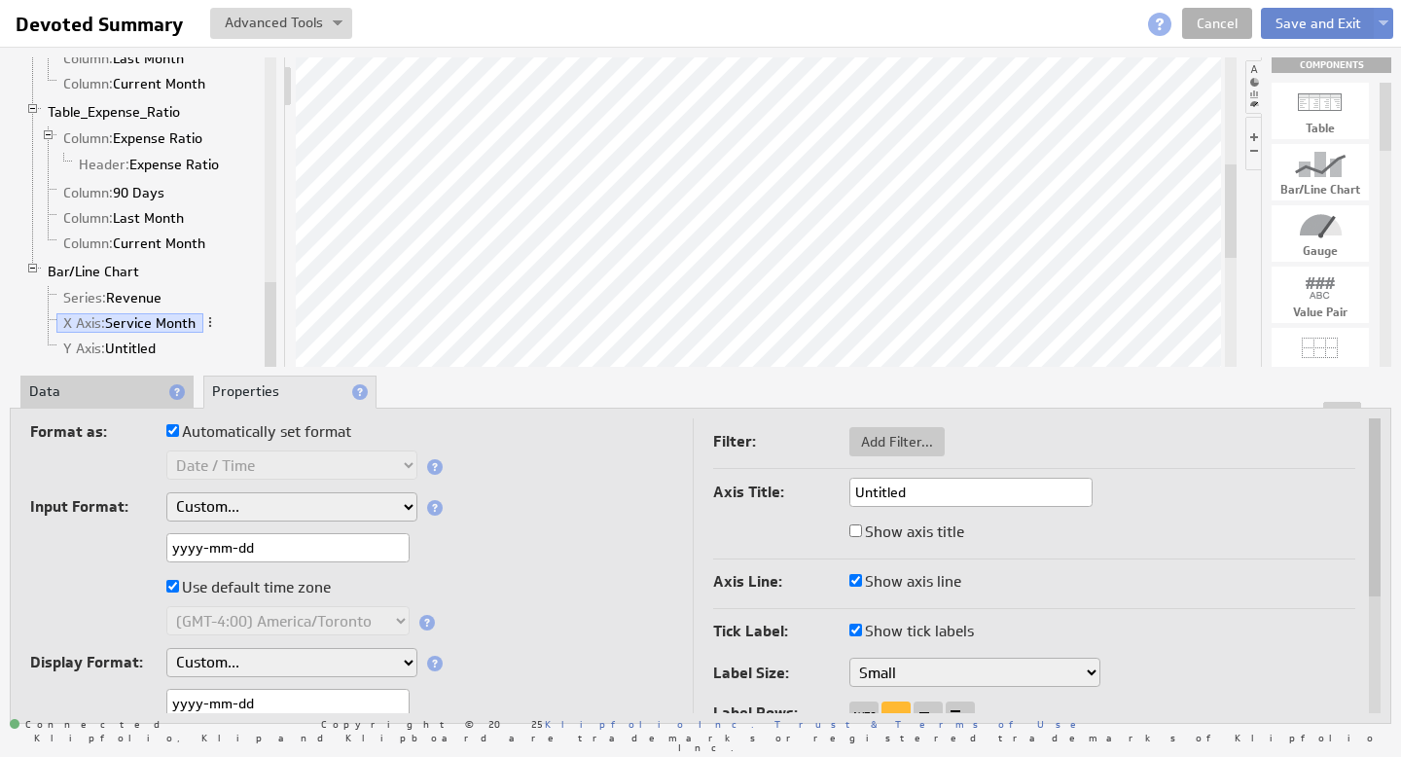
click at [1307, 19] on button "Save and Exit" at bounding box center [1318, 23] width 115 height 31
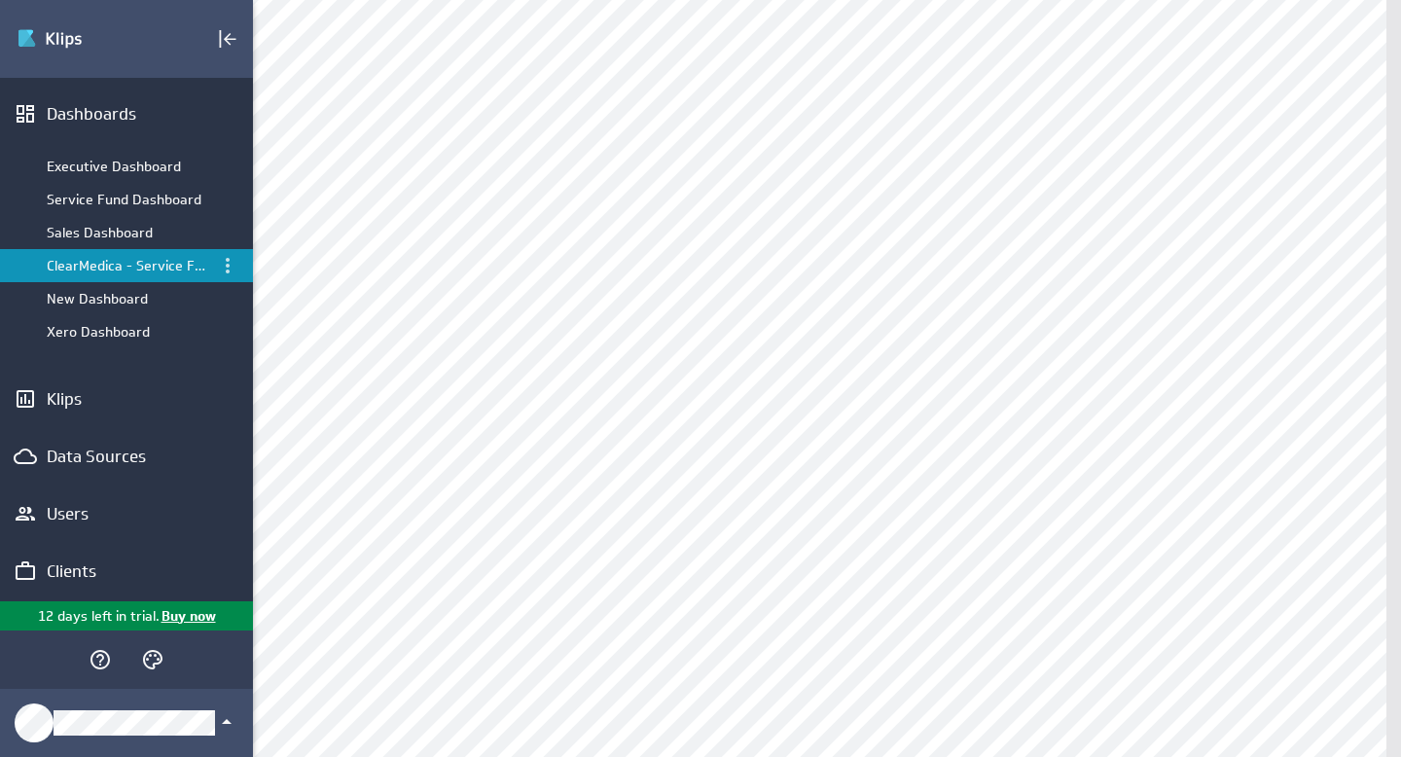
scroll to position [265, 0]
